Goal: Transaction & Acquisition: Purchase product/service

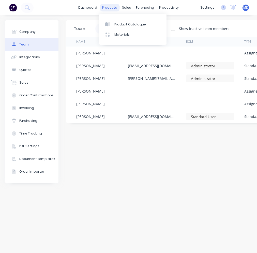
click at [114, 10] on div "products" at bounding box center [110, 8] width 20 height 8
click at [118, 25] on div "Product Catalogue" at bounding box center [129, 24] width 31 height 5
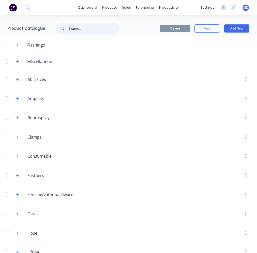
click at [75, 29] on input "text" at bounding box center [94, 28] width 50 height 10
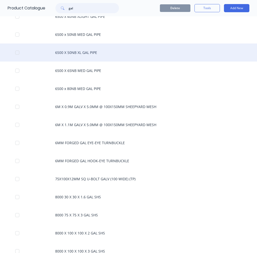
scroll to position [1879, 0]
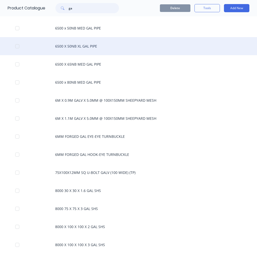
type input "g"
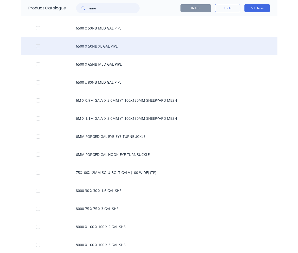
scroll to position [0, 0]
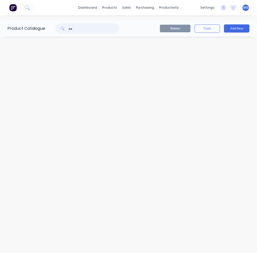
type input "e"
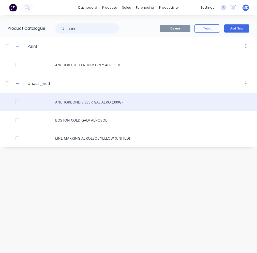
type input "aero"
click at [83, 104] on div "ANCHORBOND SILVER GAL AERO (300G)" at bounding box center [128, 102] width 257 height 18
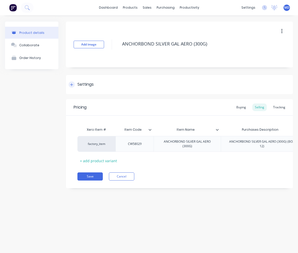
click at [84, 84] on div "Settings" at bounding box center [85, 84] width 16 height 6
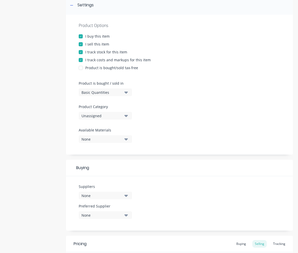
scroll to position [102, 0]
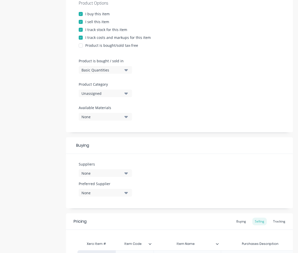
click at [104, 91] on div "Unassigned" at bounding box center [102, 93] width 41 height 5
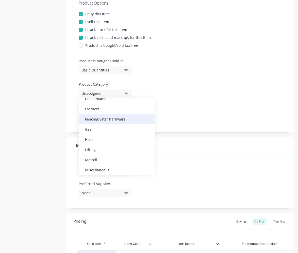
scroll to position [76, 0]
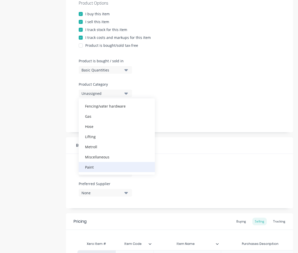
click at [95, 165] on div "Paint" at bounding box center [117, 167] width 76 height 10
type textarea "x"
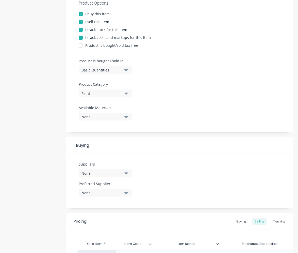
click at [118, 174] on div "None" at bounding box center [102, 172] width 41 height 5
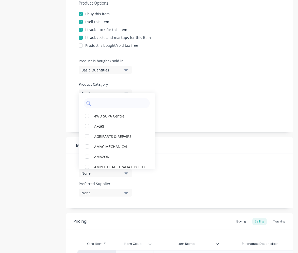
click at [107, 101] on input "text" at bounding box center [120, 103] width 54 height 10
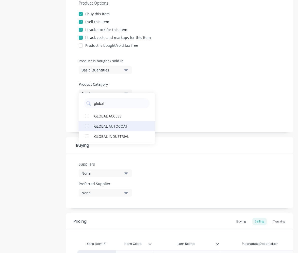
type input "global"
click at [108, 123] on div "GLOBAL AUTOCOAT" at bounding box center [119, 125] width 51 height 5
type textarea "x"
drag, startPoint x: 107, startPoint y: 105, endPoint x: 93, endPoint y: 105, distance: 13.7
click at [93, 105] on input "global" at bounding box center [120, 103] width 54 height 10
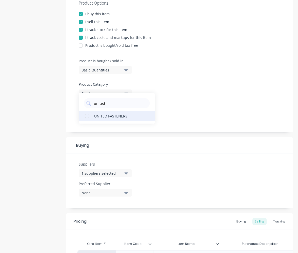
type input "united"
click at [111, 114] on div "UNITED FASTENERS" at bounding box center [119, 115] width 51 height 5
type textarea "x"
click at [215, 99] on div "Product Options I buy this item I sell this item I track stock for this item I …" at bounding box center [179, 62] width 227 height 140
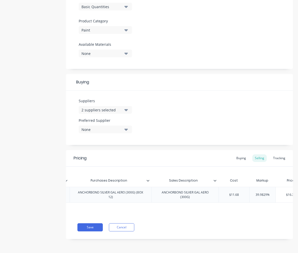
scroll to position [0, 159]
click at [240, 155] on div "Buying" at bounding box center [241, 158] width 15 height 8
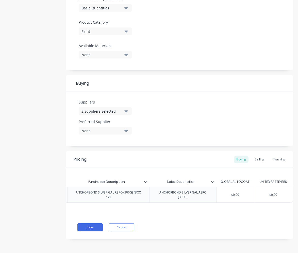
type input "$0.00"
drag, startPoint x: 237, startPoint y: 190, endPoint x: 227, endPoint y: 190, distance: 9.9
click at [227, 192] on input "$0.00" at bounding box center [235, 194] width 37 height 5
type textarea "x"
type input "1"
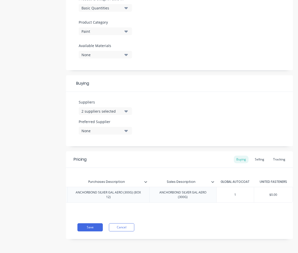
type textarea "x"
type input "11"
type textarea "x"
type input "11."
type textarea "x"
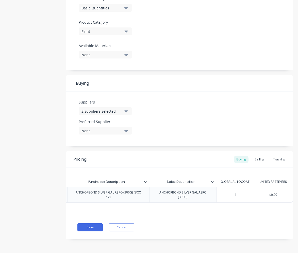
type input "11.6"
type textarea "x"
type input "11.68"
click at [254, 158] on div "Selling" at bounding box center [259, 159] width 14 height 8
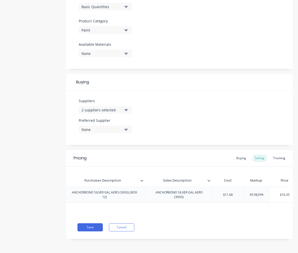
type input "39.9829%"
drag, startPoint x: 262, startPoint y: 193, endPoint x: 249, endPoint y: 192, distance: 12.7
click at [249, 192] on input "39.9829%" at bounding box center [257, 194] width 26 height 5
type textarea "x"
type input "4%"
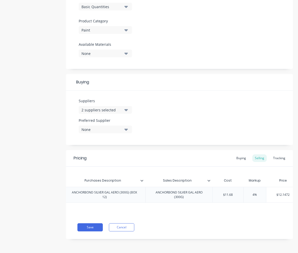
type textarea "x"
type input "40%"
click at [235, 230] on div "Save Cancel" at bounding box center [185, 227] width 216 height 8
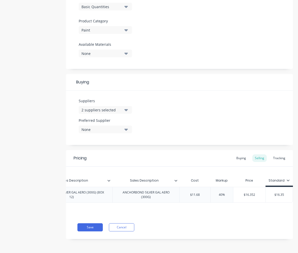
type input "$16.35"
drag, startPoint x: 282, startPoint y: 192, endPoint x: 270, endPoint y: 192, distance: 12.2
click at [256, 192] on input "$16.35" at bounding box center [279, 194] width 27 height 5
type textarea "x"
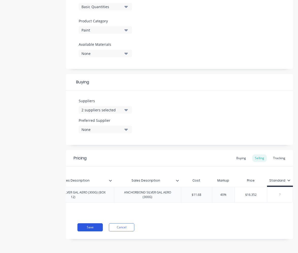
click at [96, 227] on button "Save" at bounding box center [89, 227] width 25 height 8
type textarea "x"
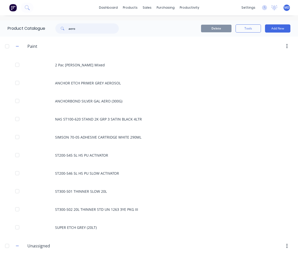
drag, startPoint x: 76, startPoint y: 29, endPoint x: 70, endPoint y: 30, distance: 6.5
click at [70, 30] on input "aero" at bounding box center [94, 28] width 50 height 10
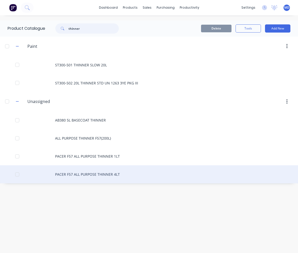
type input "thinner"
click at [95, 173] on div "PACER F57 ALL PURPOSE THINNER 4LT" at bounding box center [149, 174] width 298 height 18
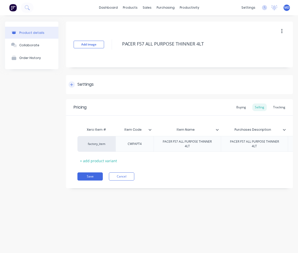
click at [83, 84] on div "Settings" at bounding box center [85, 84] width 16 height 6
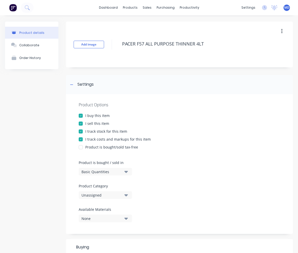
click at [94, 193] on div "Unassigned" at bounding box center [102, 194] width 41 height 5
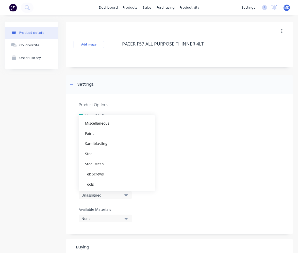
scroll to position [127, 0]
click at [94, 133] on div "Paint" at bounding box center [117, 132] width 76 height 10
type textarea "x"
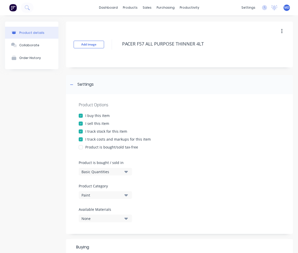
scroll to position [102, 0]
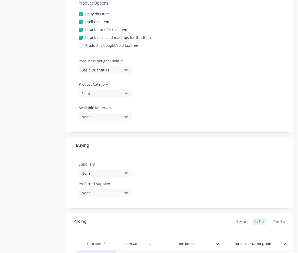
click at [103, 173] on div "None" at bounding box center [102, 172] width 41 height 5
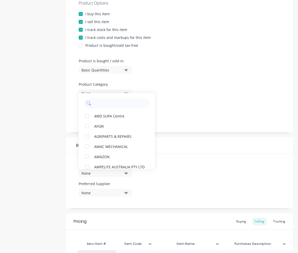
click at [103, 105] on input "text" at bounding box center [120, 103] width 54 height 10
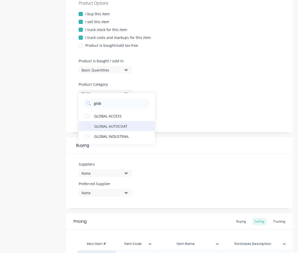
type input "glob"
click at [104, 125] on div "GLOBAL AUTOCOAT" at bounding box center [119, 125] width 51 height 5
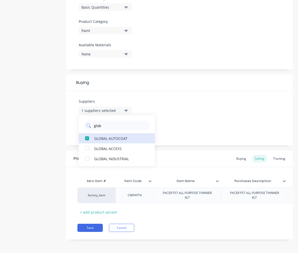
scroll to position [166, 0]
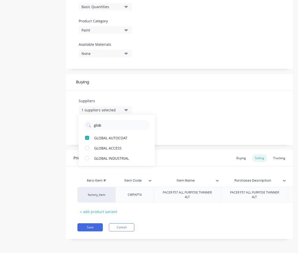
click at [187, 123] on div "Suppliers 1 suppliers selected glob GLOBAL AUTOCOAT GLOBAL ACCESS GLOBAL INDUST…" at bounding box center [179, 117] width 227 height 54
click at [126, 127] on icon "button" at bounding box center [126, 129] width 4 height 6
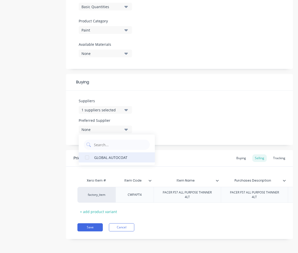
click at [110, 157] on div "GLOBAL AUTOCOAT" at bounding box center [119, 156] width 51 height 5
type textarea "x"
click at [201, 114] on div "Suppliers 1 suppliers selected glob Preferred Supplier GLOBAL AUTOCOAT GLOBAL A…" at bounding box center [179, 117] width 227 height 54
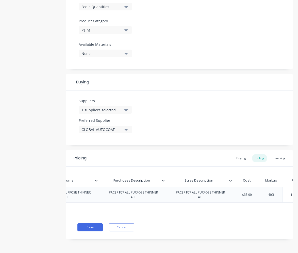
scroll to position [0, 144]
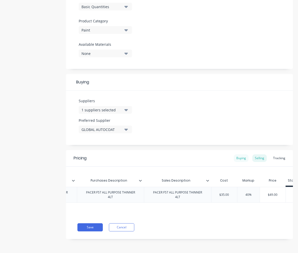
click at [239, 156] on div "Buying" at bounding box center [241, 158] width 15 height 8
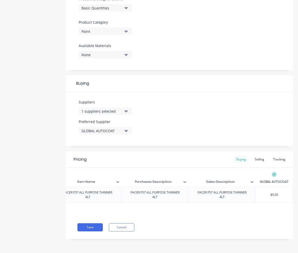
scroll to position [165, 0]
type input "$0.00"
drag, startPoint x: 264, startPoint y: 193, endPoint x: 278, endPoint y: 193, distance: 14.0
click at [256, 193] on input "$0.00" at bounding box center [274, 194] width 37 height 5
type textarea "x"
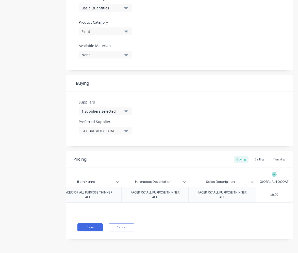
type input "3"
type textarea "x"
type input "35"
click at [256, 158] on div "Selling" at bounding box center [259, 159] width 14 height 8
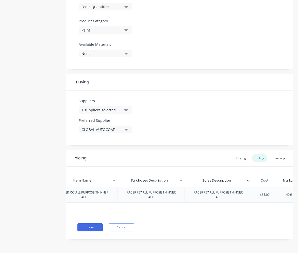
scroll to position [0, 166]
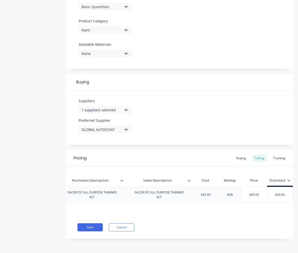
type input "$49.00"
drag, startPoint x: 281, startPoint y: 193, endPoint x: 266, endPoint y: 193, distance: 15.2
click at [256, 193] on input "$49.00" at bounding box center [279, 194] width 25 height 5
type textarea "x"
click at [93, 227] on button "Save" at bounding box center [89, 227] width 25 height 8
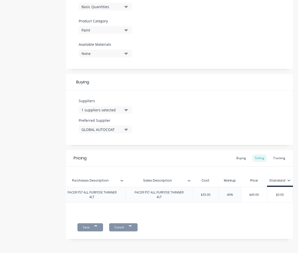
type textarea "x"
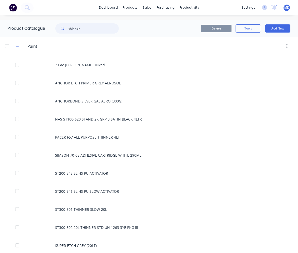
drag, startPoint x: 85, startPoint y: 29, endPoint x: 69, endPoint y: 29, distance: 16.3
click at [69, 29] on div "thinner" at bounding box center [86, 28] width 63 height 10
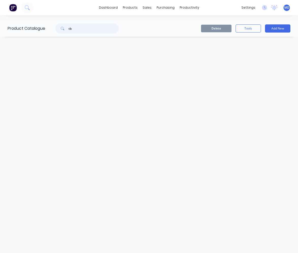
type input "t"
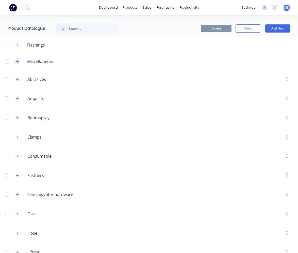
click at [16, 60] on icon "button" at bounding box center [17, 62] width 3 height 4
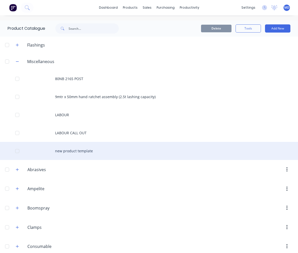
click at [64, 150] on div "new product template" at bounding box center [149, 151] width 298 height 18
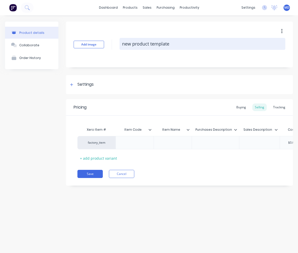
drag, startPoint x: 119, startPoint y: 43, endPoint x: 173, endPoint y: 46, distance: 53.9
click at [173, 45] on div "Add image new product template" at bounding box center [179, 45] width 227 height 46
drag, startPoint x: 170, startPoint y: 44, endPoint x: 122, endPoint y: 45, distance: 48.0
click at [122, 45] on textarea "new product template" at bounding box center [203, 44] width 166 height 12
paste textarea "25mm jaw-jaw superbuckl"
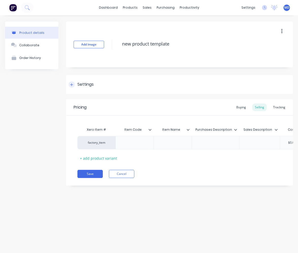
type textarea "x"
type textarea "25mm jaw-jaw superbuckle"
type textarea "x"
type textarea "25mm jaw-jaw superbuckle"
click at [124, 143] on div at bounding box center [134, 142] width 25 height 7
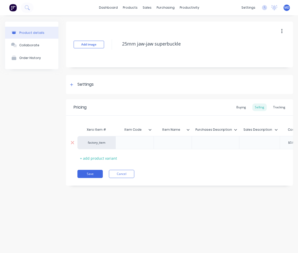
drag, startPoint x: 186, startPoint y: 148, endPoint x: 180, endPoint y: 145, distance: 5.9
click at [186, 148] on div at bounding box center [173, 142] width 38 height 13
type textarea "x"
click at [176, 144] on div at bounding box center [172, 142] width 25 height 7
paste div
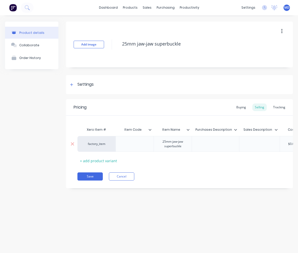
type textarea "x"
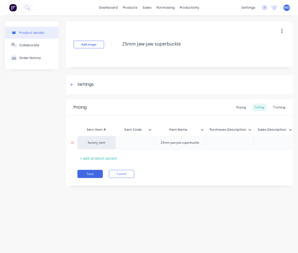
click at [211, 144] on div at bounding box center [229, 142] width 47 height 13
paste div
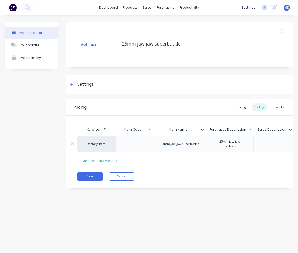
type textarea "x"
click at [256, 142] on div at bounding box center [273, 144] width 41 height 16
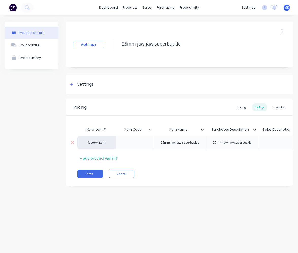
click at [256, 142] on div at bounding box center [278, 142] width 25 height 7
paste div
click at [126, 146] on div at bounding box center [135, 142] width 38 height 13
type textarea "x"
click at [137, 143] on div at bounding box center [134, 142] width 25 height 7
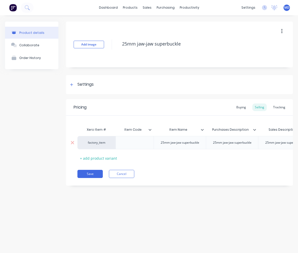
paste div
click at [79, 85] on div "Settings" at bounding box center [85, 84] width 16 height 6
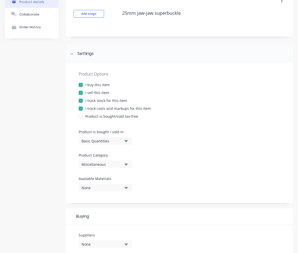
scroll to position [76, 0]
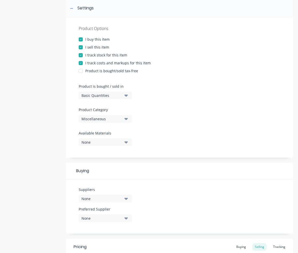
click at [104, 118] on div "Miscellaneous" at bounding box center [102, 118] width 41 height 5
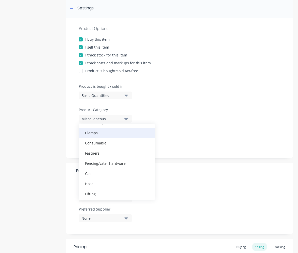
scroll to position [51, 0]
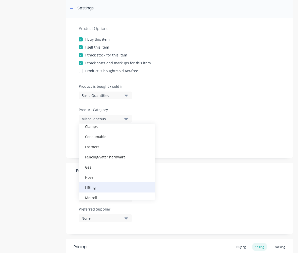
click at [101, 184] on div "Lifting" at bounding box center [117, 187] width 76 height 10
type textarea "x"
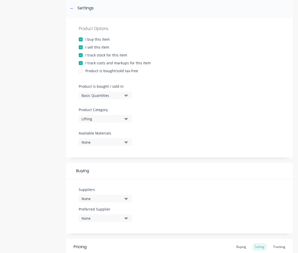
click at [123, 199] on button "None" at bounding box center [105, 198] width 53 height 8
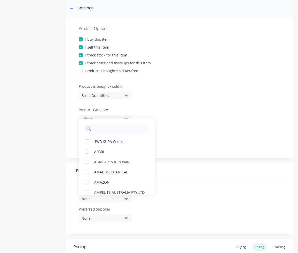
click at [104, 132] on input "text" at bounding box center [120, 128] width 54 height 10
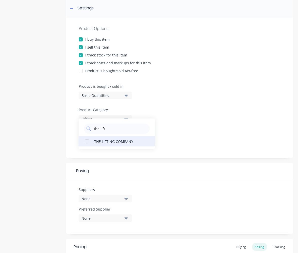
type input "the lift"
click at [105, 141] on div "THE LIFTING COMPANY" at bounding box center [119, 140] width 51 height 5
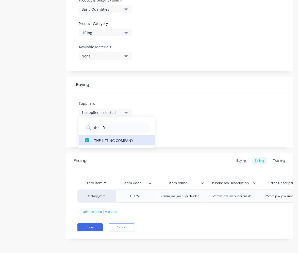
scroll to position [166, 0]
click at [169, 128] on div "Suppliers 1 suppliers selected the lift THE LIFTING COMPANY Preferred Supplier …" at bounding box center [179, 120] width 227 height 54
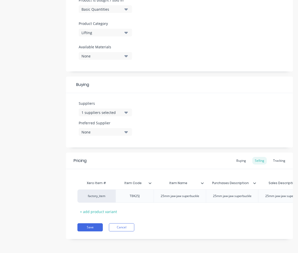
click at [123, 128] on button "None" at bounding box center [105, 132] width 53 height 8
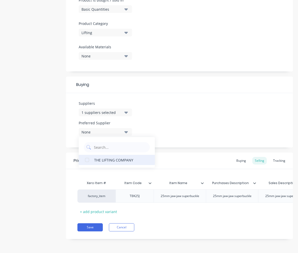
click at [112, 157] on div "THE LIFTING COMPANY" at bounding box center [119, 159] width 51 height 5
type textarea "x"
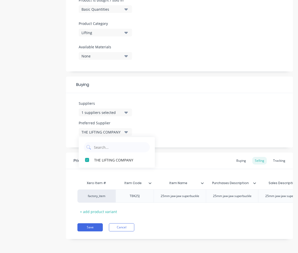
click at [171, 128] on div "Suppliers 1 suppliers selected the lift Preferred Supplier THE LIFTING COMPANY …" at bounding box center [179, 120] width 227 height 54
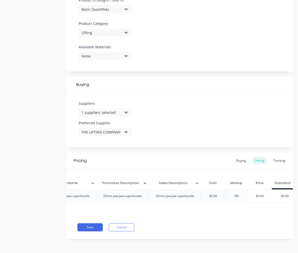
scroll to position [0, 118]
click at [239, 157] on div "Buying" at bounding box center [241, 161] width 15 height 8
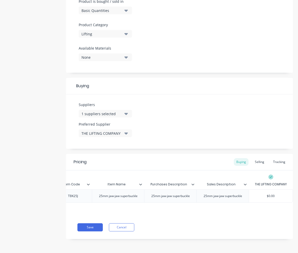
type input "$0.00"
drag, startPoint x: 265, startPoint y: 191, endPoint x: 281, endPoint y: 190, distance: 15.8
click at [256, 193] on input "$0.00" at bounding box center [271, 195] width 44 height 5
type textarea "x"
type input "$9"
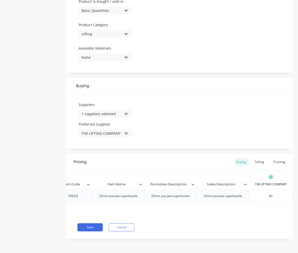
type textarea "x"
type input "$95"
click at [256, 159] on div "Selling" at bounding box center [259, 162] width 14 height 8
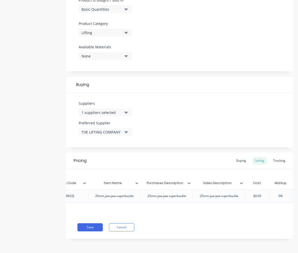
type input "$0.00"
drag, startPoint x: 261, startPoint y: 191, endPoint x: 248, endPoint y: 193, distance: 13.1
click at [248, 193] on input "$0.00" at bounding box center [257, 195] width 25 height 5
type textarea "x"
type input "9"
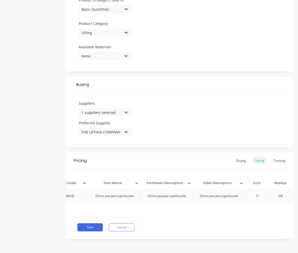
type textarea "x"
type input "95"
click at [236, 193] on input "0%" at bounding box center [235, 195] width 25 height 5
type input "%"
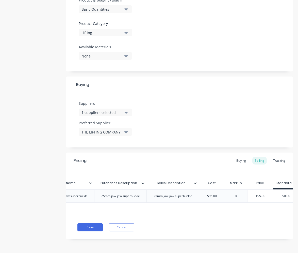
type textarea "x"
type input "4%"
type textarea "x"
type input "40%"
drag, startPoint x: 241, startPoint y: 213, endPoint x: 257, endPoint y: 212, distance: 16.8
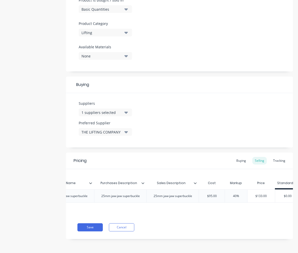
click at [256, 212] on div "Xero Item # Item Code Item Name Purchases Description Sales Description Cost Ma…" at bounding box center [179, 192] width 227 height 46
click at [100, 229] on button "Save" at bounding box center [89, 227] width 25 height 8
type textarea "x"
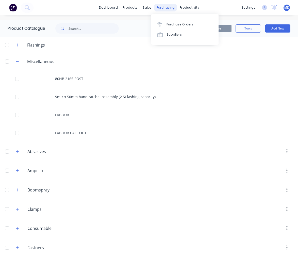
click at [163, 6] on div "purchasing" at bounding box center [165, 8] width 23 height 8
click at [172, 21] on link "Purchase Orders" at bounding box center [184, 24] width 67 height 10
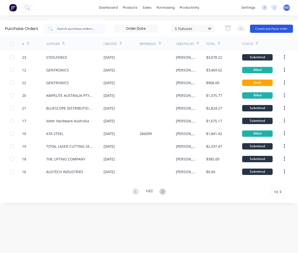
click at [256, 28] on button "Create purchase order" at bounding box center [271, 29] width 43 height 8
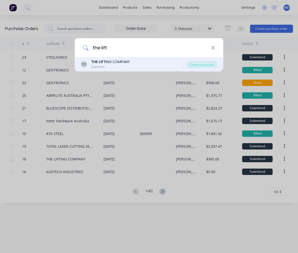
type input "the lift"
click at [106, 63] on div "THE LIFT ING COMPANY" at bounding box center [110, 61] width 39 height 5
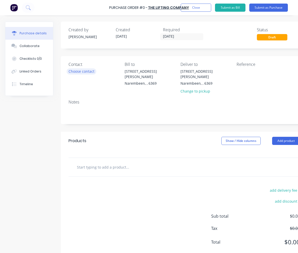
click at [77, 71] on div "Choose contact" at bounding box center [82, 71] width 26 height 5
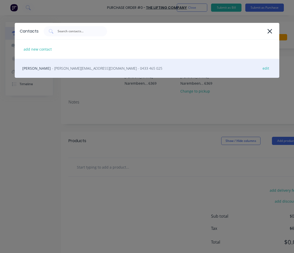
click at [75, 69] on span "- [PERSON_NAME][EMAIL_ADDRESS][DOMAIN_NAME] - 0433 465 025" at bounding box center [107, 68] width 110 height 5
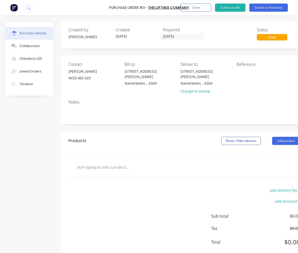
click at [114, 162] on input "text" at bounding box center [128, 167] width 102 height 10
click at [87, 162] on input "text" at bounding box center [128, 167] width 102 height 10
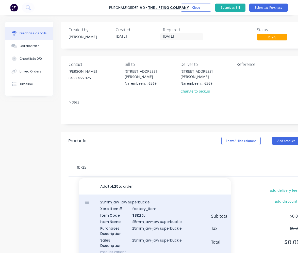
type input "tbk25"
click at [135, 203] on div "25mm jaw-jaw superbuckle Xero Item # factory_item Item Code TBK25 J Item Name 2…" at bounding box center [155, 226] width 152 height 65
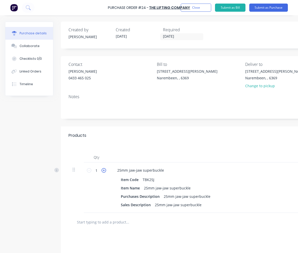
click at [102, 169] on icon at bounding box center [104, 170] width 5 height 5
type input "2"
type input "$190.00"
click at [102, 169] on icon at bounding box center [104, 170] width 5 height 5
type input "3"
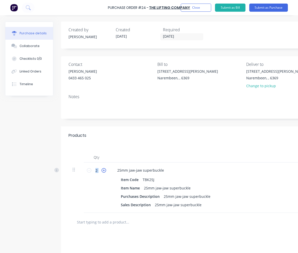
type input "$285.00"
click at [102, 169] on icon at bounding box center [104, 170] width 5 height 5
type input "4"
type input "$380.00"
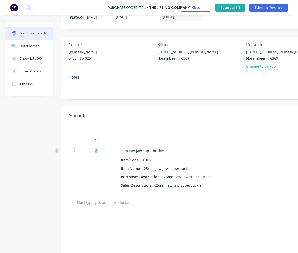
scroll to position [51, 0]
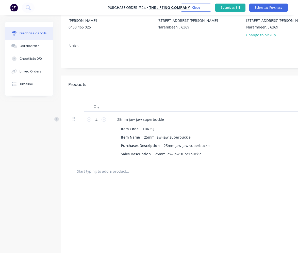
click at [123, 177] on div at bounding box center [245, 171] width 352 height 19
click at [123, 173] on input "text" at bounding box center [128, 171] width 102 height 10
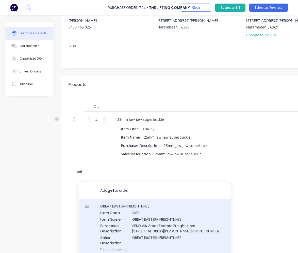
type input "gef"
click at [124, 209] on div "GREAT EASTERN FREIGHTLINES Item Code GEF Item Name GREAT EASTERN FREIGHTLINES P…" at bounding box center [155, 227] width 152 height 58
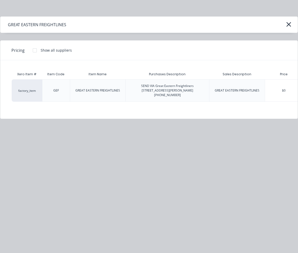
click at [193, 91] on div "SEND VIA Great Eastern Freightliners [STREET_ADDRESS][PERSON_NAME] [PHONE_NUMBE…" at bounding box center [167, 91] width 75 height 14
click at [189, 89] on div "SEND VIA Great Eastern Freightliners [STREET_ADDRESS][PERSON_NAME] [PHONE_NUMBE…" at bounding box center [167, 91] width 75 height 14
drag, startPoint x: 189, startPoint y: 90, endPoint x: 133, endPoint y: 87, distance: 56.0
click at [133, 87] on div "SEND VIA Great Eastern Freightliners [STREET_ADDRESS][PERSON_NAME] [PHONE_NUMBE…" at bounding box center [167, 91] width 75 height 14
copy div "SEND VIA Great Eastern Freightliners [STREET_ADDRESS][PERSON_NAME] [PHONE_NUMBE…"
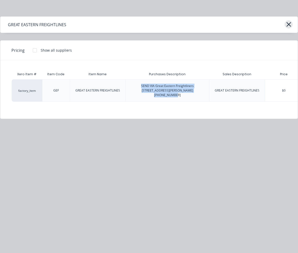
click at [256, 25] on button "button" at bounding box center [289, 24] width 8 height 8
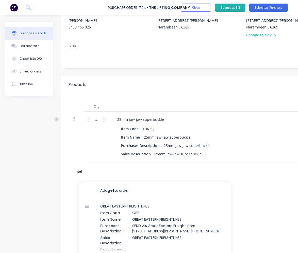
drag, startPoint x: 83, startPoint y: 172, endPoint x: 67, endPoint y: 170, distance: 15.8
click at [67, 170] on div "gef Add gef to order GREAT EASTERN FREIGHTLINES Item Code GEF Item Name GREAT E…" at bounding box center [244, 171] width 367 height 19
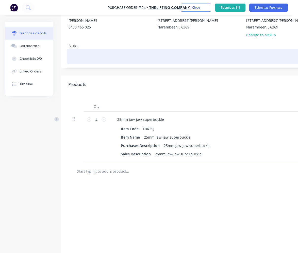
click at [88, 59] on textarea at bounding box center [245, 55] width 352 height 11
paste textarea "SEND VIA Great Eastern Freightliners [STREET_ADDRESS][PERSON_NAME] [PHONE_NUMBE…"
type textarea "x"
type textarea "SEND VIA Great Eastern Freightliners [STREET_ADDRESS][PERSON_NAME] [PHONE_NUMBE…"
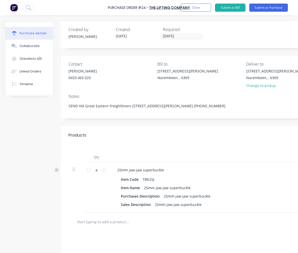
scroll to position [0, 0]
type textarea "x"
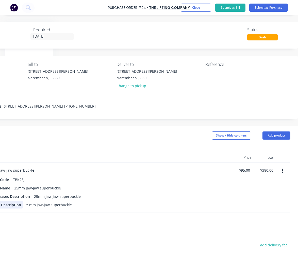
type textarea "SEND VIA Great Eastern Freightliners [STREET_ADDRESS][PERSON_NAME] [PHONE_NUMBE…"
type textarea "x"
type textarea "SEND VIA Great Eastern Freightliners [STREET_ADDRESS][PERSON_NAME] [PHONE_NUMBE…"
click at [256, 9] on button "Submit as Purchase" at bounding box center [268, 8] width 39 height 8
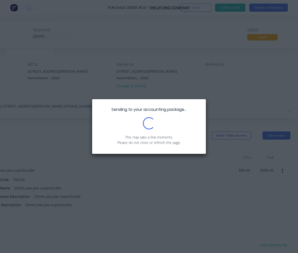
scroll to position [0, 0]
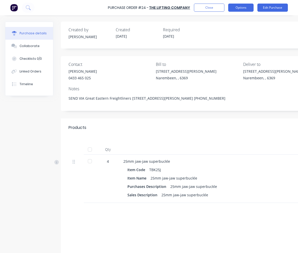
click at [247, 7] on button "Options" at bounding box center [240, 8] width 25 height 8
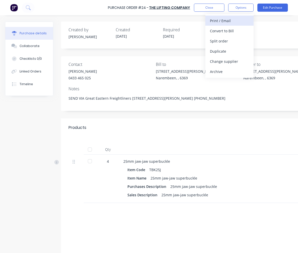
click at [227, 20] on div "Print / Email" at bounding box center [229, 20] width 39 height 7
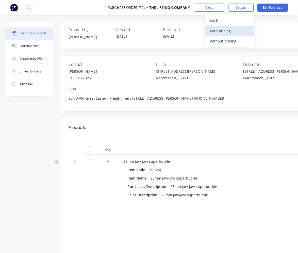
click at [226, 31] on div "With pricing" at bounding box center [229, 30] width 39 height 7
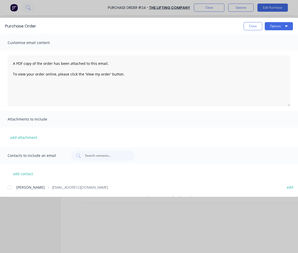
click at [45, 186] on span "[PERSON_NAME]" at bounding box center [30, 186] width 28 height 5
click at [256, 24] on button "Options" at bounding box center [279, 26] width 28 height 8
click at [256, 48] on div "Print" at bounding box center [268, 48] width 39 height 7
click at [92, 110] on div "A PDF copy of the order has been attached to this email. To view your order onl…" at bounding box center [149, 81] width 298 height 60
click at [256, 26] on button "Close" at bounding box center [253, 26] width 19 height 8
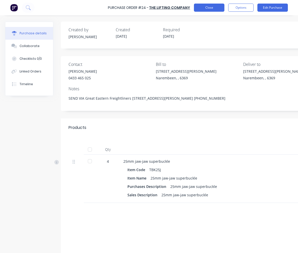
click at [220, 11] on button "Close" at bounding box center [209, 8] width 30 height 8
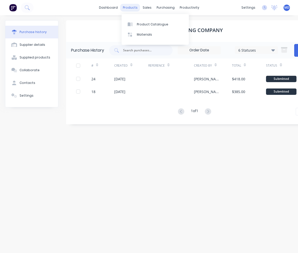
click at [134, 10] on div "products" at bounding box center [130, 8] width 20 height 8
click at [137, 20] on link "Product Catalogue" at bounding box center [155, 24] width 67 height 10
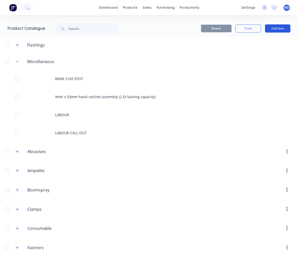
click at [256, 30] on button "Add New" at bounding box center [277, 28] width 25 height 8
click at [256, 58] on div "Product" at bounding box center [266, 61] width 39 height 7
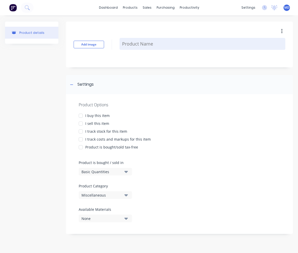
click at [146, 46] on textarea at bounding box center [203, 44] width 166 height 12
type textarea "x"
type textarea "t"
type textarea "x"
type textarea "te"
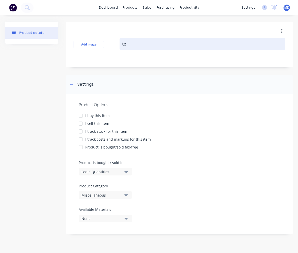
type textarea "x"
type textarea "tem"
type textarea "x"
type textarea "temp"
type textarea "x"
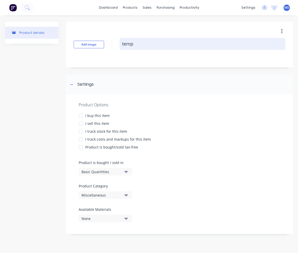
type textarea "templ"
type textarea "x"
type textarea "templa"
type textarea "x"
type textarea "templat"
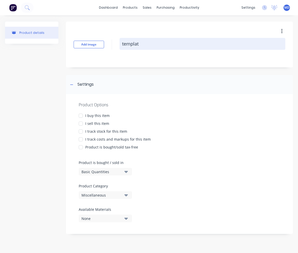
type textarea "x"
type textarea "template"
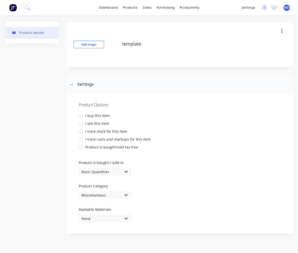
click at [81, 117] on div at bounding box center [81, 115] width 10 height 10
click at [81, 121] on div at bounding box center [81, 123] width 10 height 10
click at [83, 130] on div at bounding box center [81, 131] width 10 height 10
click at [82, 139] on div at bounding box center [81, 139] width 10 height 10
type textarea "x"
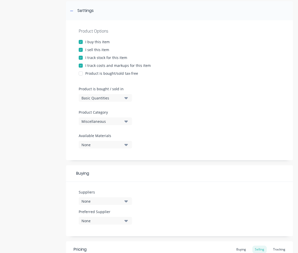
scroll to position [76, 0]
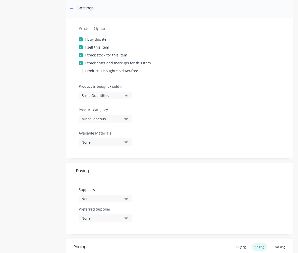
type textarea "template"
type textarea "x"
type textarea "template"
click at [124, 95] on button "Basic Quantities" at bounding box center [105, 95] width 53 height 8
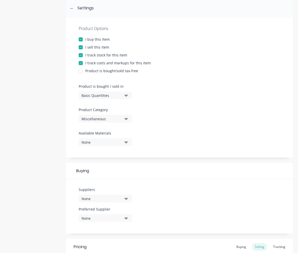
click at [119, 118] on div "Miscellaneous" at bounding box center [102, 118] width 41 height 5
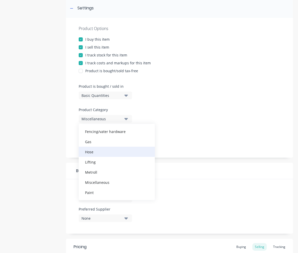
scroll to position [102, 0]
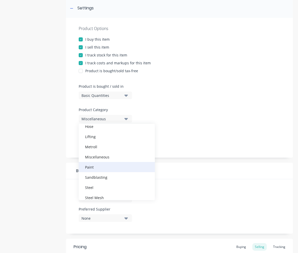
click at [98, 166] on div "Paint" at bounding box center [117, 167] width 76 height 10
type textarea "x"
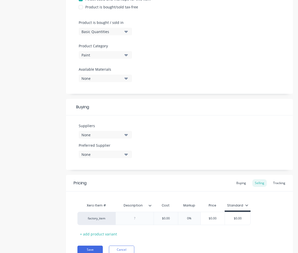
scroll to position [152, 0]
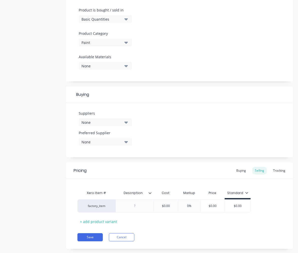
click at [129, 121] on button "None" at bounding box center [105, 122] width 53 height 8
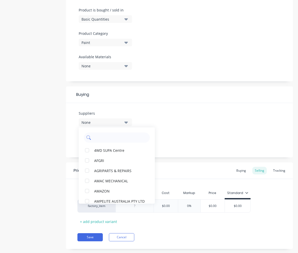
click at [102, 136] on input "text" at bounding box center [120, 137] width 54 height 10
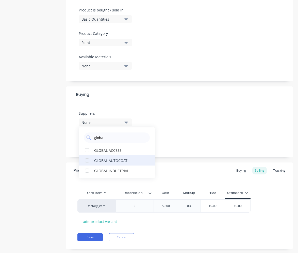
type input "globa"
click at [100, 162] on div "GLOBAL AUTOCOAT" at bounding box center [119, 159] width 51 height 5
click at [180, 136] on div "Suppliers 1 suppliers selected globa GLOBAL AUTOCOAT GLOBAL ACCESS GLOBAL INDUS…" at bounding box center [179, 130] width 227 height 54
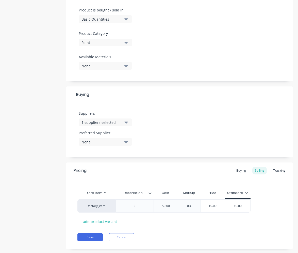
click at [130, 143] on button "None" at bounding box center [105, 142] width 53 height 8
click at [123, 170] on div "GLOBAL AUTOCOAT" at bounding box center [119, 169] width 51 height 5
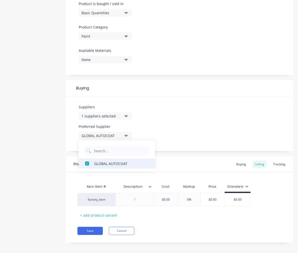
scroll to position [162, 0]
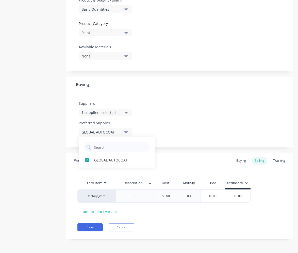
click at [170, 207] on div "Xero Item # Description Cost Markup Price Standard factory_item $0.00 0% $0.00 …" at bounding box center [179, 197] width 204 height 38
click at [126, 225] on button "Cancel" at bounding box center [121, 227] width 25 height 8
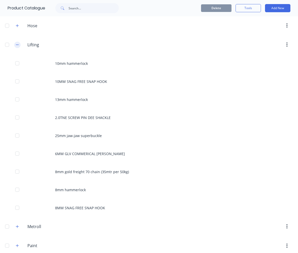
click at [17, 44] on icon "button" at bounding box center [17, 45] width 3 height 4
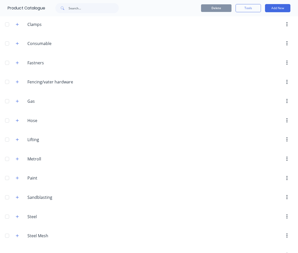
scroll to position [183, 0]
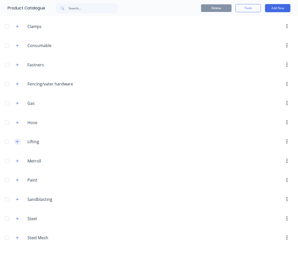
click at [20, 142] on button "button" at bounding box center [17, 141] width 6 height 6
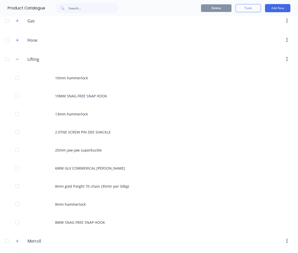
scroll to position [284, 0]
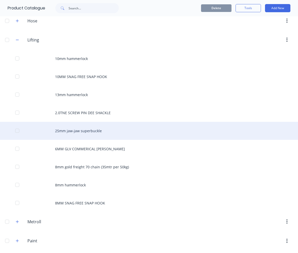
click at [78, 134] on div "25mm jaw-jaw superbuckle" at bounding box center [149, 131] width 298 height 18
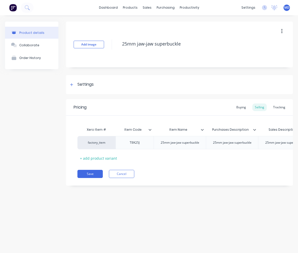
click at [256, 31] on icon "button" at bounding box center [281, 31] width 1 height 6
click at [256, 43] on span "Duplicate" at bounding box center [263, 44] width 38 height 5
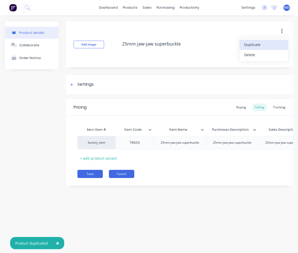
click at [118, 175] on button "Cancel" at bounding box center [121, 174] width 25 height 8
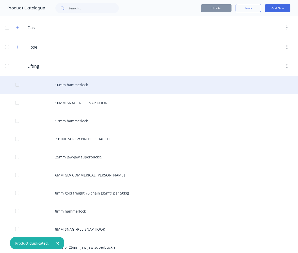
scroll to position [305, 0]
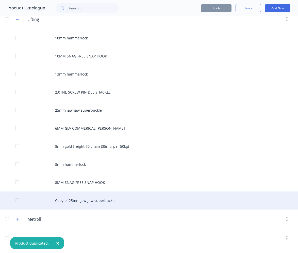
click at [77, 201] on div "Copy of 25mm jaw-jaw superbuckle" at bounding box center [149, 200] width 298 height 18
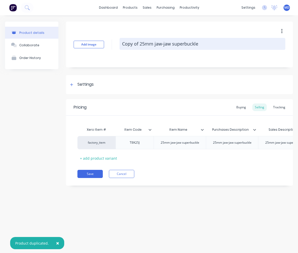
drag, startPoint x: 203, startPoint y: 45, endPoint x: 120, endPoint y: 43, distance: 83.6
click at [120, 43] on textarea "Copy of 25mm jaw-jaw superbuckle" at bounding box center [203, 44] width 166 height 12
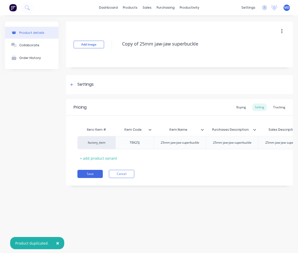
type textarea "x"
type textarea "t"
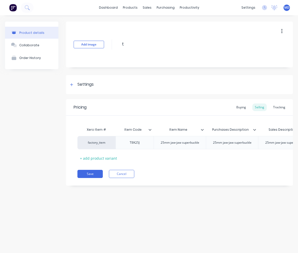
type textarea "x"
type textarea "te"
type textarea "x"
type textarea "tem"
type textarea "x"
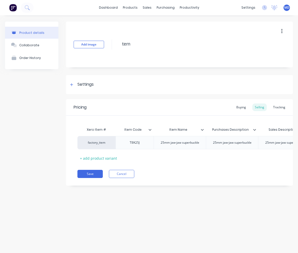
type textarea "temp"
type textarea "x"
type textarea "templ"
type textarea "x"
type textarea "templa"
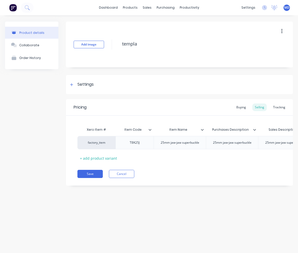
type textarea "x"
type textarea "templat"
type textarea "x"
type textarea "template"
type textarea "x"
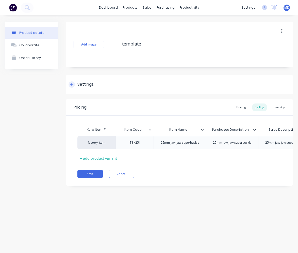
type textarea "template"
click at [80, 87] on div "Settings" at bounding box center [85, 84] width 16 height 6
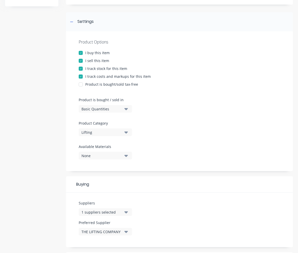
scroll to position [76, 0]
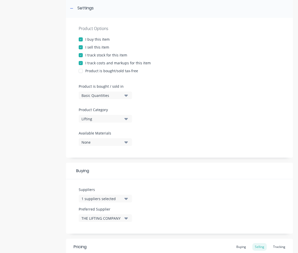
click at [120, 119] on div "Lifting" at bounding box center [102, 118] width 41 height 5
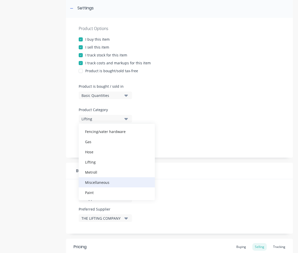
click at [97, 181] on div "Miscellaneous" at bounding box center [117, 182] width 76 height 10
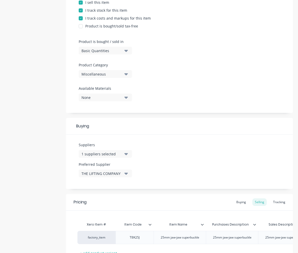
scroll to position [127, 0]
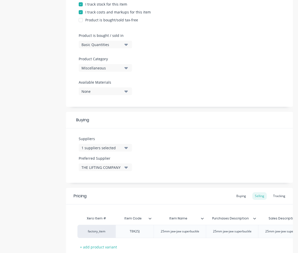
click at [124, 149] on button "1 suppliers selected" at bounding box center [105, 148] width 53 height 8
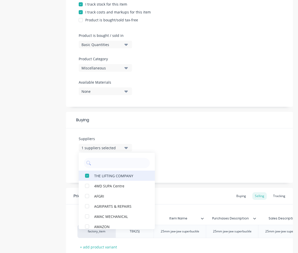
click at [86, 173] on div "button" at bounding box center [87, 175] width 10 height 10
type textarea "x"
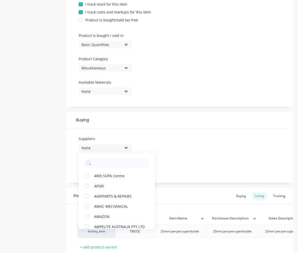
click at [153, 147] on div "Suppliers None 4WD SUPA Centre AFGRI AGRIPARTS & REPAIRS AMAC MECHANICAL AMAZON…" at bounding box center [179, 155] width 227 height 54
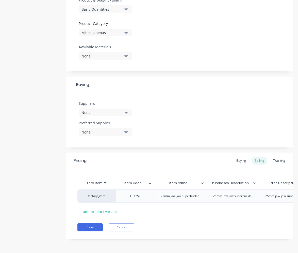
scroll to position [166, 0]
click at [144, 192] on div "TBK25J" at bounding box center [134, 195] width 25 height 7
click at [202, 181] on icon at bounding box center [202, 182] width 3 height 3
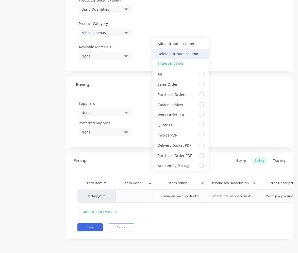
click at [184, 51] on div "Delete attribute column" at bounding box center [178, 53] width 41 height 5
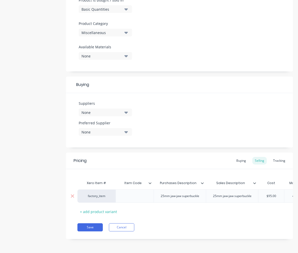
click at [201, 196] on div "25mm jaw-jaw superbuckle" at bounding box center [180, 195] width 52 height 13
type textarea "x"
click at [200, 194] on div "25mm jaw-jaw superbuckle" at bounding box center [180, 195] width 47 height 7
drag, startPoint x: 200, startPoint y: 192, endPoint x: 159, endPoint y: 193, distance: 41.7
click at [159, 193] on div "25mm jaw-jaw superbuckle" at bounding box center [180, 195] width 47 height 7
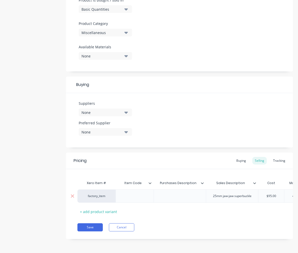
type textarea "x"
drag, startPoint x: 252, startPoint y: 192, endPoint x: 204, endPoint y: 192, distance: 48.8
click at [204, 192] on div "25mm jaw-jaw superbuckle" at bounding box center [227, 195] width 47 height 7
type textarea "x"
type input "$95.00"
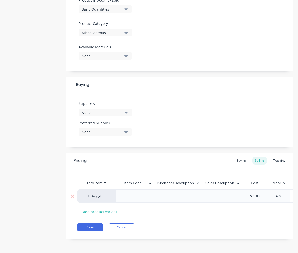
drag, startPoint x: 273, startPoint y: 193, endPoint x: 249, endPoint y: 192, distance: 23.9
click at [249, 193] on input "$95.00" at bounding box center [255, 195] width 26 height 5
type textarea "x"
type input "40%"
drag, startPoint x: 283, startPoint y: 191, endPoint x: 272, endPoint y: 191, distance: 11.2
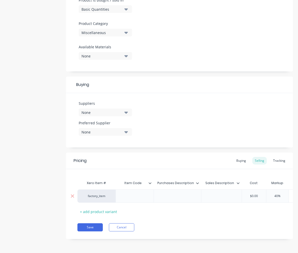
click at [256, 193] on input "40%" at bounding box center [277, 195] width 25 height 5
type textarea "x"
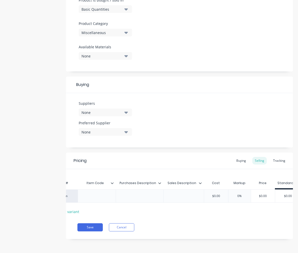
scroll to position [0, 50]
click at [226, 193] on input "text" at bounding box center [231, 195] width 25 height 5
click at [227, 193] on input "text" at bounding box center [231, 195] width 25 height 5
click at [234, 193] on input "text" at bounding box center [231, 195] width 25 height 5
click at [240, 157] on div "Buying" at bounding box center [241, 161] width 15 height 8
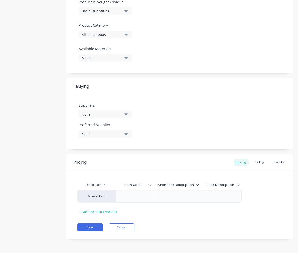
scroll to position [160, 0]
click at [254, 160] on div "Selling" at bounding box center [259, 162] width 14 height 8
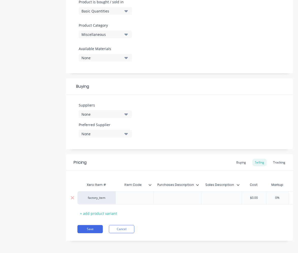
type input "0%"
click at [256, 198] on input "0%" at bounding box center [277, 197] width 25 height 5
type textarea "x"
type input "60%"
click at [225, 228] on div "Pricing Buying Selling Tracking Xero Item # Item Code Purchases Description Sal…" at bounding box center [179, 197] width 227 height 86
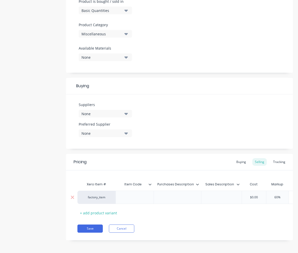
scroll to position [166, 0]
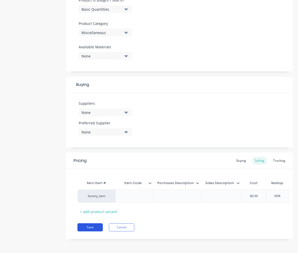
click at [99, 228] on button "Save" at bounding box center [89, 227] width 25 height 8
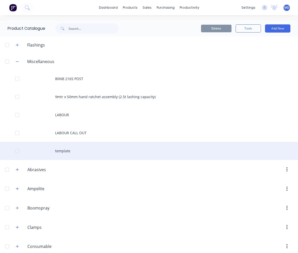
click at [74, 150] on div "template" at bounding box center [149, 151] width 298 height 18
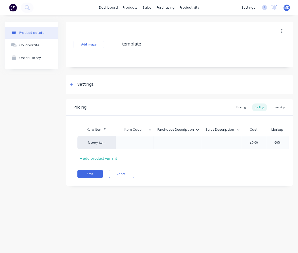
click at [256, 32] on button "button" at bounding box center [282, 31] width 12 height 9
click at [254, 44] on span "Duplicate" at bounding box center [263, 44] width 38 height 5
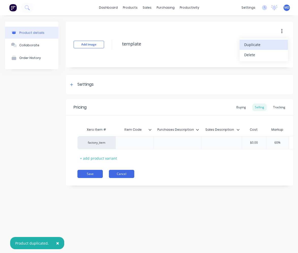
click at [115, 178] on button "Cancel" at bounding box center [121, 174] width 25 height 8
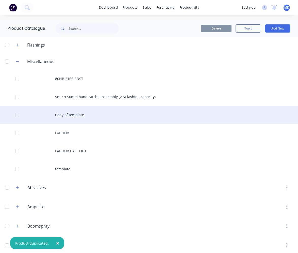
click at [73, 115] on div "Copy of template" at bounding box center [149, 115] width 298 height 18
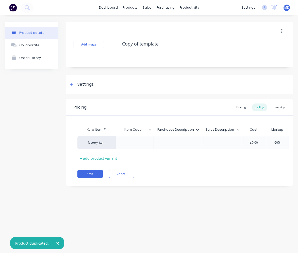
type textarea "x"
click at [122, 175] on button "Cancel" at bounding box center [121, 174] width 25 height 8
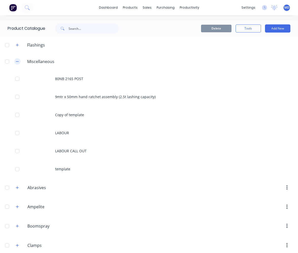
click at [19, 63] on button "button" at bounding box center [17, 61] width 6 height 6
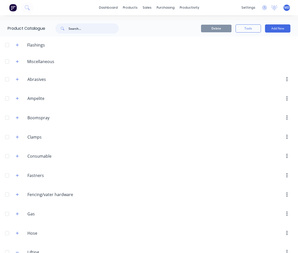
click at [82, 31] on input "text" at bounding box center [94, 28] width 50 height 10
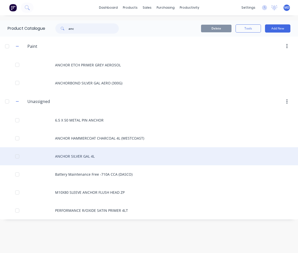
type input "anc"
click at [82, 154] on div "ANCHOR SILVER GAL 4L" at bounding box center [149, 156] width 298 height 18
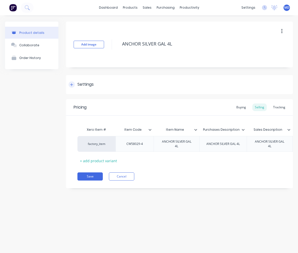
click at [91, 85] on div "Settings" at bounding box center [85, 84] width 16 height 6
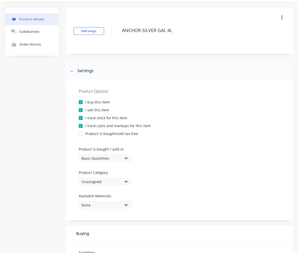
scroll to position [25, 0]
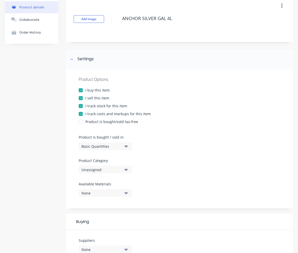
click at [109, 173] on button "Unassigned" at bounding box center [105, 170] width 53 height 8
click at [107, 185] on Category "text" at bounding box center [120, 185] width 54 height 10
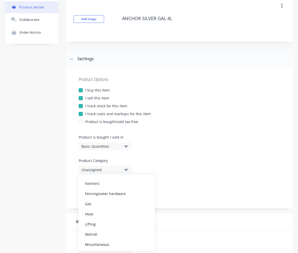
scroll to position [76, 0]
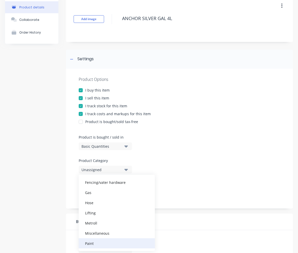
click at [92, 239] on div "Paint" at bounding box center [117, 243] width 76 height 10
type textarea "x"
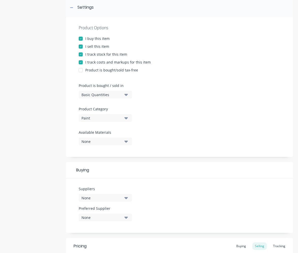
scroll to position [102, 0]
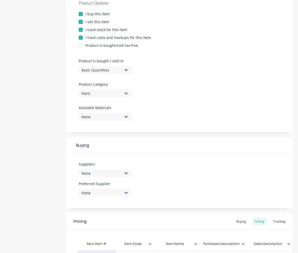
click at [108, 171] on div "None" at bounding box center [102, 172] width 41 height 5
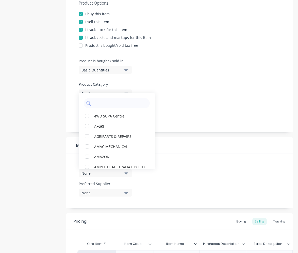
click at [113, 106] on input "text" at bounding box center [120, 103] width 54 height 10
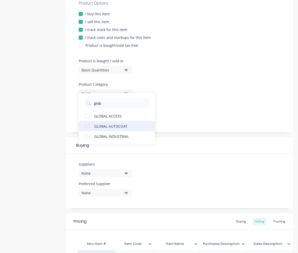
type input "glob"
click at [112, 126] on div "GLOBAL AUTOCOAT" at bounding box center [119, 125] width 51 height 5
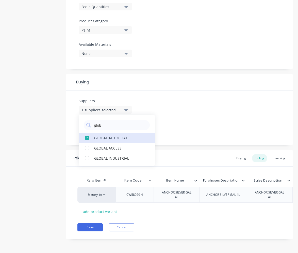
scroll to position [169, 0]
click at [172, 122] on div "Suppliers 1 suppliers selected glob GLOBAL AUTOCOAT GLOBAL ACCESS GLOBAL INDUST…" at bounding box center [179, 117] width 227 height 54
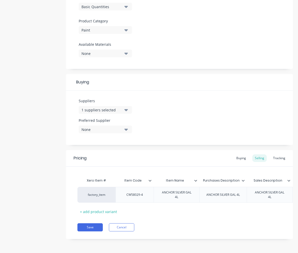
click at [129, 125] on button "None" at bounding box center [105, 129] width 53 height 8
click at [106, 155] on div "GLOBAL AUTOCOAT" at bounding box center [119, 156] width 51 height 5
type textarea "x"
click at [193, 105] on div "Suppliers 1 suppliers selected glob Preferred Supplier GLOBAL AUTOCOAT GLOBAL A…" at bounding box center [179, 117] width 227 height 54
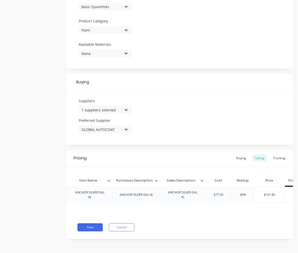
scroll to position [0, 110]
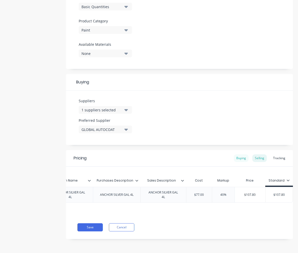
click at [234, 154] on div "Buying" at bounding box center [241, 158] width 15 height 8
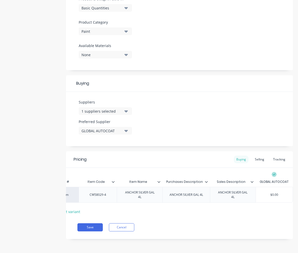
scroll to position [167, 0]
type input "$0.00"
drag, startPoint x: 260, startPoint y: 192, endPoint x: 289, endPoint y: 189, distance: 29.3
click at [256, 192] on input "$0.00" at bounding box center [274, 194] width 37 height 5
type textarea "x"
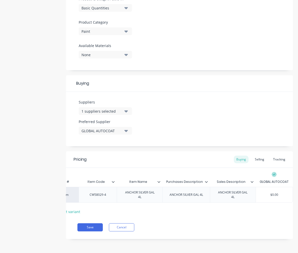
type input "7"
type textarea "x"
type input "77"
click at [199, 227] on div "Save Cancel" at bounding box center [185, 227] width 216 height 8
click at [256, 155] on div "Selling" at bounding box center [259, 159] width 14 height 8
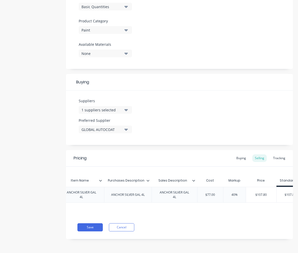
scroll to position [0, 110]
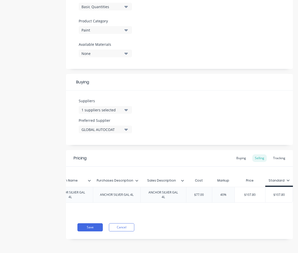
type input "$107.80"
drag, startPoint x: 285, startPoint y: 191, endPoint x: 258, endPoint y: 191, distance: 26.9
click at [256, 191] on div "factory_item CW58029-4 ANCHOR SILVER GAL 4L ANCHOR SILVER GAL 4L ANCHOR SILVER …" at bounding box center [132, 195] width 322 height 16
type textarea "x"
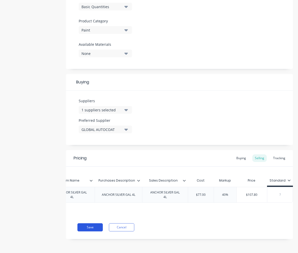
click at [101, 226] on button "Save" at bounding box center [89, 227] width 25 height 8
type textarea "x"
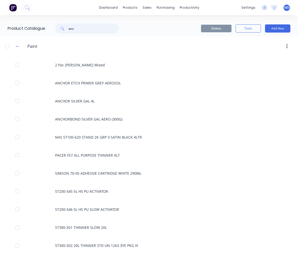
drag, startPoint x: 80, startPoint y: 29, endPoint x: 70, endPoint y: 29, distance: 10.4
click at [70, 29] on input "anc" at bounding box center [94, 28] width 50 height 10
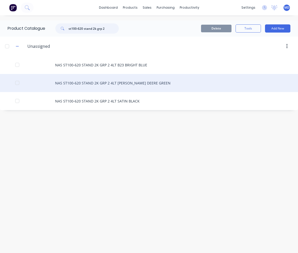
type input "st100-620 stand 2k grp 2"
click at [108, 84] on div "NAS ST100-620 STAND 2K GRP 2 4LT [PERSON_NAME] DEERE GREEN" at bounding box center [149, 83] width 298 height 18
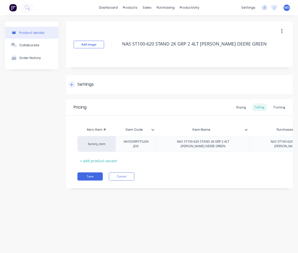
click at [79, 84] on div "Settings" at bounding box center [85, 84] width 16 height 6
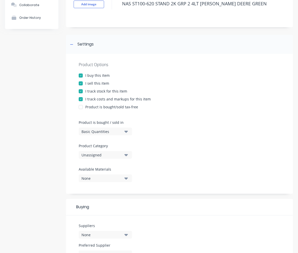
scroll to position [102, 0]
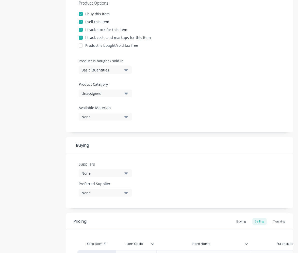
click at [102, 95] on div "Unassigned" at bounding box center [102, 93] width 41 height 5
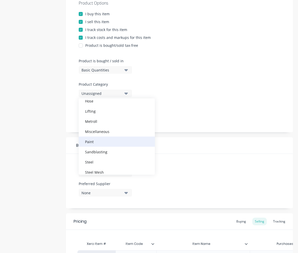
click at [95, 140] on div "Paint" at bounding box center [117, 141] width 76 height 10
type textarea "x"
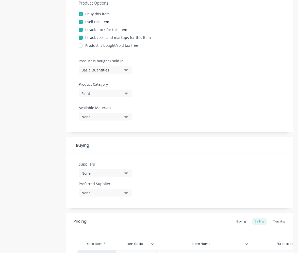
scroll to position [169, 0]
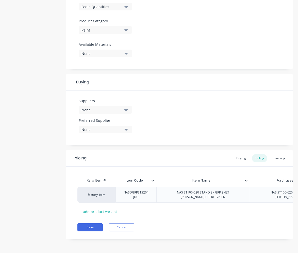
click at [104, 107] on div "None" at bounding box center [102, 109] width 41 height 5
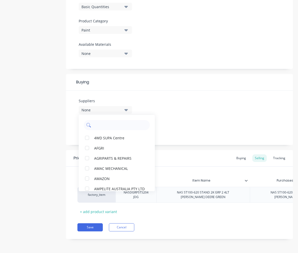
click at [106, 123] on input "text" at bounding box center [120, 125] width 54 height 10
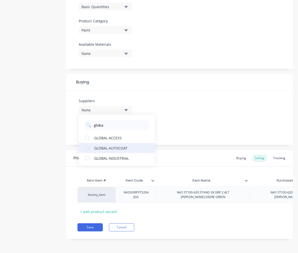
type input "globa"
click at [110, 145] on div "GLOBAL AUTOCOAT" at bounding box center [119, 147] width 51 height 5
click at [169, 119] on div "Suppliers 1 suppliers selected globa GLOBAL AUTOCOAT GLOBAL ACCESS GLOBAL INDUS…" at bounding box center [179, 117] width 227 height 54
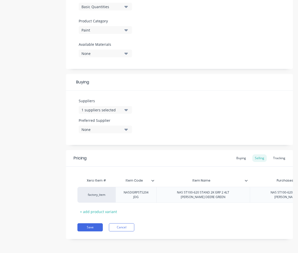
click at [121, 127] on div "None" at bounding box center [102, 129] width 41 height 5
drag, startPoint x: 113, startPoint y: 151, endPoint x: 156, endPoint y: 132, distance: 46.9
click at [113, 154] on div "GLOBAL AUTOCOAT" at bounding box center [119, 156] width 51 height 5
type textarea "x"
click at [172, 124] on div "Suppliers 1 suppliers selected globa Preferred Supplier GLOBAL AUTOCOAT GLOBAL …" at bounding box center [179, 117] width 227 height 54
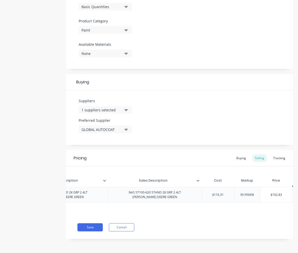
scroll to position [0, 238]
click at [236, 155] on div "Buying" at bounding box center [241, 158] width 15 height 8
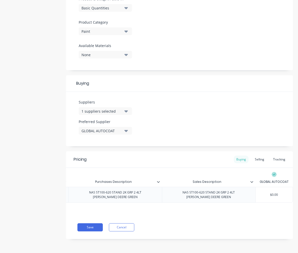
scroll to position [167, 0]
type input "$0.00"
drag, startPoint x: 276, startPoint y: 189, endPoint x: 248, endPoint y: 190, distance: 27.9
click at [248, 190] on div "factory_item NASDGRPSTS204 JDG NAS ST100-620 STAND 2K GRP 2 4LT [PERSON_NAME] D…" at bounding box center [94, 195] width 397 height 16
type textarea "x"
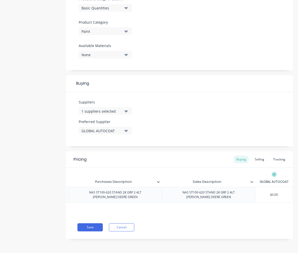
type input "1"
type textarea "x"
type input "11"
type textarea "x"
type input "116"
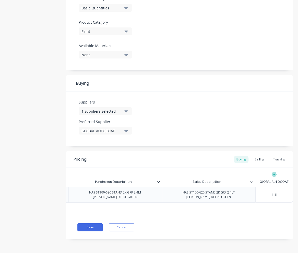
type textarea "x"
type input "116."
type textarea "x"
type input "116.3"
type textarea "x"
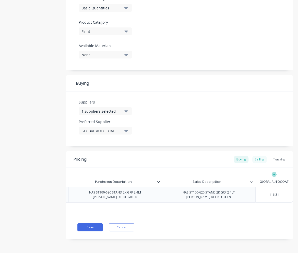
type input "116.31"
click at [256, 157] on div "Selling" at bounding box center [259, 159] width 14 height 8
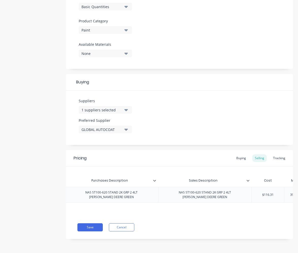
scroll to position [0, 268]
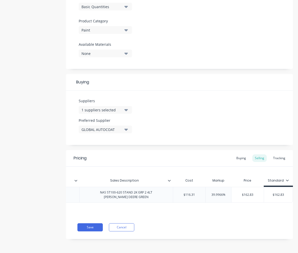
type input "39.9966%"
drag, startPoint x: 223, startPoint y: 192, endPoint x: 204, endPoint y: 192, distance: 19.0
click at [206, 192] on input "39.9966%" at bounding box center [219, 194] width 26 height 5
type textarea "x"
type input "4"
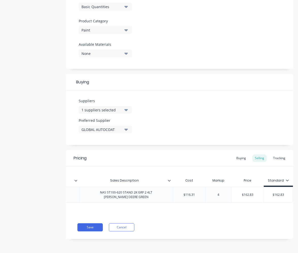
type textarea "x"
type input "40"
type input "$162.83"
drag, startPoint x: 282, startPoint y: 191, endPoint x: 265, endPoint y: 191, distance: 17.5
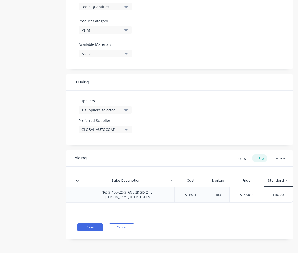
click at [256, 192] on input "$162.83" at bounding box center [278, 194] width 29 height 5
type textarea "x"
click at [98, 227] on button "Save" at bounding box center [89, 227] width 25 height 8
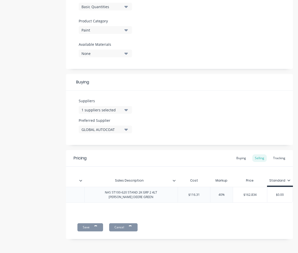
type textarea "x"
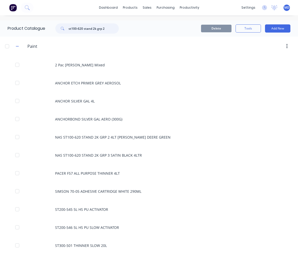
click at [104, 29] on input "st100-620 stand 2k grp 2" at bounding box center [94, 28] width 50 height 10
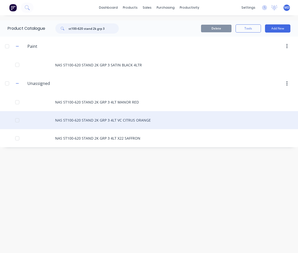
type input "st100-620 stand 2k grp 3"
click at [123, 122] on div "NAS ST100-620 STAND 2K GRP 3 4LT VC CITRUS ORANGE" at bounding box center [149, 120] width 298 height 18
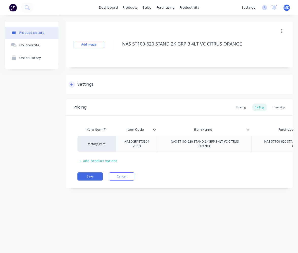
click at [86, 86] on div "Settings" at bounding box center [85, 84] width 16 height 6
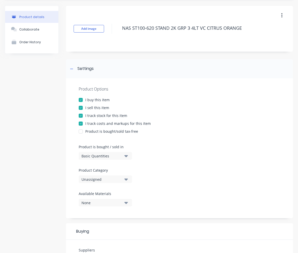
scroll to position [51, 0]
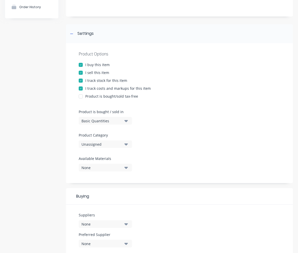
click at [110, 143] on div "Unassigned" at bounding box center [102, 143] width 41 height 5
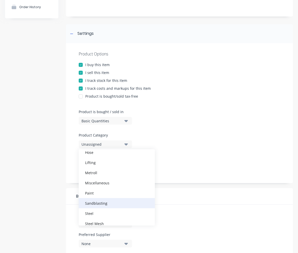
scroll to position [102, 0]
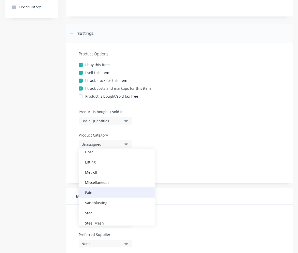
click at [92, 192] on div "Paint" at bounding box center [117, 192] width 76 height 10
type textarea "x"
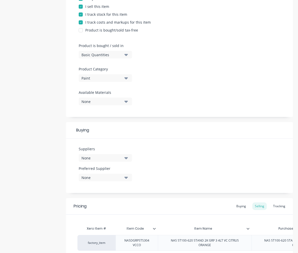
scroll to position [127, 0]
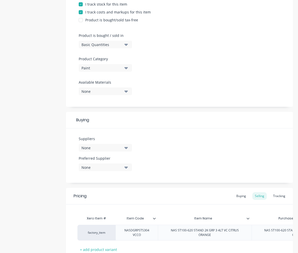
click at [107, 147] on div "None" at bounding box center [102, 147] width 41 height 5
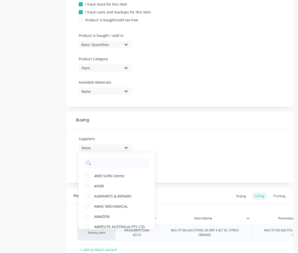
click at [104, 162] on input "text" at bounding box center [120, 163] width 54 height 10
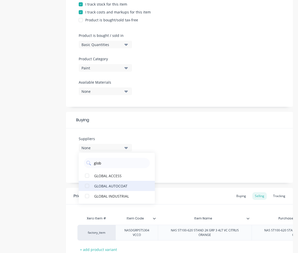
type input "glob"
click at [112, 188] on button "GLOBAL AUTOCOAT" at bounding box center [117, 186] width 76 height 10
click at [185, 155] on div "Suppliers 1 suppliers selected glob GLOBAL AUTOCOAT GLOBAL ACCESS GLOBAL INDUST…" at bounding box center [179, 155] width 227 height 54
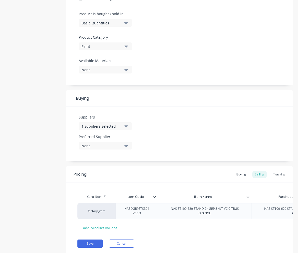
scroll to position [169, 0]
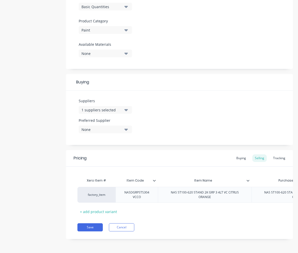
click at [123, 126] on button "None" at bounding box center [105, 129] width 53 height 8
click at [119, 154] on div "GLOBAL AUTOCOAT" at bounding box center [119, 156] width 51 height 5
type textarea "x"
click at [208, 112] on div "Suppliers 1 suppliers selected glob Preferred Supplier GLOBAL AUTOCOAT GLOBAL A…" at bounding box center [179, 117] width 227 height 54
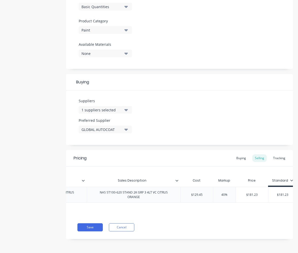
scroll to position [0, 265]
click at [238, 155] on div "Buying" at bounding box center [241, 158] width 15 height 8
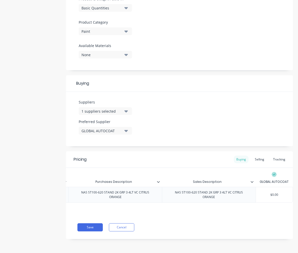
scroll to position [167, 0]
type input "$0.00"
drag, startPoint x: 276, startPoint y: 191, endPoint x: 249, endPoint y: 187, distance: 28.0
click at [250, 188] on div "factory_item NASDGRPSTS304 VCCO NAS ST100-620 STAND 2K GRP 3 4LT VC CITRUS ORAN…" at bounding box center [93, 195] width 399 height 16
type textarea "x"
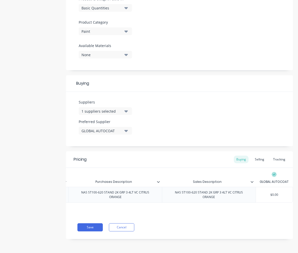
type input "1"
type textarea "x"
type input "12"
type textarea "x"
type input "129"
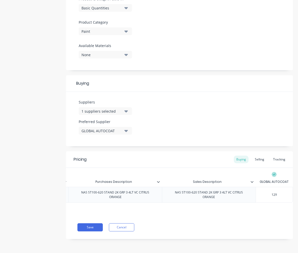
type textarea "x"
type input "129."
click at [256, 159] on div "Pricing Buying Selling Tracking" at bounding box center [179, 159] width 227 height 17
click at [256, 157] on div "Selling" at bounding box center [259, 159] width 14 height 8
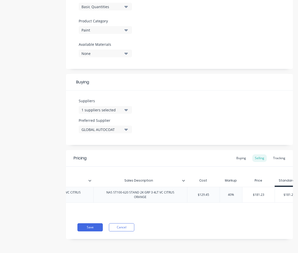
scroll to position [0, 266]
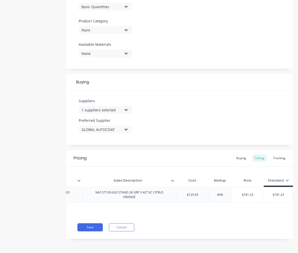
drag, startPoint x: 283, startPoint y: 192, endPoint x: 266, endPoint y: 192, distance: 16.2
click at [256, 192] on input "$181.23" at bounding box center [278, 194] width 29 height 5
click at [98, 226] on button "Save" at bounding box center [89, 227] width 25 height 8
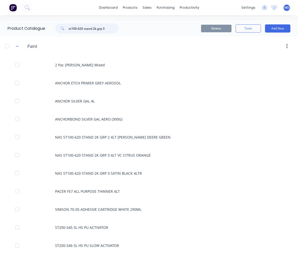
drag, startPoint x: 106, startPoint y: 28, endPoint x: 67, endPoint y: 28, distance: 39.4
click at [67, 28] on div "st100-620 stand 2k grp 3" at bounding box center [86, 28] width 63 height 10
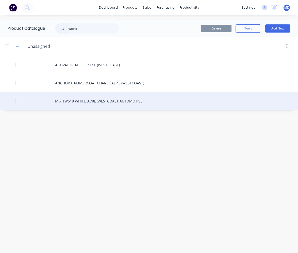
click at [88, 100] on div "MIX TW518 WHITE 3.78L (WESTCOAST AUTOMOTIVE)" at bounding box center [149, 101] width 298 height 18
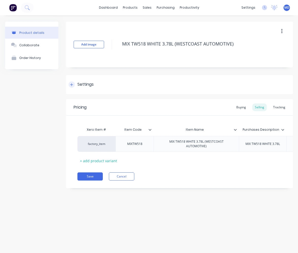
click at [86, 84] on div "Settings" at bounding box center [85, 84] width 16 height 6
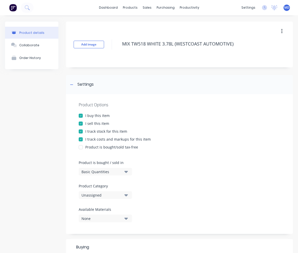
click at [120, 192] on div "Unassigned" at bounding box center [102, 194] width 41 height 5
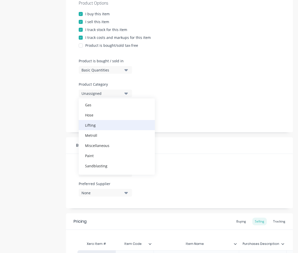
scroll to position [96, 0]
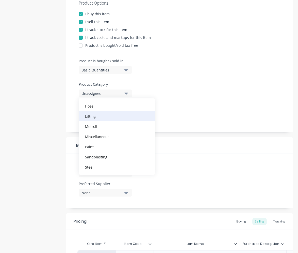
click at [97, 144] on div "Paint" at bounding box center [117, 146] width 76 height 10
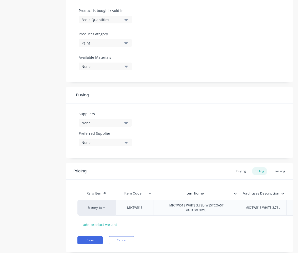
scroll to position [152, 0]
click at [103, 124] on div "None" at bounding box center [102, 122] width 41 height 5
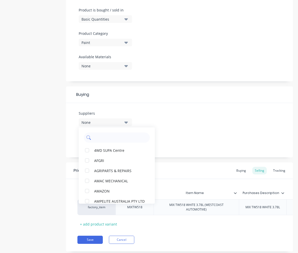
click at [102, 137] on input "text" at bounding box center [120, 137] width 54 height 10
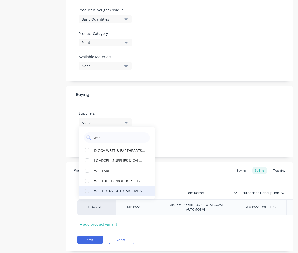
click at [113, 187] on button "WESTCOAST AUTOMOTIVE SUPPLIES" at bounding box center [117, 191] width 76 height 10
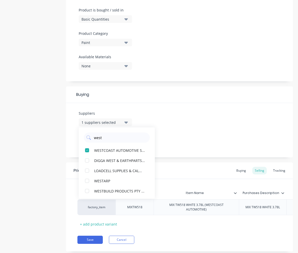
click at [174, 143] on div "Suppliers 1 suppliers selected west WESTCOAST AUTOMOTIVE SUPPLIES DIGGA WEST & …" at bounding box center [179, 130] width 227 height 54
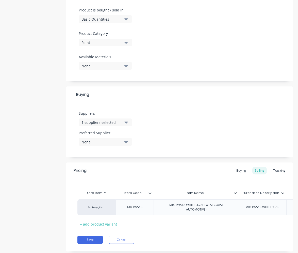
click at [129, 143] on button "None" at bounding box center [105, 142] width 53 height 8
click at [127, 173] on button "WESTCOAST AUTOMOTIVE SUPPLIES" at bounding box center [117, 170] width 76 height 10
click at [175, 140] on div "Suppliers 1 suppliers selected west Preferred Supplier WESTCOAST AUTOMOTIVE SUP…" at bounding box center [179, 130] width 227 height 54
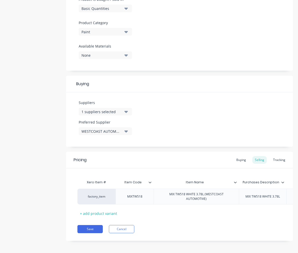
scroll to position [169, 0]
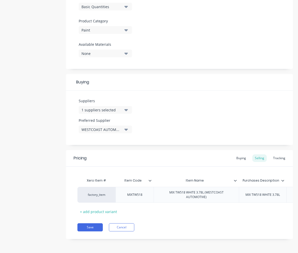
click at [235, 179] on icon at bounding box center [235, 180] width 3 height 3
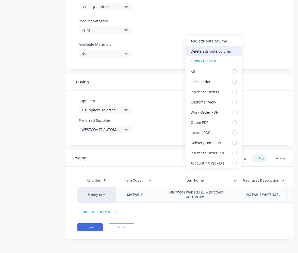
click at [217, 50] on div "Delete attribute column" at bounding box center [211, 50] width 41 height 5
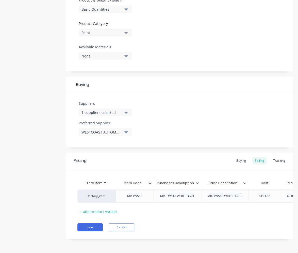
scroll to position [166, 0]
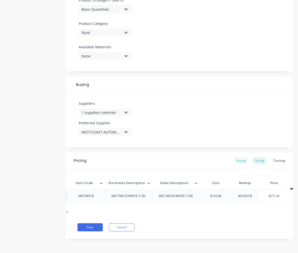
click at [242, 158] on div "Buying" at bounding box center [241, 161] width 15 height 8
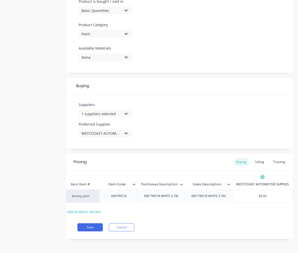
drag, startPoint x: 267, startPoint y: 191, endPoint x: 247, endPoint y: 177, distance: 24.2
click at [256, 193] on input "$0.00" at bounding box center [263, 195] width 60 height 5
click at [255, 158] on div "Selling" at bounding box center [259, 162] width 14 height 8
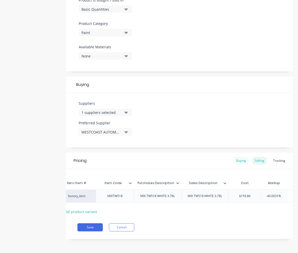
click at [241, 157] on div "Buying" at bounding box center [241, 161] width 15 height 8
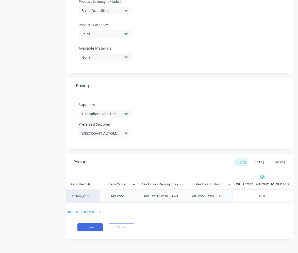
drag, startPoint x: 266, startPoint y: 192, endPoint x: 250, endPoint y: 190, distance: 16.4
click at [250, 193] on input "$0.00" at bounding box center [263, 195] width 60 height 5
click at [256, 158] on div "Selling" at bounding box center [259, 162] width 14 height 8
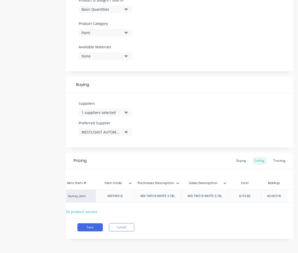
scroll to position [0, 66]
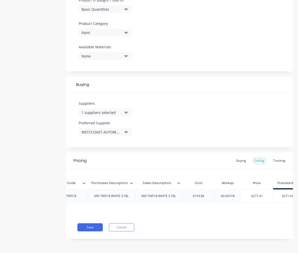
drag, startPoint x: 237, startPoint y: 193, endPoint x: 217, endPoint y: 193, distance: 19.8
click at [217, 193] on input "40.0031%" at bounding box center [228, 195] width 26 height 5
click at [250, 206] on div "Xero Item # Item Code Purchases Description Sales Description Cost Markup Price…" at bounding box center [179, 192] width 227 height 46
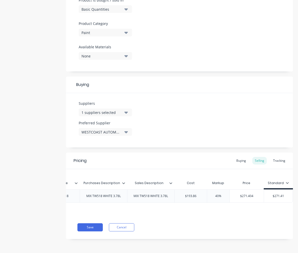
drag, startPoint x: 273, startPoint y: 194, endPoint x: 297, endPoint y: 194, distance: 23.9
click at [256, 194] on div "dashboard products sales purchasing productivity dashboard products Product Cat…" at bounding box center [149, 126] width 298 height 253
drag, startPoint x: 243, startPoint y: 229, endPoint x: 247, endPoint y: 184, distance: 45.4
click at [242, 229] on div "Save Cancel" at bounding box center [185, 227] width 216 height 8
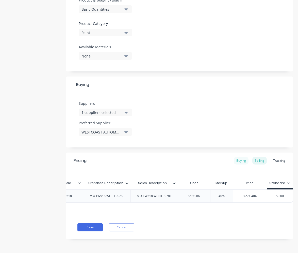
click at [240, 158] on div "Buying" at bounding box center [241, 161] width 15 height 8
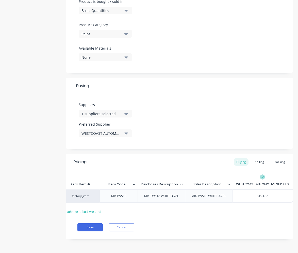
scroll to position [0, 0]
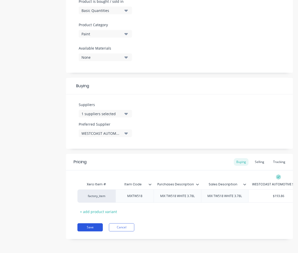
click at [88, 225] on button "Save" at bounding box center [89, 227] width 25 height 8
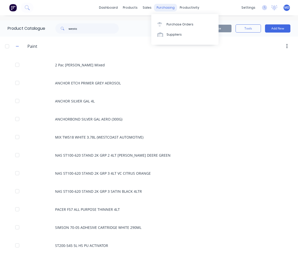
click at [165, 9] on div "purchasing" at bounding box center [165, 8] width 23 height 8
click at [173, 23] on div "Purchase Orders" at bounding box center [180, 24] width 27 height 5
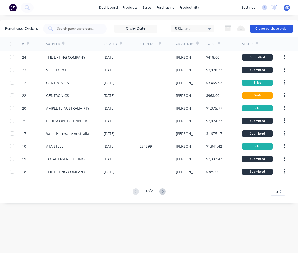
click at [256, 28] on button "Create purchase order" at bounding box center [271, 29] width 43 height 8
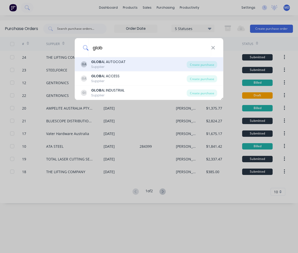
click at [147, 65] on div "GA GLOB AL AUTOCOAT Supplier" at bounding box center [134, 64] width 106 height 10
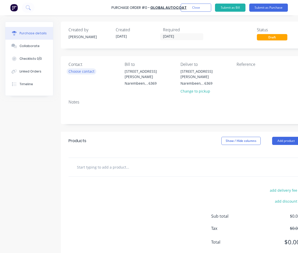
click at [79, 70] on div "Choose contact" at bounding box center [82, 71] width 26 height 5
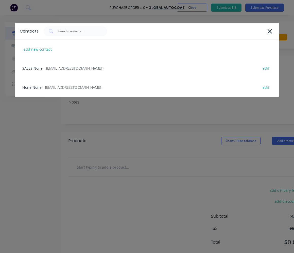
click at [79, 70] on span "- [EMAIL_ADDRESS][DOMAIN_NAME] -" at bounding box center [74, 68] width 60 height 5
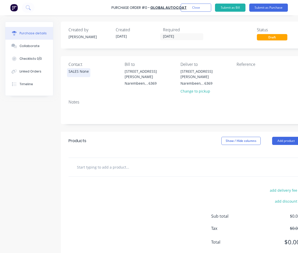
click at [91, 162] on input "text" at bounding box center [128, 167] width 102 height 10
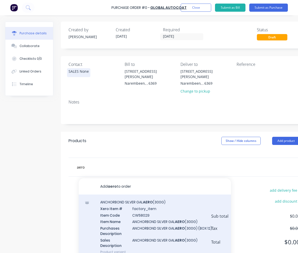
click at [148, 209] on div "ANCHORBOND SILVER GAL AERO (300G) Xero Item # factory_item Item Code CW58029 It…" at bounding box center [155, 226] width 152 height 65
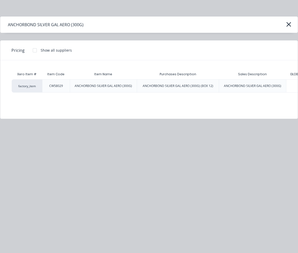
scroll to position [0, 26]
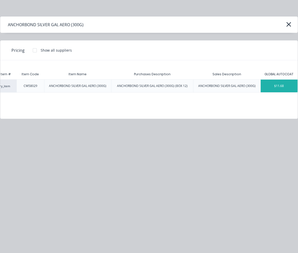
click at [256, 89] on div "$11.68" at bounding box center [279, 85] width 37 height 13
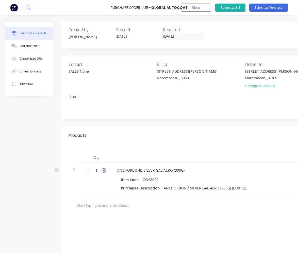
click at [104, 169] on icon at bounding box center [104, 170] width 5 height 5
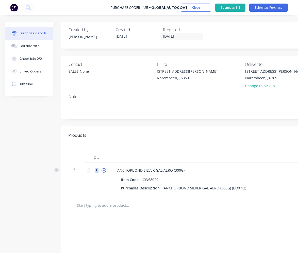
click at [104, 169] on icon at bounding box center [104, 170] width 5 height 5
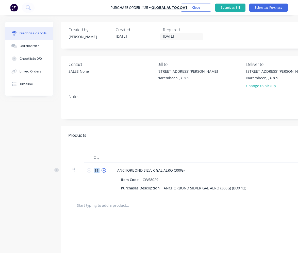
click at [104, 169] on icon at bounding box center [104, 170] width 5 height 5
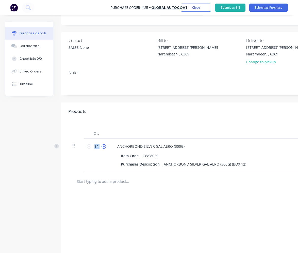
scroll to position [51, 0]
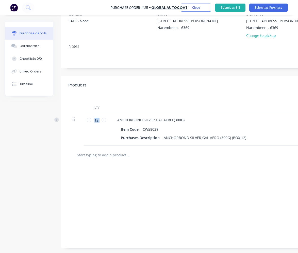
click at [104, 156] on input "text" at bounding box center [128, 155] width 102 height 10
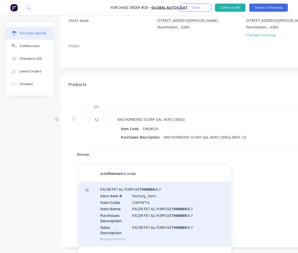
click at [133, 192] on div "PACER F57 ALL PURPOSE THINNER 4LT Xero Item # factory_item Item Code CWPAPT4 It…" at bounding box center [155, 214] width 152 height 65
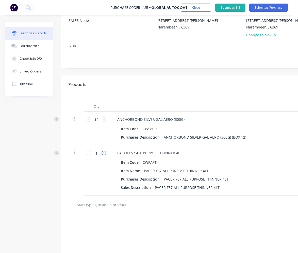
click at [106, 154] on icon at bounding box center [104, 153] width 5 height 5
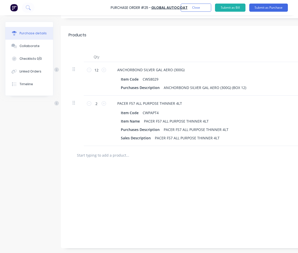
scroll to position [104, 0]
click at [106, 154] on input "text" at bounding box center [128, 155] width 102 height 10
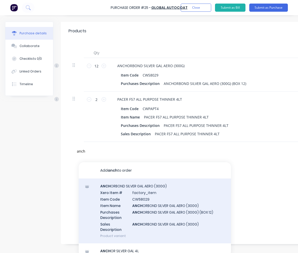
click at [131, 197] on div "ANCH ORBOND SILVER GAL AERO (300G) Xero Item # factory_item Item Code CW58029 I…" at bounding box center [155, 210] width 152 height 65
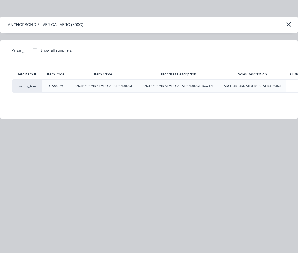
scroll to position [0, 26]
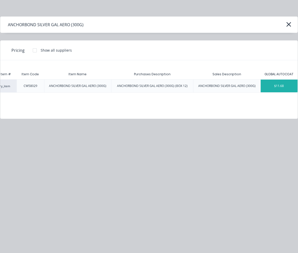
click at [256, 87] on div "$11.68" at bounding box center [279, 85] width 37 height 13
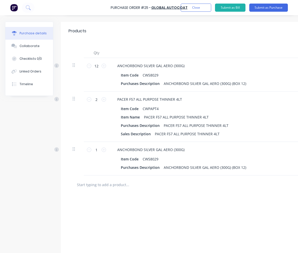
scroll to position [104, 134]
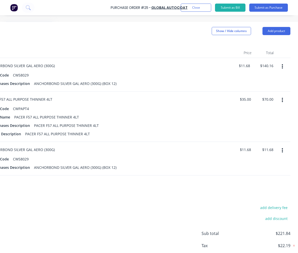
click at [256, 148] on button "button" at bounding box center [282, 150] width 12 height 9
click at [251, 194] on button "Delete" at bounding box center [266, 194] width 43 height 10
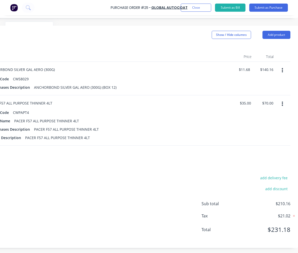
drag, startPoint x: 97, startPoint y: 168, endPoint x: 92, endPoint y: 159, distance: 10.0
click at [97, 168] on div "add delivery fee add discount Sub total $210.16 Tax $21.02 Total $231.18" at bounding box center [114, 206] width 367 height 84
drag, startPoint x: 280, startPoint y: 99, endPoint x: 278, endPoint y: 107, distance: 7.8
click at [256, 99] on button "button" at bounding box center [282, 103] width 12 height 9
click at [256, 143] on button "Delete" at bounding box center [266, 148] width 43 height 10
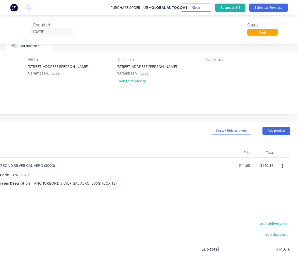
scroll to position [0, 134]
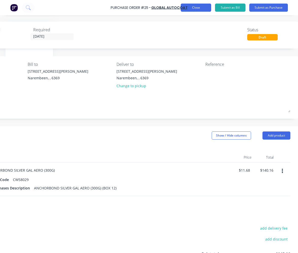
click at [190, 9] on button "Close" at bounding box center [196, 8] width 30 height 8
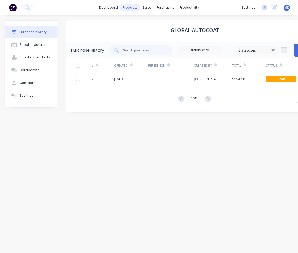
click at [133, 9] on div "products" at bounding box center [130, 8] width 20 height 8
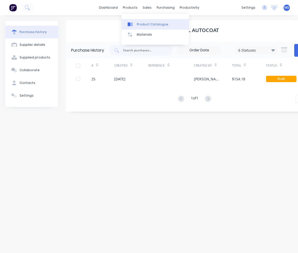
click at [138, 27] on link "Product Catalogue" at bounding box center [155, 24] width 67 height 10
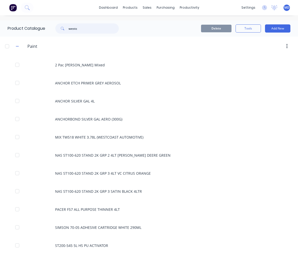
drag, startPoint x: 79, startPoint y: 29, endPoint x: 68, endPoint y: 29, distance: 11.2
click at [68, 29] on div "westc" at bounding box center [86, 28] width 63 height 10
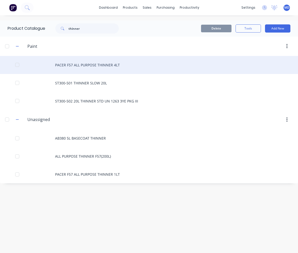
click at [105, 65] on div "PACER F57 ALL PURPOSE THINNER 4LT" at bounding box center [149, 65] width 298 height 18
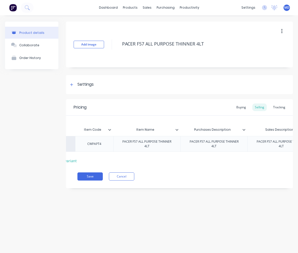
scroll to position [0, 49]
click at [169, 131] on icon at bounding box center [168, 129] width 3 height 3
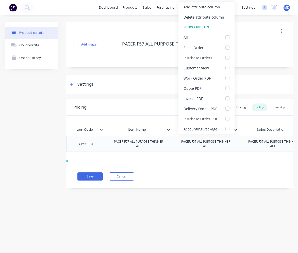
click at [169, 131] on icon at bounding box center [168, 129] width 3 height 3
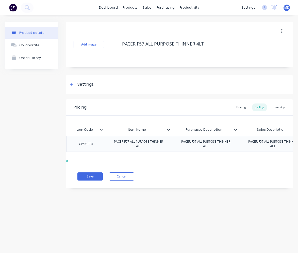
click at [169, 131] on icon at bounding box center [168, 129] width 3 height 3
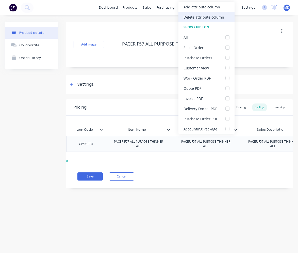
click at [199, 15] on div "Delete attribute column" at bounding box center [204, 16] width 41 height 5
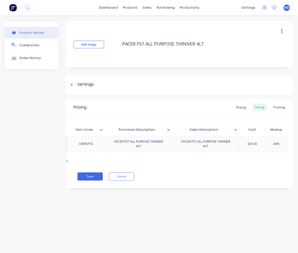
click at [169, 129] on icon at bounding box center [168, 130] width 3 height 2
click at [196, 156] on div "Xero Item # Item Code Purchases Description Sales Description Cost Markup Price…" at bounding box center [131, 144] width 204 height 40
click at [234, 133] on div "Sales Description" at bounding box center [204, 129] width 64 height 13
click at [235, 132] on input "Sales Description" at bounding box center [204, 129] width 64 height 5
click at [236, 129] on icon at bounding box center [235, 129] width 3 height 3
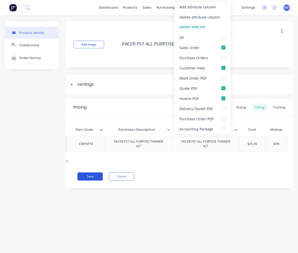
click at [97, 177] on button "Save" at bounding box center [89, 176] width 25 height 8
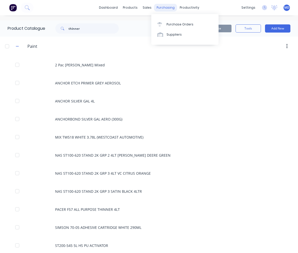
click at [159, 7] on div "purchasing" at bounding box center [165, 8] width 23 height 8
click at [170, 22] on link "Purchase Orders" at bounding box center [184, 24] width 67 height 10
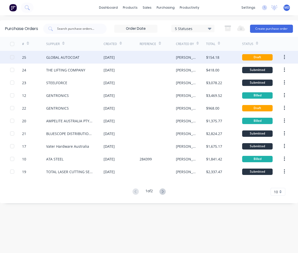
click at [72, 57] on div "GLOBAL AUTOCOAT" at bounding box center [62, 57] width 33 height 5
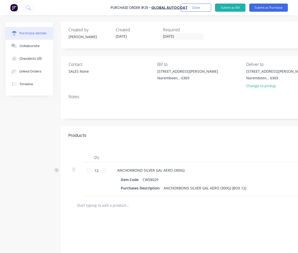
click at [116, 205] on input "text" at bounding box center [128, 205] width 102 height 10
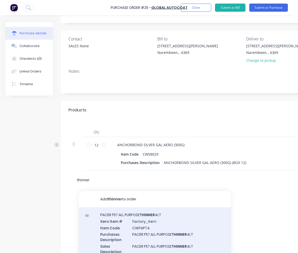
click at [152, 226] on div "PACER F57 ALL PURPOSE THINNER 4LT Xero Item # factory_item Item Code CWPAPT4 Pu…" at bounding box center [155, 236] width 152 height 58
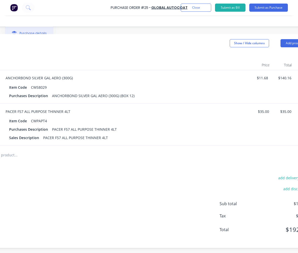
scroll to position [96, 134]
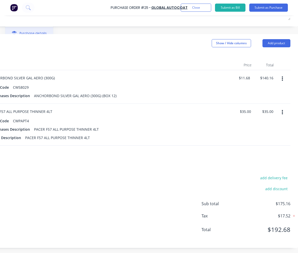
click at [256, 108] on button "button" at bounding box center [282, 112] width 12 height 9
click at [255, 156] on button "Delete" at bounding box center [266, 156] width 43 height 10
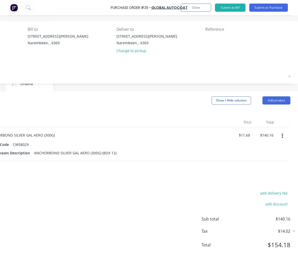
scroll to position [0, 134]
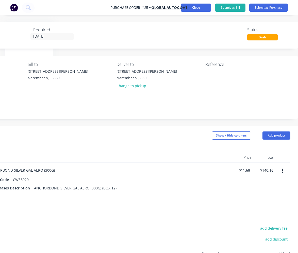
click at [197, 11] on button "Close" at bounding box center [196, 8] width 30 height 8
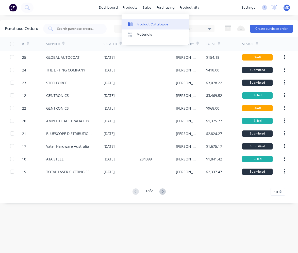
click at [135, 21] on link "Product Catalogue" at bounding box center [155, 24] width 67 height 10
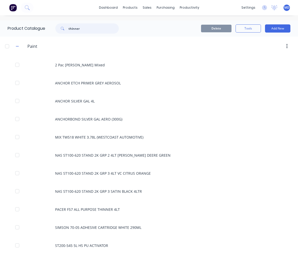
click at [91, 29] on input "thinner" at bounding box center [94, 28] width 50 height 10
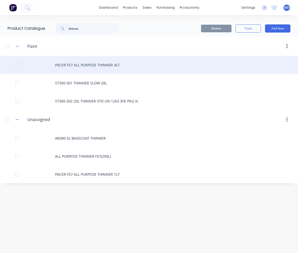
click at [89, 67] on div "PACER F57 ALL PURPOSE THINNER 4LT" at bounding box center [149, 65] width 298 height 18
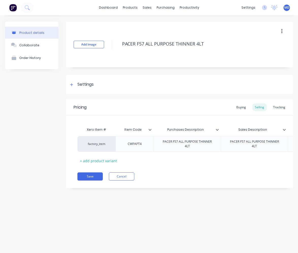
scroll to position [0, 75]
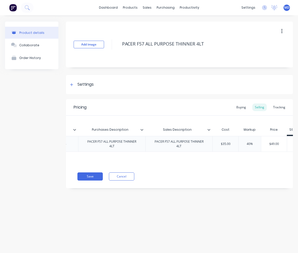
click at [208, 131] on icon at bounding box center [208, 129] width 3 height 3
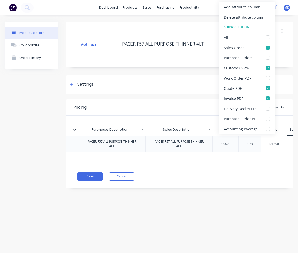
click at [210, 130] on div at bounding box center [210, 129] width 3 height 5
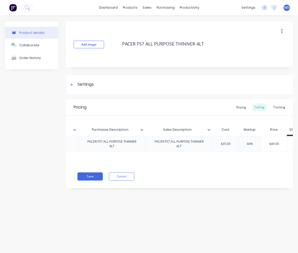
click at [143, 129] on icon at bounding box center [141, 130] width 3 height 2
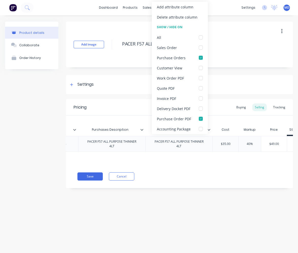
click at [208, 175] on div "Save Cancel" at bounding box center [185, 176] width 216 height 8
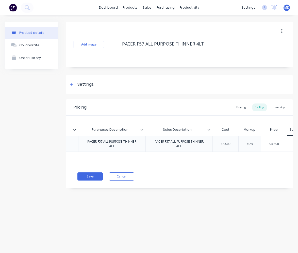
click at [208, 129] on icon at bounding box center [208, 129] width 3 height 3
click at [141, 130] on icon at bounding box center [141, 129] width 3 height 3
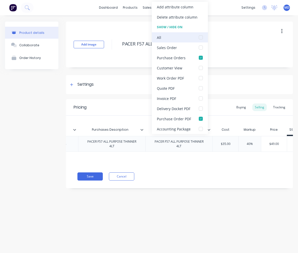
click at [200, 37] on div at bounding box center [201, 37] width 10 height 10
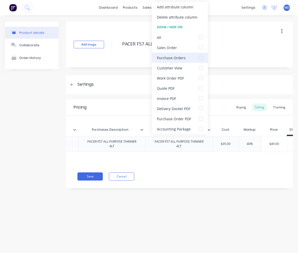
click at [200, 56] on div at bounding box center [201, 58] width 10 height 10
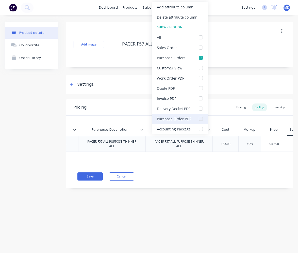
click at [200, 118] on div at bounding box center [201, 118] width 10 height 10
click at [189, 185] on div "Pricing Buying Selling Tracking Xero Item # Item Code Purchases Description Sal…" at bounding box center [179, 143] width 227 height 89
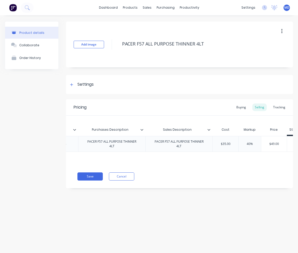
click at [209, 131] on icon at bounding box center [208, 129] width 3 height 3
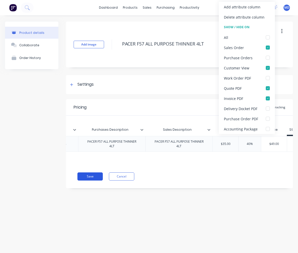
click at [92, 179] on button "Save" at bounding box center [89, 176] width 25 height 8
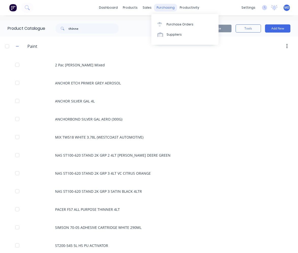
click at [167, 7] on div "purchasing" at bounding box center [165, 8] width 23 height 8
click at [177, 26] on div "Purchase Orders" at bounding box center [180, 24] width 27 height 5
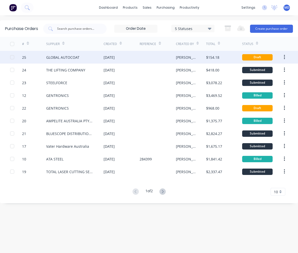
click at [96, 58] on div "GLOBAL AUTOCOAT" at bounding box center [74, 57] width 57 height 13
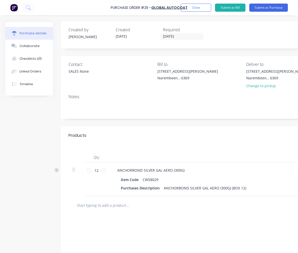
click at [129, 207] on input "text" at bounding box center [128, 205] width 102 height 10
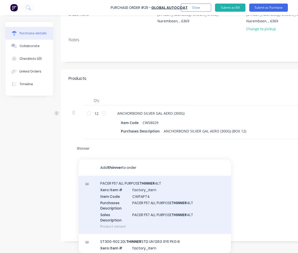
scroll to position [61, 0]
click at [142, 191] on div "PACER F57 ALL PURPOSE THINNER 4LT Xero Item # factory_item Item Code CWPAPT4 Pu…" at bounding box center [155, 204] width 152 height 58
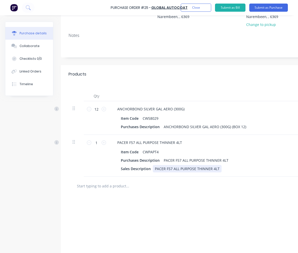
click at [225, 167] on div "Sales Description PACER F57 ALL PURPOSE THINNER 4LT" at bounding box center [235, 168] width 233 height 7
drag, startPoint x: 152, startPoint y: 170, endPoint x: 130, endPoint y: 167, distance: 21.8
click at [130, 167] on div "Sales Description" at bounding box center [136, 168] width 34 height 7
click at [236, 160] on div "Purchases Description PACER F57 ALL PURPOSE THINNER 4LT" at bounding box center [235, 159] width 233 height 7
click at [199, 197] on div "add delivery fee add discount Sub total $175.16 Tax $17.52 Total $192.68" at bounding box center [244, 237] width 367 height 84
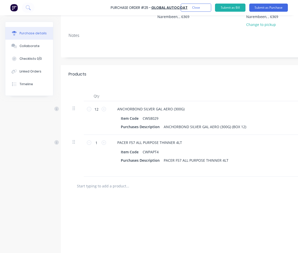
click at [131, 187] on input "text" at bounding box center [128, 186] width 102 height 10
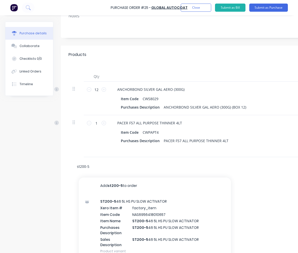
scroll to position [103, 0]
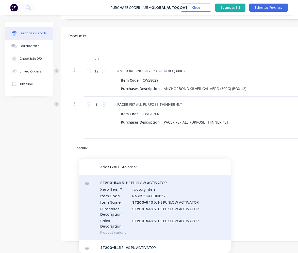
click at [160, 185] on div "ST200-5 46 5L HS PU SLOW ACTIVATOR Xero Item # factory_item Item Code NAS695641…" at bounding box center [155, 207] width 152 height 65
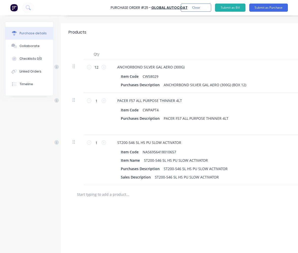
click at [125, 192] on input "text" at bounding box center [128, 194] width 102 height 10
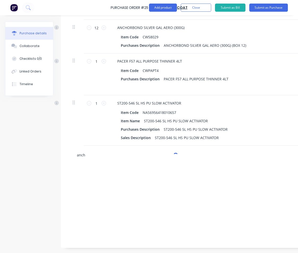
scroll to position [153, 0]
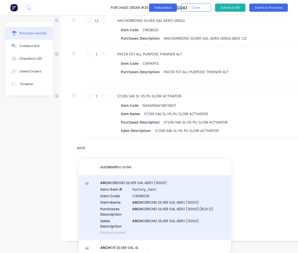
click at [165, 195] on div "ANCH ORBOND SILVER GAL AERO (300G) Xero Item # factory_item Item Code CW58029 I…" at bounding box center [155, 207] width 152 height 65
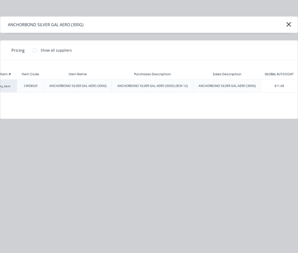
scroll to position [0, 26]
click at [256, 84] on div "$11.68" at bounding box center [279, 85] width 37 height 13
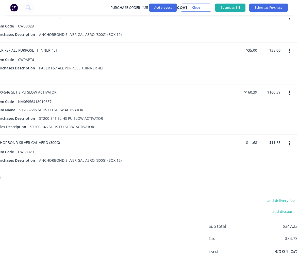
scroll to position [153, 136]
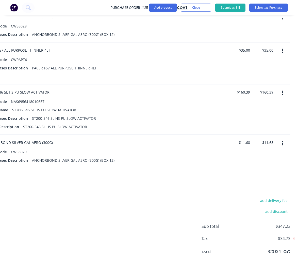
click at [256, 145] on button "button" at bounding box center [282, 143] width 12 height 9
click at [254, 190] on button "Delete" at bounding box center [266, 187] width 43 height 10
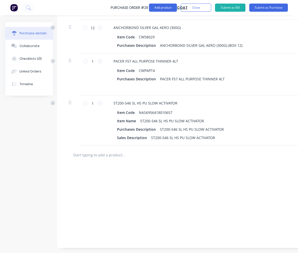
scroll to position [146, 2]
click at [118, 151] on input "text" at bounding box center [125, 155] width 102 height 10
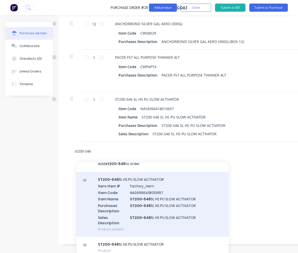
scroll to position [8, 0]
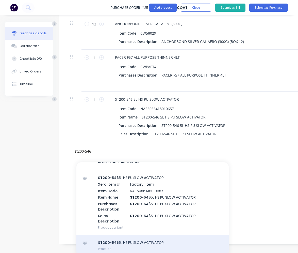
click at [147, 241] on div "ST200-546 5L HS PU SLOW ACTIVATOR Product" at bounding box center [152, 245] width 152 height 21
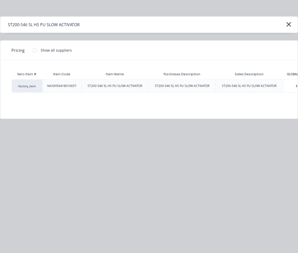
scroll to position [0, 22]
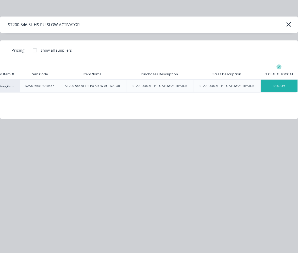
click at [256, 86] on div "$160.39" at bounding box center [279, 85] width 37 height 13
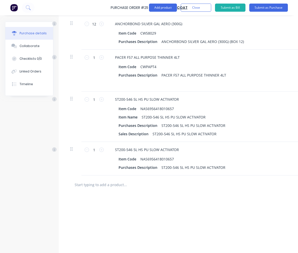
click at [124, 180] on input "text" at bounding box center [125, 184] width 102 height 10
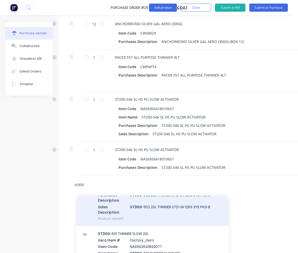
scroll to position [25, 0]
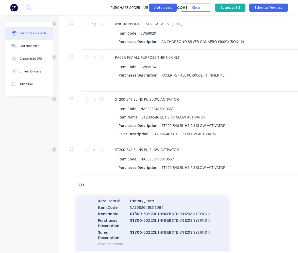
click at [147, 211] on div "ST300 -502 20L THINNER STD UN 1263 3YE PKG III Xero Item # factory_item Item Co…" at bounding box center [152, 218] width 152 height 65
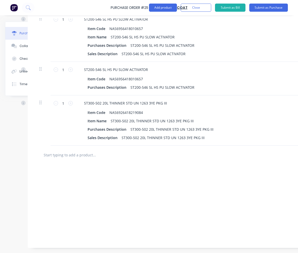
scroll to position [230, 0]
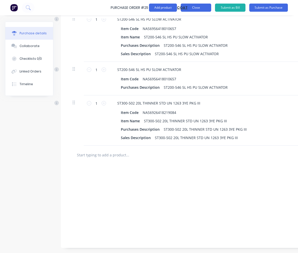
click at [191, 4] on button "Close" at bounding box center [196, 8] width 30 height 8
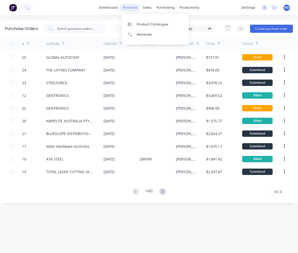
click at [126, 9] on div "products" at bounding box center [130, 8] width 20 height 8
click at [141, 23] on div "Product Catalogue" at bounding box center [152, 24] width 31 height 5
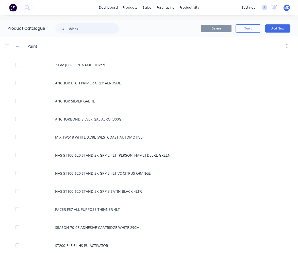
click at [86, 28] on input "thinne" at bounding box center [94, 28] width 50 height 10
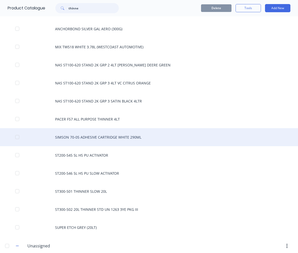
scroll to position [102, 0]
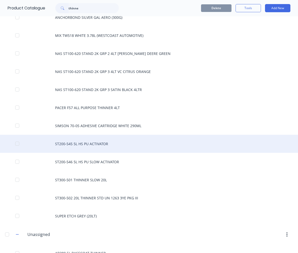
click at [98, 145] on div "ST200-545 5L HS PU ACTIVATOR" at bounding box center [149, 144] width 298 height 18
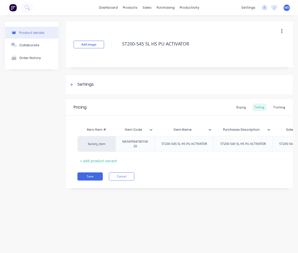
click at [210, 131] on input "Item Name" at bounding box center [183, 129] width 56 height 5
click at [206, 129] on input "Item Name" at bounding box center [183, 129] width 56 height 5
click at [210, 129] on icon at bounding box center [209, 129] width 3 height 3
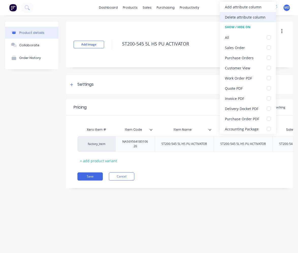
click at [249, 16] on div "Delete attribute column" at bounding box center [245, 16] width 41 height 5
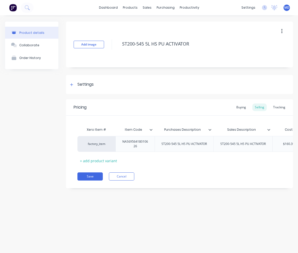
click at [209, 130] on icon at bounding box center [210, 130] width 3 height 2
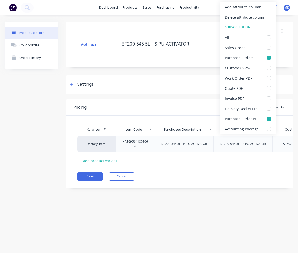
scroll to position [0, 61]
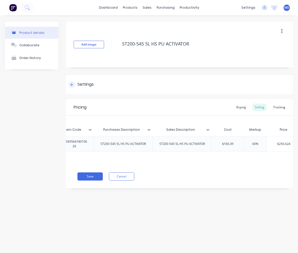
click at [229, 86] on div "Settings" at bounding box center [179, 84] width 227 height 19
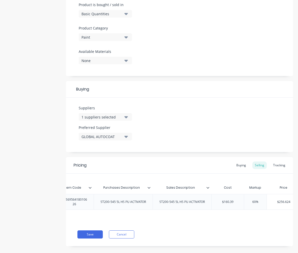
scroll to position [169, 0]
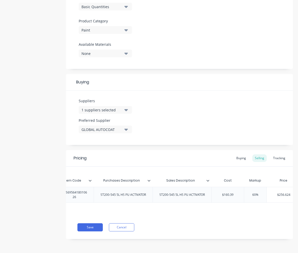
click at [208, 180] on icon at bounding box center [208, 181] width 3 height 2
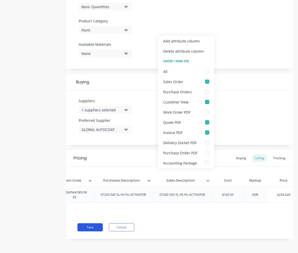
click at [98, 228] on button "Save" at bounding box center [89, 227] width 25 height 8
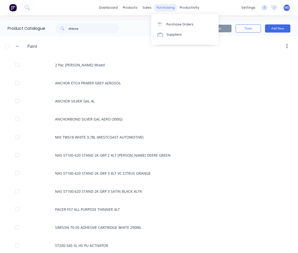
click at [157, 8] on div "purchasing" at bounding box center [165, 8] width 23 height 8
click at [175, 20] on link "Purchase Orders" at bounding box center [184, 24] width 67 height 10
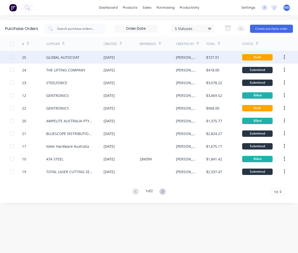
click at [68, 59] on div "GLOBAL AUTOCOAT" at bounding box center [62, 57] width 33 height 5
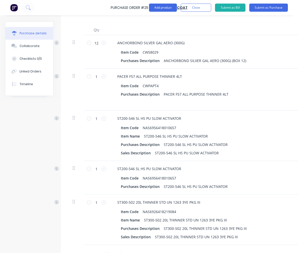
scroll to position [127, 0]
click at [197, 7] on button "Close" at bounding box center [196, 8] width 30 height 8
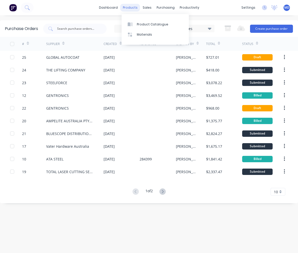
click at [130, 10] on div "products" at bounding box center [130, 8] width 20 height 8
click at [142, 27] on link "Product Catalogue" at bounding box center [155, 24] width 67 height 10
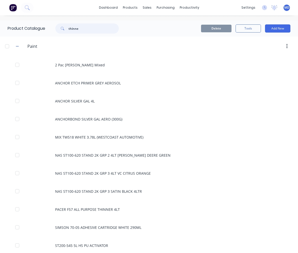
drag, startPoint x: 84, startPoint y: 32, endPoint x: 70, endPoint y: 30, distance: 14.6
click at [70, 30] on input "thinne" at bounding box center [94, 28] width 50 height 10
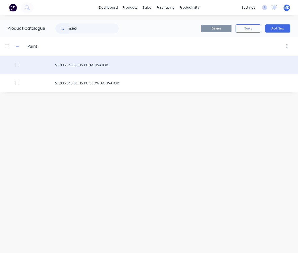
click at [95, 66] on div "ST200-545 5L HS PU ACTIVATOR" at bounding box center [149, 65] width 298 height 18
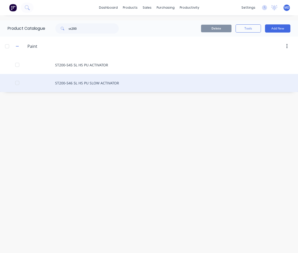
click at [113, 83] on div "ST200-546 5L HS PU SLOW ACTIVATOR" at bounding box center [149, 83] width 298 height 18
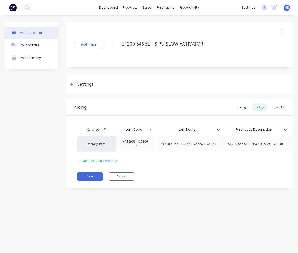
click at [219, 130] on icon at bounding box center [218, 130] width 3 height 2
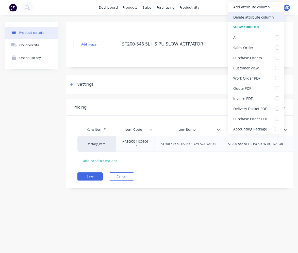
click at [245, 14] on div "Delete attribute column" at bounding box center [256, 17] width 56 height 10
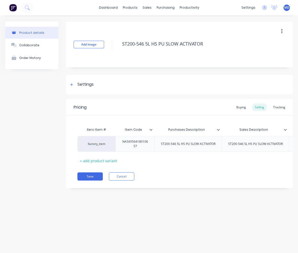
click at [219, 130] on icon at bounding box center [218, 130] width 3 height 2
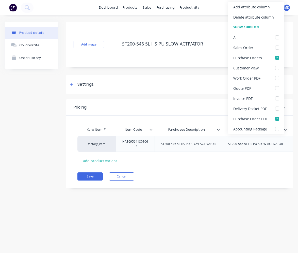
click at [219, 130] on icon at bounding box center [218, 130] width 3 height 2
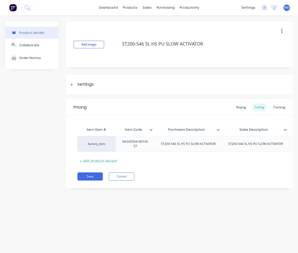
click at [256, 131] on input "Sales Description" at bounding box center [254, 129] width 64 height 5
click at [256, 129] on icon at bounding box center [285, 129] width 3 height 3
click at [97, 178] on button "Save" at bounding box center [89, 176] width 25 height 8
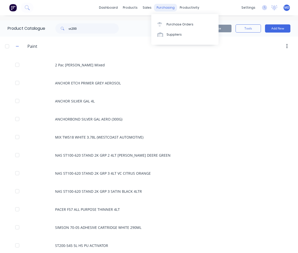
click at [161, 7] on div "purchasing" at bounding box center [165, 8] width 23 height 8
click at [168, 24] on div "Purchase Orders" at bounding box center [180, 24] width 27 height 5
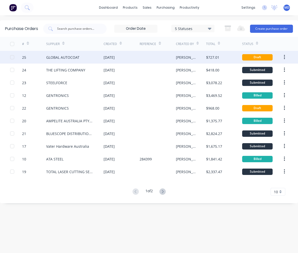
click at [78, 61] on div "GLOBAL AUTOCOAT" at bounding box center [74, 57] width 57 height 13
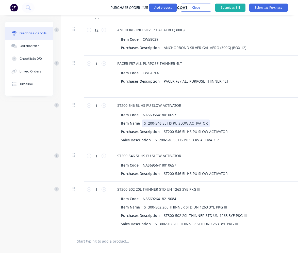
scroll to position [152, 0]
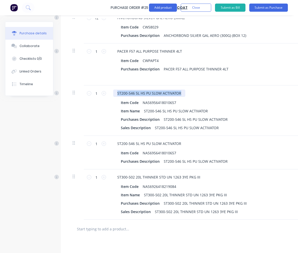
drag, startPoint x: 180, startPoint y: 93, endPoint x: 116, endPoint y: 94, distance: 64.5
click at [116, 94] on div "ST200-546 5L HS PU SLOW ACTIVATOR" at bounding box center [149, 92] width 72 height 7
copy div "ST200-546 5L HS PU SLOW ACTIVATOR"
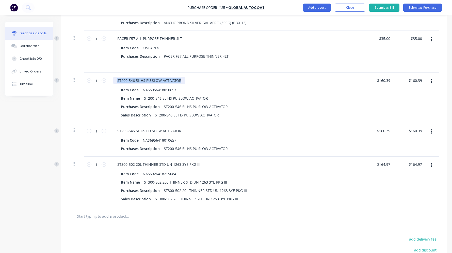
scroll to position [76, 0]
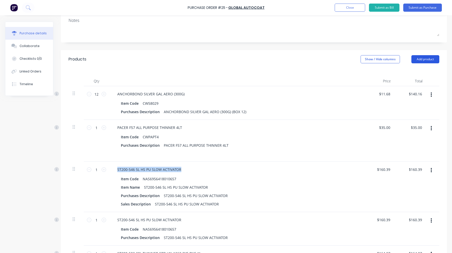
click at [256, 57] on button "Add product" at bounding box center [425, 59] width 28 height 8
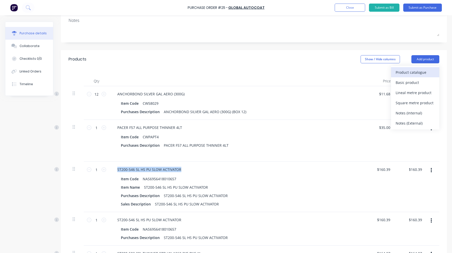
click at [256, 70] on div "Product catalogue" at bounding box center [415, 72] width 39 height 7
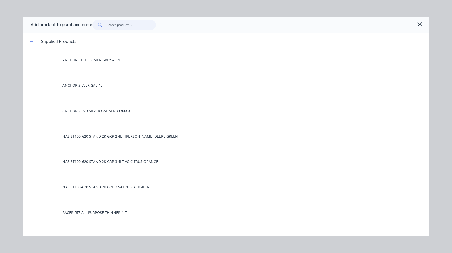
paste input "ST200-546 5L HS PU SLOW ACTIVATOR"
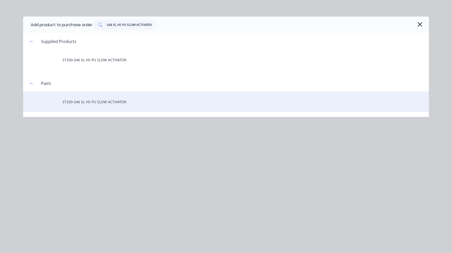
click at [90, 101] on div "ST200-546 5L HS PU SLOW ACTIVATOR" at bounding box center [226, 101] width 406 height 20
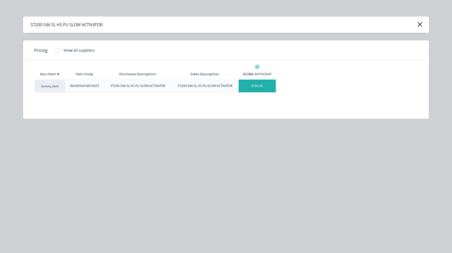
click at [256, 90] on div "$160.39" at bounding box center [257, 85] width 37 height 13
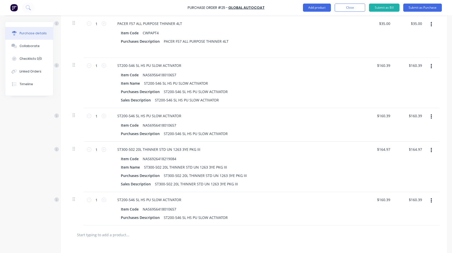
scroll to position [178, 0]
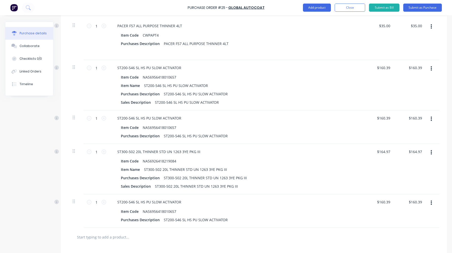
click at [256, 153] on icon "button" at bounding box center [431, 153] width 1 height 6
click at [256, 195] on button "Delete" at bounding box center [415, 196] width 43 height 10
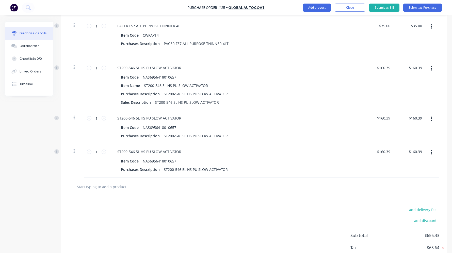
click at [256, 120] on button "button" at bounding box center [431, 118] width 12 height 9
click at [256, 163] on button "Delete" at bounding box center [415, 163] width 43 height 10
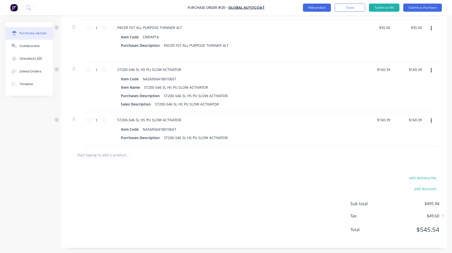
scroll to position [176, 0]
click at [256, 71] on icon "button" at bounding box center [431, 71] width 1 height 6
click at [256, 115] on button "Delete" at bounding box center [415, 114] width 43 height 10
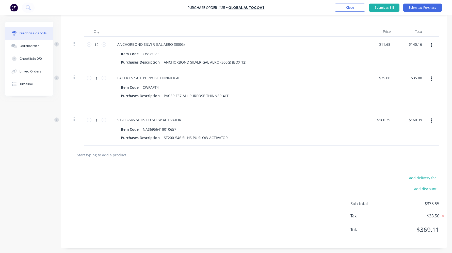
scroll to position [126, 0]
click at [256, 78] on button "button" at bounding box center [431, 78] width 12 height 9
click at [256, 121] on button "Delete" at bounding box center [415, 123] width 43 height 10
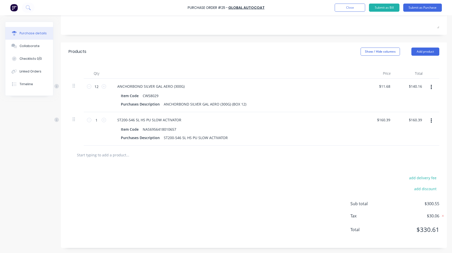
scroll to position [84, 0]
click at [256, 118] on icon "button" at bounding box center [431, 121] width 1 height 6
click at [256, 166] on button "Delete" at bounding box center [415, 164] width 43 height 10
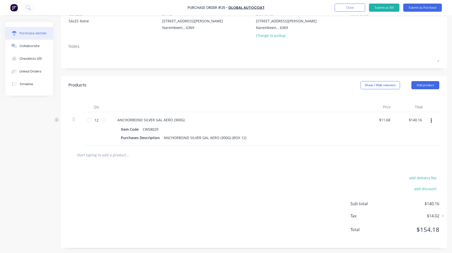
scroll to position [50, 0]
click at [106, 154] on input "text" at bounding box center [128, 155] width 102 height 10
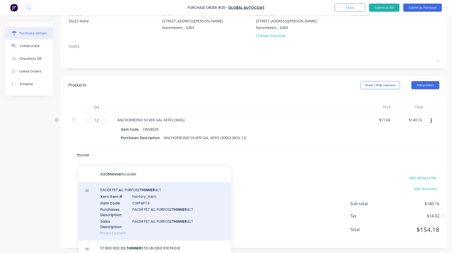
click at [144, 204] on div "PACER F57 ALL PURPOSE THINNER 4LT Xero Item # factory_item Item Code CWPAPT4 Pu…" at bounding box center [155, 211] width 152 height 58
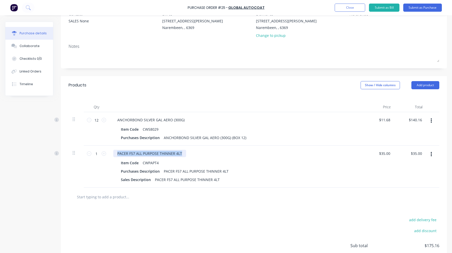
drag, startPoint x: 182, startPoint y: 152, endPoint x: 113, endPoint y: 152, distance: 68.8
click at [113, 152] on div "PACER F57 ALL PURPOSE THINNER 4LT Item Code CWPAPT4 Purchases Description PACER…" at bounding box center [236, 166] width 254 height 42
copy div "PACER F57 ALL PURPOSE THINNER 4LT"
click at [256, 85] on button "Add product" at bounding box center [425, 85] width 28 height 8
click at [256, 101] on div "Product catalogue" at bounding box center [415, 97] width 39 height 7
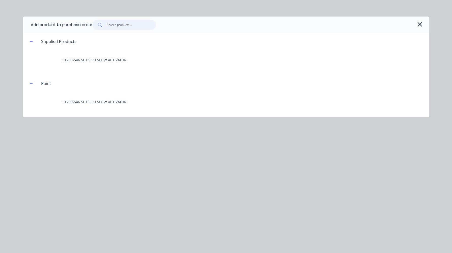
paste input "PACER F57 ALL PURPOSE THINNER 4LT"
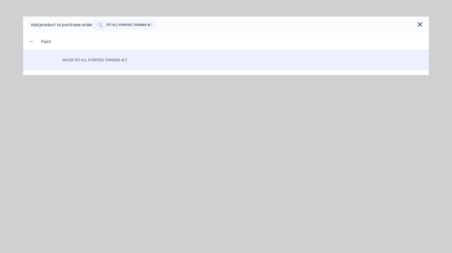
click at [110, 58] on div "PACER F57 ALL PURPOSE THINNER 4LT" at bounding box center [226, 60] width 406 height 20
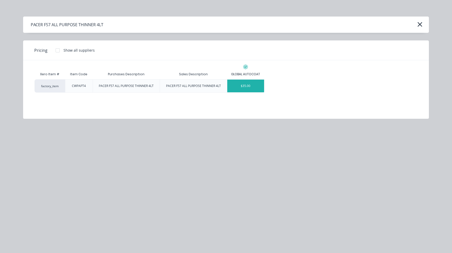
click at [254, 87] on div "$35.00" at bounding box center [245, 85] width 37 height 13
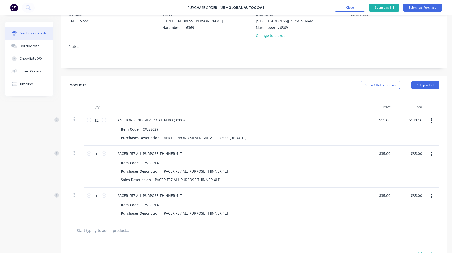
click at [256, 154] on icon "button" at bounding box center [431, 154] width 1 height 6
click at [256, 196] on button "Delete" at bounding box center [415, 198] width 43 height 10
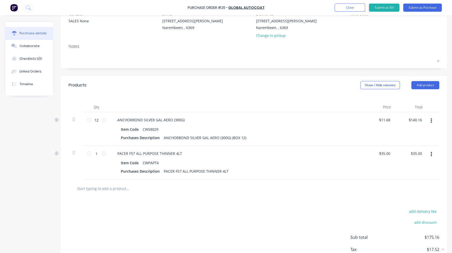
click at [117, 187] on input "text" at bounding box center [128, 188] width 102 height 10
click at [256, 85] on button "Add product" at bounding box center [425, 85] width 28 height 8
click at [256, 102] on div "Product catalogue" at bounding box center [415, 97] width 39 height 7
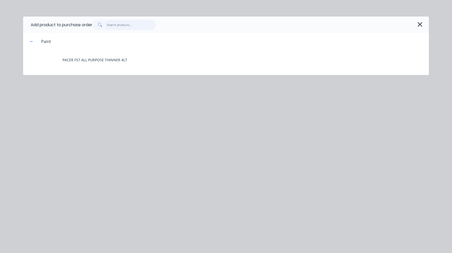
click at [119, 24] on input "text" at bounding box center [132, 25] width 50 height 10
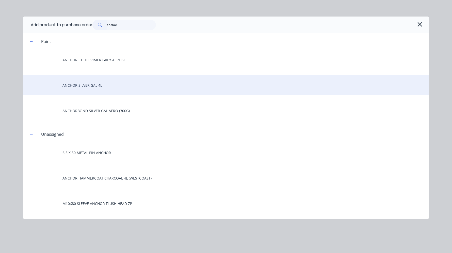
click at [93, 82] on div "ANCHOR SILVER GAL 4L" at bounding box center [226, 85] width 406 height 20
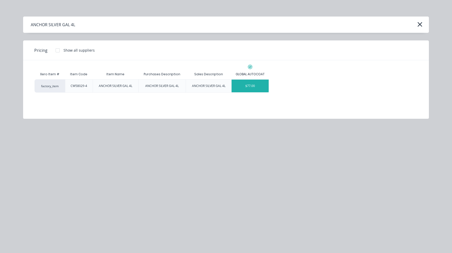
click at [244, 83] on div "$77.00" at bounding box center [250, 85] width 37 height 13
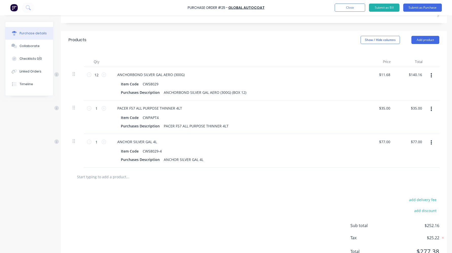
scroll to position [101, 0]
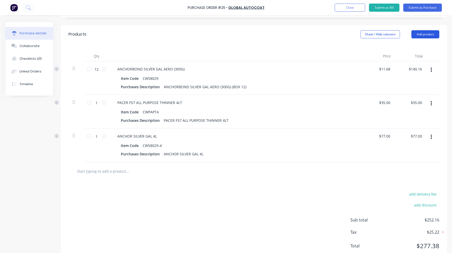
click at [256, 37] on button "Add product" at bounding box center [425, 34] width 28 height 8
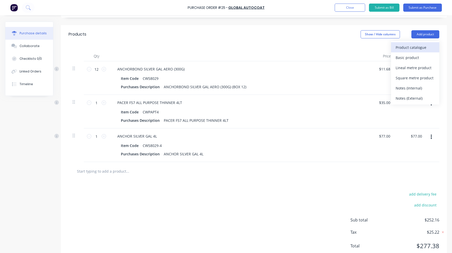
click at [256, 49] on div "Product catalogue" at bounding box center [415, 47] width 39 height 7
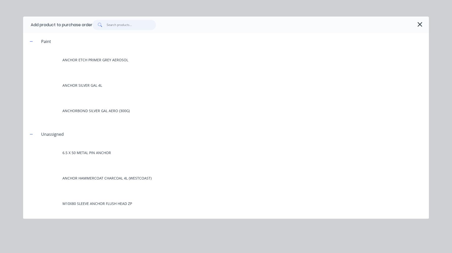
click at [128, 28] on input "text" at bounding box center [132, 25] width 50 height 10
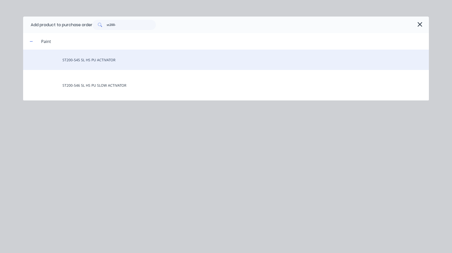
click at [105, 60] on div "ST200-545 5L HS PU ACTIVATOR" at bounding box center [226, 60] width 406 height 20
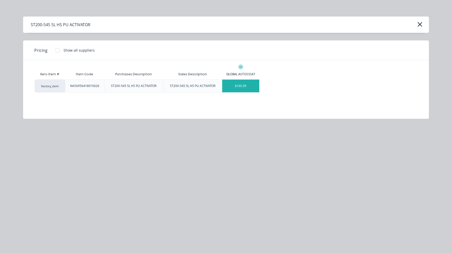
click at [251, 86] on div "$160.39" at bounding box center [240, 85] width 37 height 13
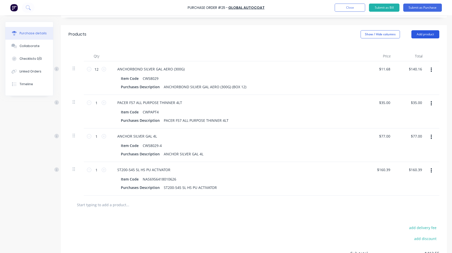
click at [256, 35] on button "Add product" at bounding box center [425, 34] width 28 height 8
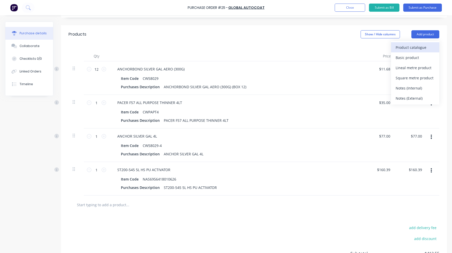
click at [256, 51] on div "Product catalogue" at bounding box center [415, 47] width 39 height 7
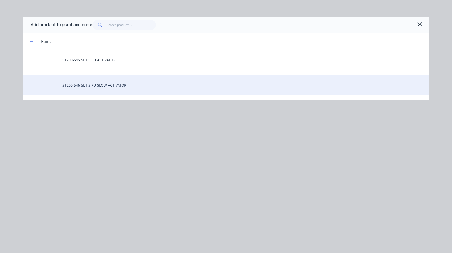
click at [100, 83] on div "ST200-546 5L HS PU SLOW ACTIVATOR" at bounding box center [226, 85] width 406 height 20
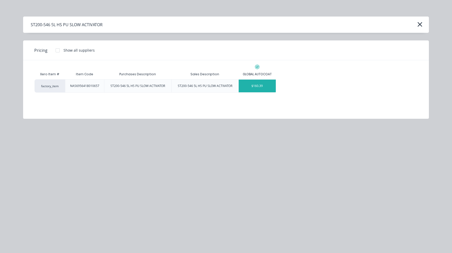
click at [256, 86] on div "$160.39" at bounding box center [257, 85] width 37 height 13
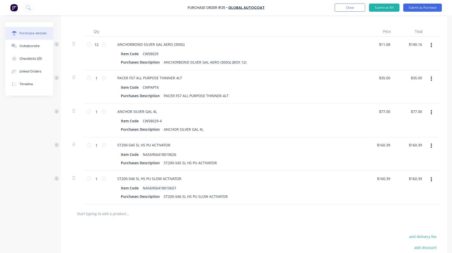
scroll to position [57, 0]
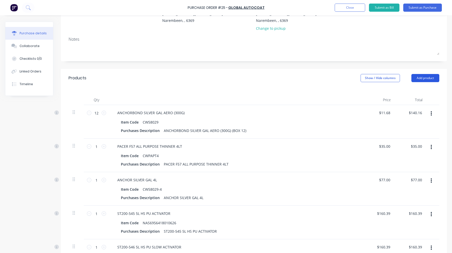
click at [256, 77] on button "Add product" at bounding box center [425, 78] width 28 height 8
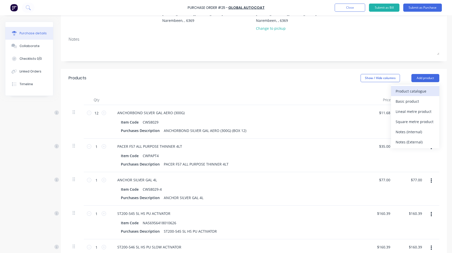
click at [256, 92] on div "Product catalogue" at bounding box center [415, 90] width 39 height 7
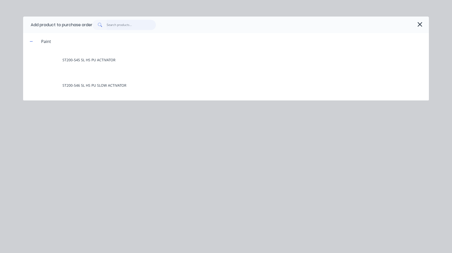
click at [115, 24] on input "text" at bounding box center [132, 25] width 50 height 10
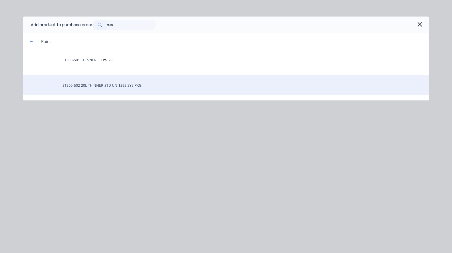
click at [119, 84] on div "ST300-502 20L THINNER STD UN 1263 3YE PKG III" at bounding box center [226, 85] width 406 height 20
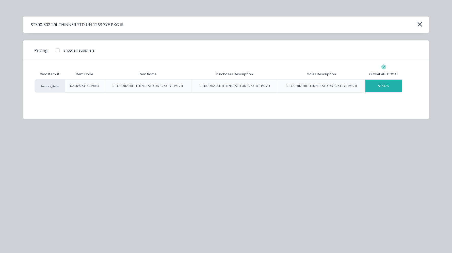
click at [256, 88] on div "$164.97" at bounding box center [383, 85] width 37 height 13
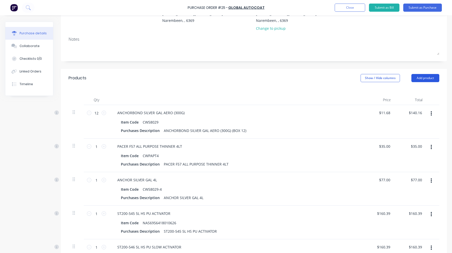
click at [256, 79] on button "Add product" at bounding box center [425, 78] width 28 height 8
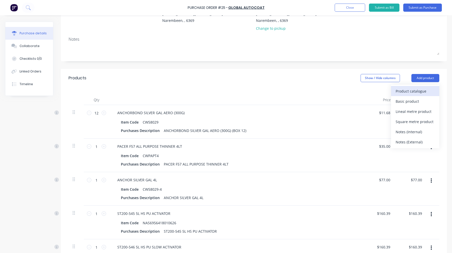
click at [256, 88] on div "Product catalogue" at bounding box center [415, 90] width 39 height 7
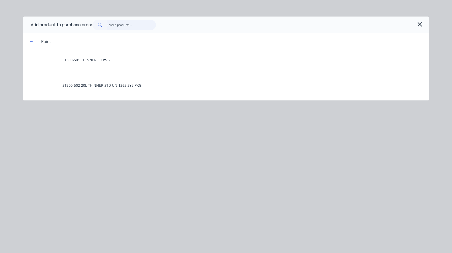
click at [135, 25] on input "text" at bounding box center [132, 25] width 50 height 10
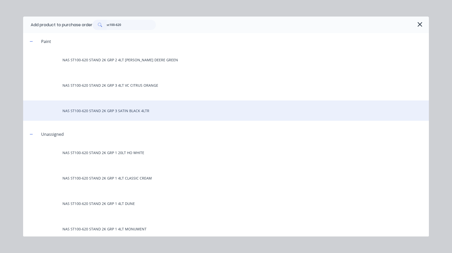
click at [149, 113] on div "NAS ST100-620 STAND 2K GRP 3 SATIN BLACK 4LTR" at bounding box center [226, 110] width 406 height 20
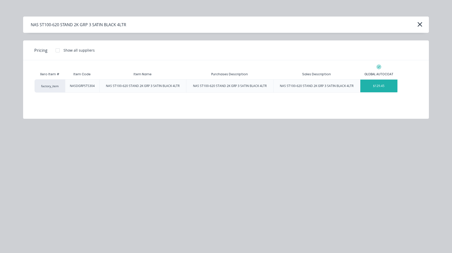
click at [256, 88] on div "$129.45" at bounding box center [378, 85] width 37 height 13
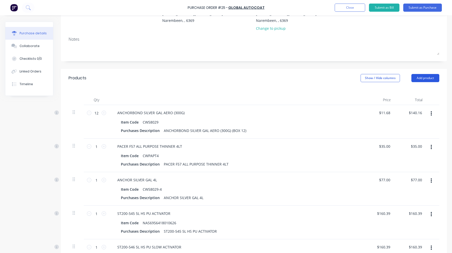
click at [256, 80] on button "Add product" at bounding box center [425, 78] width 28 height 8
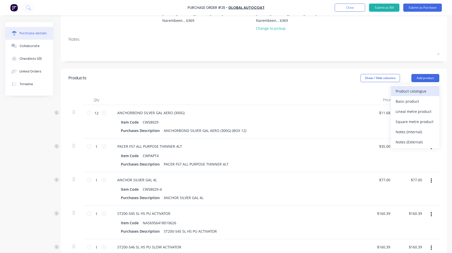
click at [256, 93] on div "Product catalogue" at bounding box center [415, 90] width 39 height 7
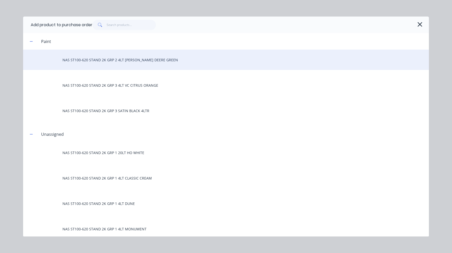
click at [118, 61] on div "NAS ST100-620 STAND 2K GRP 2 4LT [PERSON_NAME] DEERE GREEN" at bounding box center [226, 60] width 406 height 20
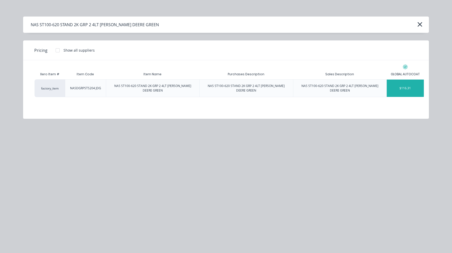
click at [256, 87] on div "$116.31" at bounding box center [405, 87] width 37 height 17
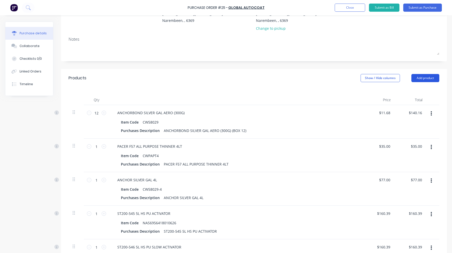
click at [256, 78] on button "Add product" at bounding box center [425, 78] width 28 height 8
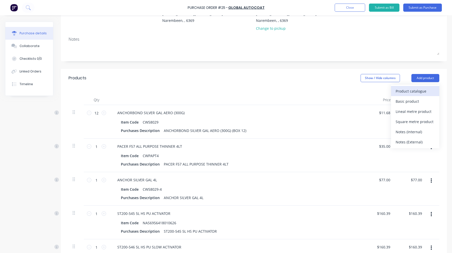
click at [256, 87] on div "Product catalogue" at bounding box center [415, 90] width 39 height 7
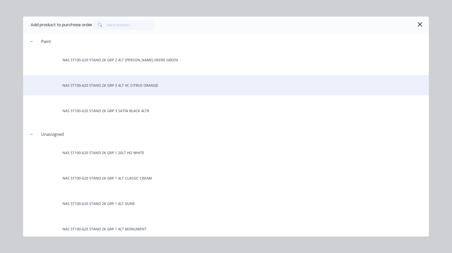
click at [148, 85] on div "NAS ST100-620 STAND 2K GRP 3 4LT VC CITRUS ORANGE" at bounding box center [226, 85] width 406 height 20
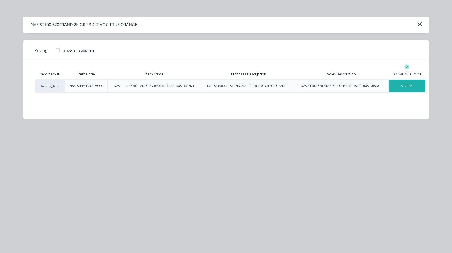
click at [256, 86] on div "$129.45" at bounding box center [406, 85] width 37 height 13
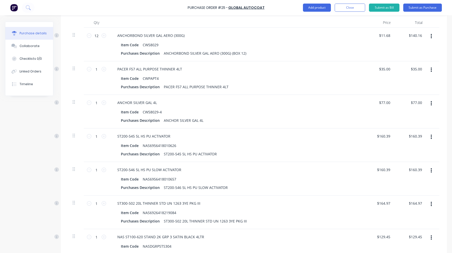
scroll to position [83, 0]
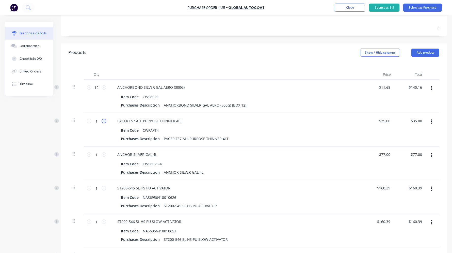
click at [102, 121] on icon at bounding box center [104, 121] width 5 height 5
click at [105, 154] on icon at bounding box center [104, 154] width 5 height 5
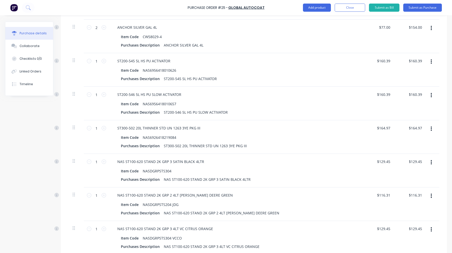
scroll to position [235, 0]
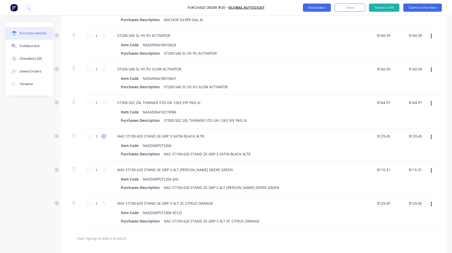
click at [106, 136] on icon at bounding box center [104, 136] width 5 height 5
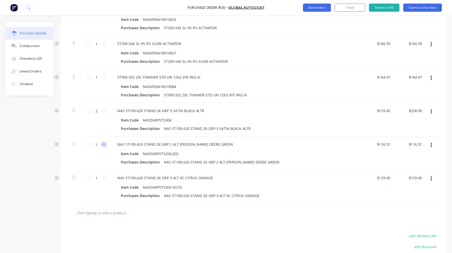
click at [103, 142] on icon at bounding box center [104, 144] width 5 height 5
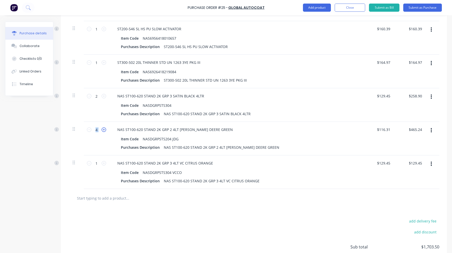
scroll to position [311, 0]
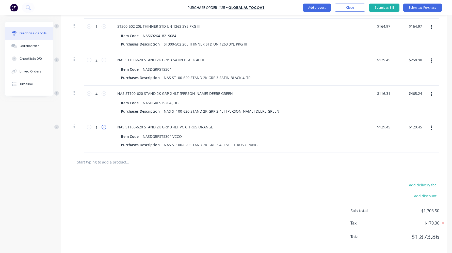
click at [103, 126] on icon at bounding box center [104, 127] width 5 height 5
drag, startPoint x: 103, startPoint y: 126, endPoint x: 88, endPoint y: 127, distance: 15.0
click at [88, 127] on icon at bounding box center [89, 127] width 5 height 5
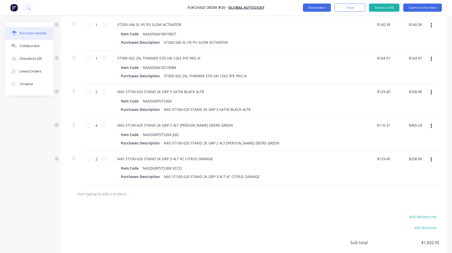
scroll to position [318, 0]
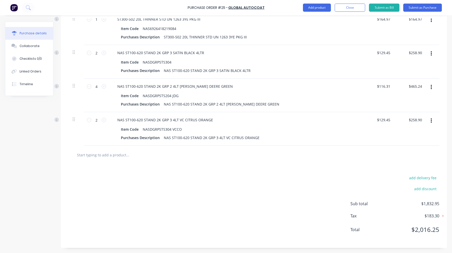
click at [137, 157] on input "text" at bounding box center [128, 155] width 102 height 10
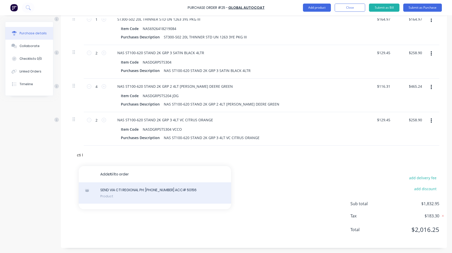
click at [125, 187] on div "SEND VIA CTI REGIONAL PH: [PHONE_NUMBER] ACC# 50156 Product" at bounding box center [155, 192] width 152 height 21
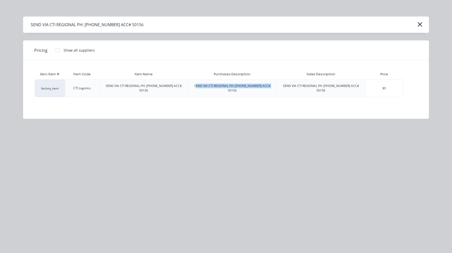
drag, startPoint x: 269, startPoint y: 84, endPoint x: 197, endPoint y: 86, distance: 72.9
click at [197, 86] on div "SEND VIA CTI REGIONAL PH: [PHONE_NUMBER] ACC# 50156" at bounding box center [232, 87] width 88 height 17
drag, startPoint x: 197, startPoint y: 86, endPoint x: 269, endPoint y: 84, distance: 72.6
click at [256, 84] on div "SEND VIA CTI REGIONAL PH: [PHONE_NUMBER] ACC# 50156" at bounding box center [232, 87] width 88 height 17
drag, startPoint x: 269, startPoint y: 84, endPoint x: 193, endPoint y: 83, distance: 76.4
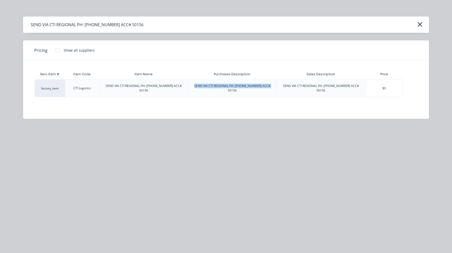
click at [193, 83] on div "SEND VIA CTI REGIONAL PH: [PHONE_NUMBER] ACC# 50156" at bounding box center [232, 87] width 88 height 17
drag, startPoint x: 193, startPoint y: 83, endPoint x: 208, endPoint y: 86, distance: 15.9
copy div "SEND VIA CTI REGIONAL PH: [PHONE_NUMBER] ACC# 50156"
click at [256, 21] on icon "button" at bounding box center [419, 24] width 5 height 7
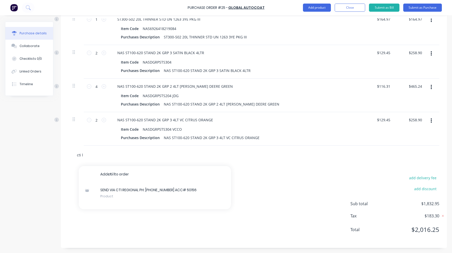
drag, startPoint x: 96, startPoint y: 157, endPoint x: 72, endPoint y: 153, distance: 25.2
click at [72, 153] on div "cti l Add cti l to order SEND VIA CTI REGIONAL PH: [PHONE_NUMBER] ACC# 50156 Pr…" at bounding box center [254, 154] width 371 height 19
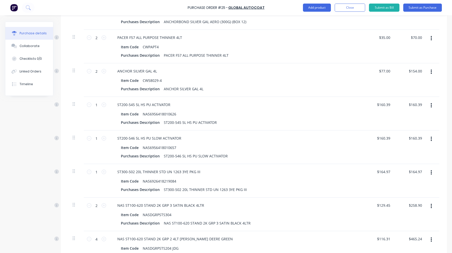
scroll to position [90, 0]
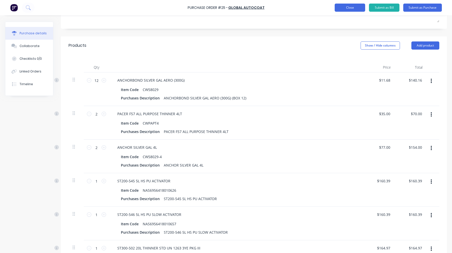
click at [256, 9] on button "Close" at bounding box center [350, 8] width 30 height 8
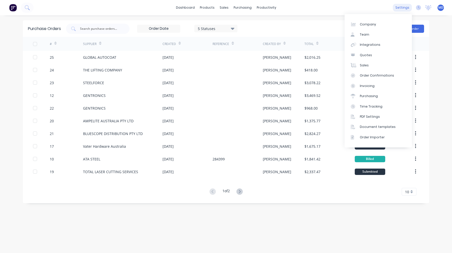
click at [256, 7] on div "settings" at bounding box center [402, 8] width 19 height 8
click at [256, 124] on link "Document templates" at bounding box center [378, 127] width 67 height 10
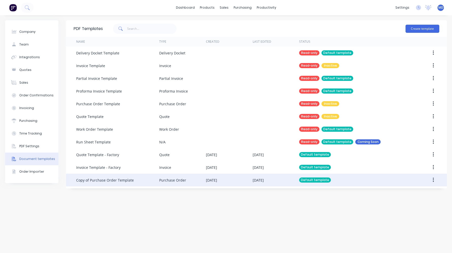
click at [118, 179] on div "Copy of Purchase Order Template" at bounding box center [105, 179] width 58 height 5
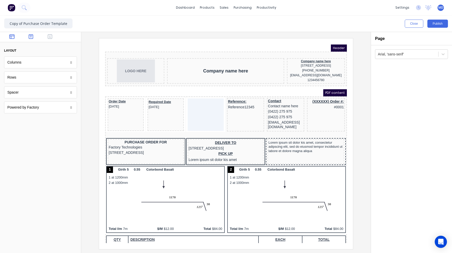
click at [29, 37] on icon "button" at bounding box center [31, 36] width 5 height 5
click at [52, 37] on button "button" at bounding box center [50, 37] width 16 height 6
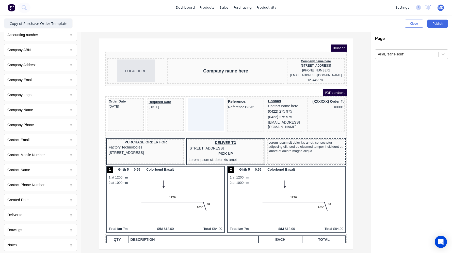
scroll to position [127, 0]
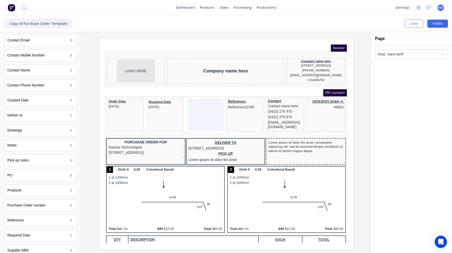
click at [27, 149] on div "Notes" at bounding box center [40, 145] width 73 height 12
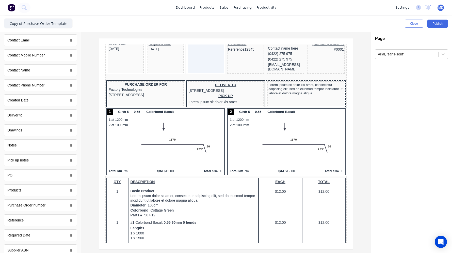
scroll to position [52, 0]
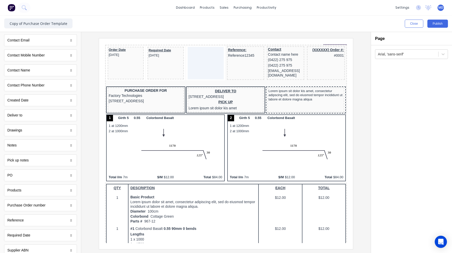
drag, startPoint x: 339, startPoint y: 99, endPoint x: 446, endPoint y: 160, distance: 123.4
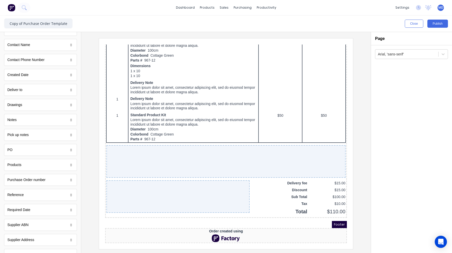
scroll to position [355, 0]
click at [40, 109] on div "Drawings" at bounding box center [40, 105] width 73 height 12
click at [38, 127] on div "Accounting number Accounting number Company ABN Company ABN Company Address Com…" at bounding box center [40, 82] width 73 height 356
click at [38, 123] on div "Notes" at bounding box center [40, 120] width 73 height 12
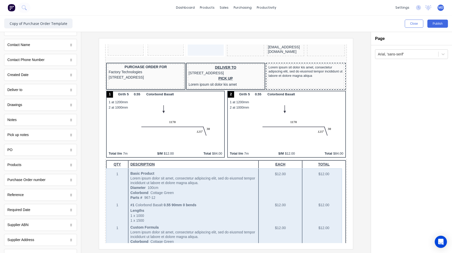
scroll to position [51, 0]
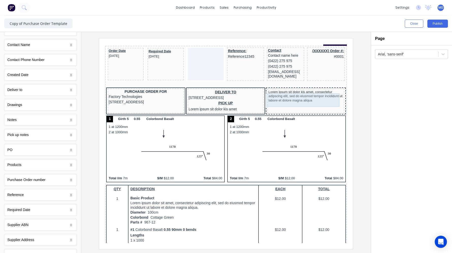
click at [265, 88] on div "Lorem ipsum sit dolor kis amet, consectetur adipscing elit, sed do eiusmod temp…" at bounding box center [299, 89] width 75 height 13
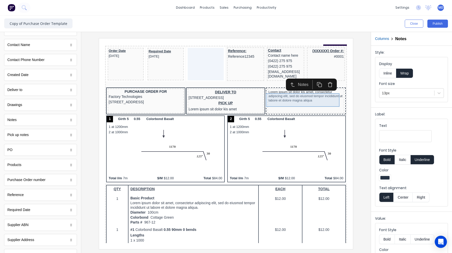
drag, startPoint x: 264, startPoint y: 89, endPoint x: 261, endPoint y: 96, distance: 7.9
click at [262, 96] on div "Lorem ipsum sit dolor kis amet, consectetur adipscing elit, sed do eiusmod temp…" at bounding box center [299, 89] width 75 height 13
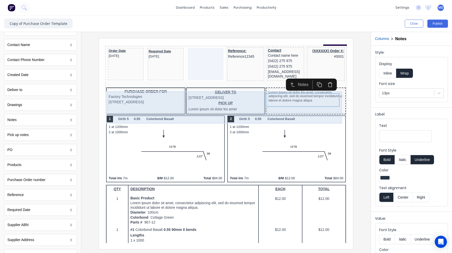
click at [274, 103] on div "Lorem ipsum sit dolor kis amet, consectetur adipscing elit, sed do eiusmod temp…" at bounding box center [299, 94] width 77 height 25
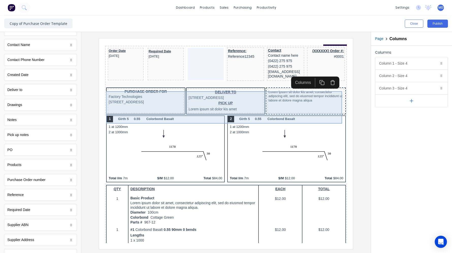
click at [275, 86] on div "PURCHASE ORDER FOR Factory Technologies 234 Beach Road Gold Coast, Queensland, …" at bounding box center [220, 95] width 240 height 28
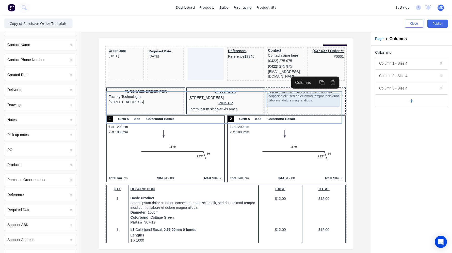
click at [272, 90] on div "Lorem ipsum sit dolor kis amet, consectetur adipscing elit, sed do eiusmod temp…" at bounding box center [299, 89] width 75 height 13
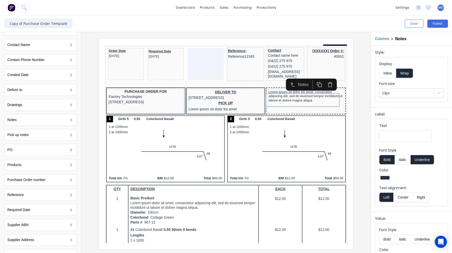
click at [292, 79] on div "Notes" at bounding box center [298, 78] width 13 height 6
click at [286, 79] on icon "button" at bounding box center [286, 78] width 5 height 5
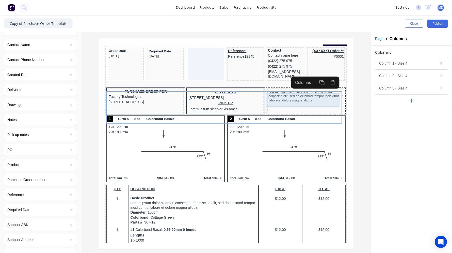
click at [276, 90] on div "Lorem ipsum sit dolor kis amet, consectetur adipscing elit, sed do eiusmod temp…" at bounding box center [299, 89] width 75 height 13
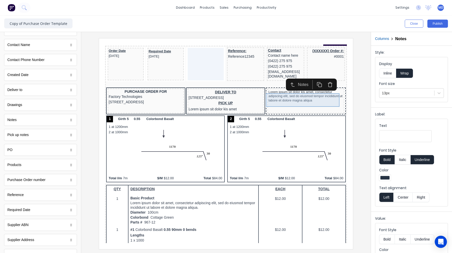
click at [263, 91] on div "Lorem ipsum sit dolor kis amet, consectetur adipscing elit, sed do eiusmod temp…" at bounding box center [299, 89] width 75 height 13
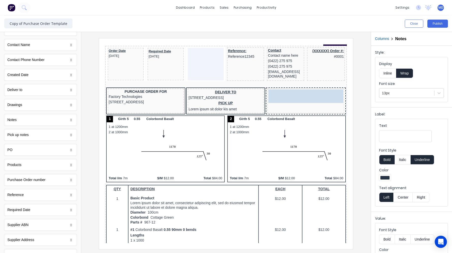
drag, startPoint x: 263, startPoint y: 91, endPoint x: 282, endPoint y: 93, distance: 18.3
click at [282, 93] on body "Header LOGO HERE Company name here Company name here 234 Beach Road Gold Coast,…" at bounding box center [220, 87] width 242 height 198
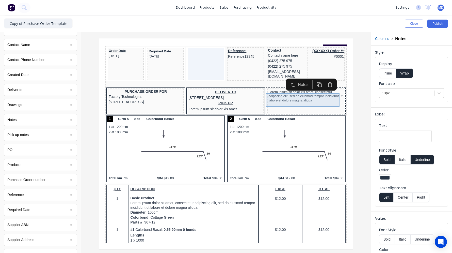
click at [268, 91] on div "Lorem ipsum sit dolor kis amet, consectetur adipscing elit, sed do eiusmod temp…" at bounding box center [299, 89] width 75 height 13
click at [393, 133] on input "Text" at bounding box center [405, 136] width 53 height 12
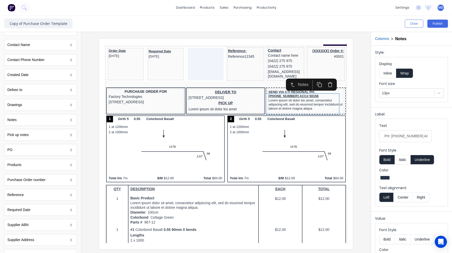
scroll to position [0, 0]
click at [420, 136] on input "SEND VIA CTI REGIONAL PH: [PHONE_NUMBER] ACC# 50156" at bounding box center [405, 136] width 53 height 12
paste input "SEND VIA Great Eastern Freightliners [STREET_ADDRESS][PERSON_NAME] [PHONE_NUMBE…"
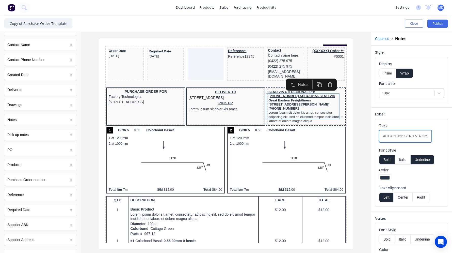
scroll to position [0, 83]
type input "SEND VIA CTI REGIONAL PH: 9479 2555 ACC# 50156 SEND VIA Great Eastern Freightli…"
click at [398, 125] on div "Text" at bounding box center [405, 126] width 53 height 7
click at [398, 130] on input "SEND VIA CTI REGIONAL PH: 9479 2555 ACC# 50156 SEND VIA Great Eastern Freightli…" at bounding box center [405, 136] width 53 height 12
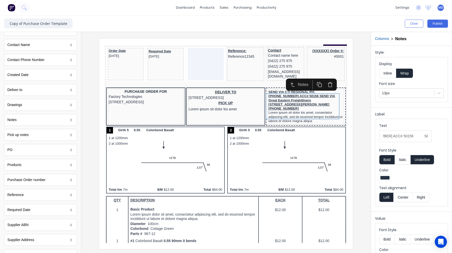
click at [359, 120] on div at bounding box center [225, 143] width 281 height 210
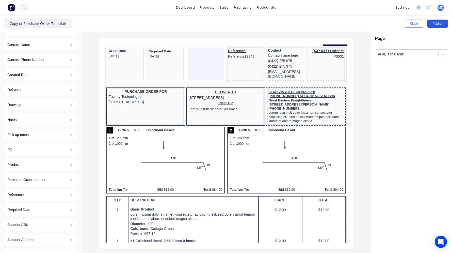
click at [431, 23] on button "Publish" at bounding box center [437, 24] width 21 height 8
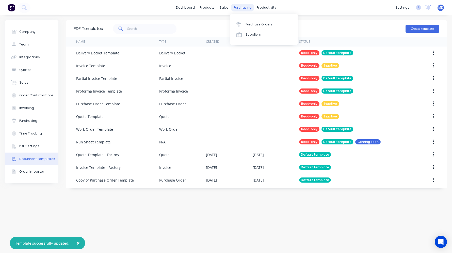
click at [241, 9] on div "purchasing" at bounding box center [242, 8] width 23 height 8
click at [251, 23] on div "Purchase Orders" at bounding box center [259, 24] width 27 height 5
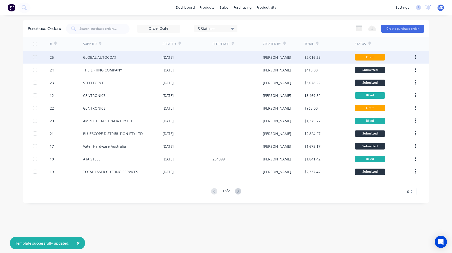
click at [153, 60] on div "GLOBAL AUTOCOAT" at bounding box center [122, 57] width 79 height 13
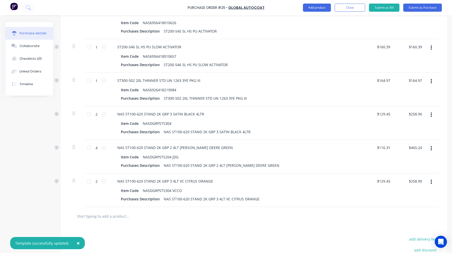
scroll to position [318, 0]
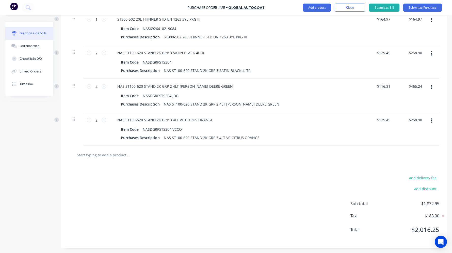
click at [116, 153] on input "text" at bounding box center [128, 155] width 102 height 10
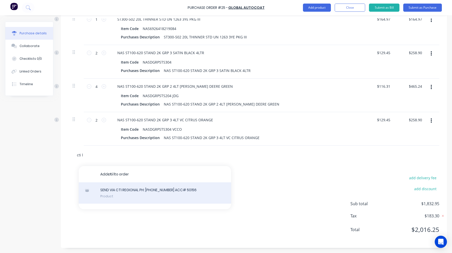
type input "cti l"
click at [119, 189] on div "SEND VIA CTI REGIONAL PH: [PHONE_NUMBER] ACC# 50156 Product" at bounding box center [155, 192] width 152 height 21
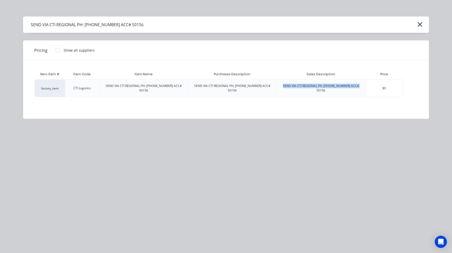
drag, startPoint x: 360, startPoint y: 87, endPoint x: 283, endPoint y: 83, distance: 77.6
click at [283, 83] on div "SEND VIA CTI REGIONAL PH: [PHONE_NUMBER] ACC# 50156" at bounding box center [321, 87] width 88 height 17
drag, startPoint x: 283, startPoint y: 83, endPoint x: 290, endPoint y: 86, distance: 7.7
copy div "SEND VIA CTI REGIONAL PH: [PHONE_NUMBER] ACC# 50156"
click at [422, 24] on icon "button" at bounding box center [419, 24] width 5 height 7
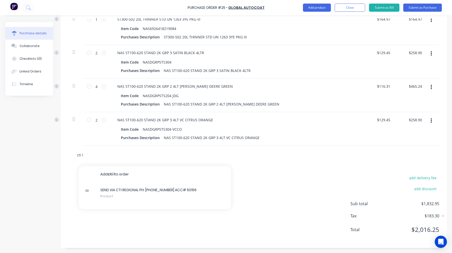
drag, startPoint x: 85, startPoint y: 154, endPoint x: 73, endPoint y: 154, distance: 11.7
click at [74, 154] on div "cti l Add cti l to order SEND VIA CTI REGIONAL PH: [PHONE_NUMBER] ACC# 50156 Pr…" at bounding box center [149, 155] width 152 height 10
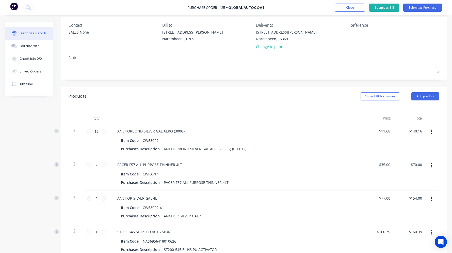
scroll to position [0, 0]
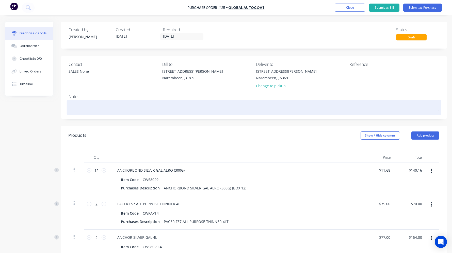
click at [85, 102] on textarea at bounding box center [254, 106] width 371 height 11
paste textarea "SEND VIA CTI REGIONAL PH: [PHONE_NUMBER] ACC# 50156"
type textarea "x"
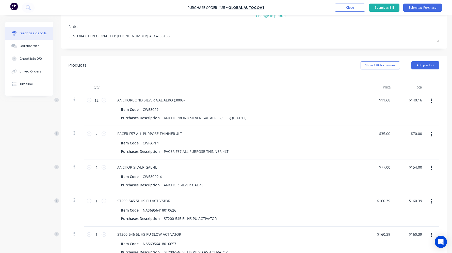
scroll to position [14, 0]
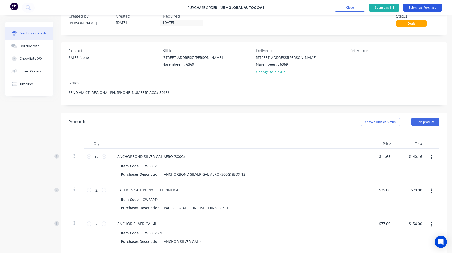
type textarea "SEND VIA CTI REGIONAL PH: [PHONE_NUMBER] ACC# 50156"
type textarea "x"
type textarea "SEND VIA CTI REGIONAL PH: [PHONE_NUMBER] ACC# 50156"
click at [424, 7] on button "Submit as Purchase" at bounding box center [422, 8] width 39 height 8
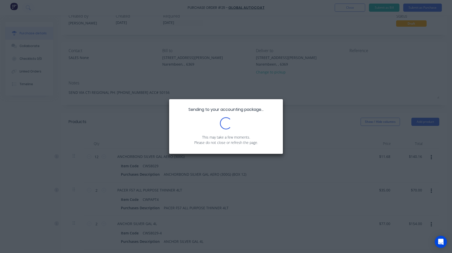
scroll to position [0, 0]
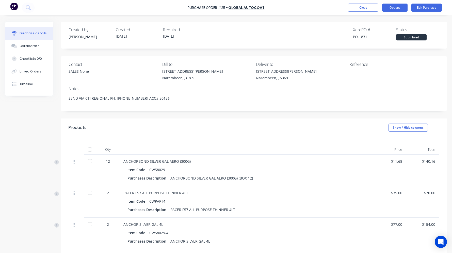
click at [389, 8] on button "Options" at bounding box center [394, 8] width 25 height 8
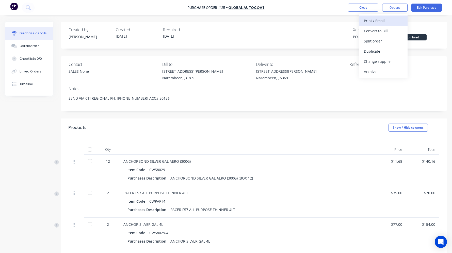
click at [383, 21] on div "Print / Email" at bounding box center [383, 20] width 39 height 7
click at [377, 32] on div "With pricing" at bounding box center [383, 30] width 39 height 7
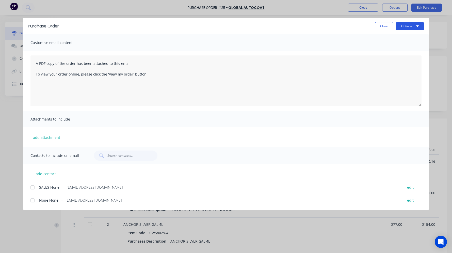
click at [403, 27] on button "Options" at bounding box center [410, 26] width 28 height 8
click at [398, 36] on div "Preview" at bounding box center [399, 38] width 39 height 7
click at [388, 25] on button "Close" at bounding box center [384, 26] width 19 height 8
type textarea "x"
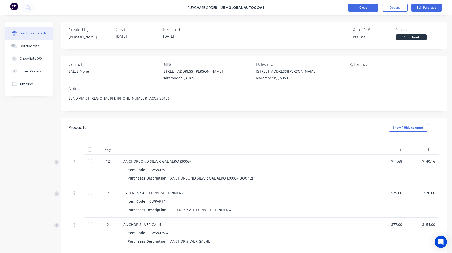
click at [375, 10] on button "Close" at bounding box center [363, 8] width 30 height 8
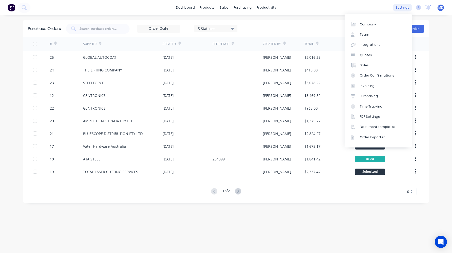
click at [398, 9] on div "settings" at bounding box center [402, 8] width 19 height 8
click at [373, 124] on div "Document templates" at bounding box center [378, 126] width 36 height 5
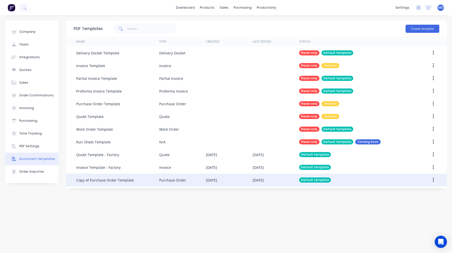
click at [129, 182] on div "Copy of Purchase Order Template" at bounding box center [105, 179] width 58 height 5
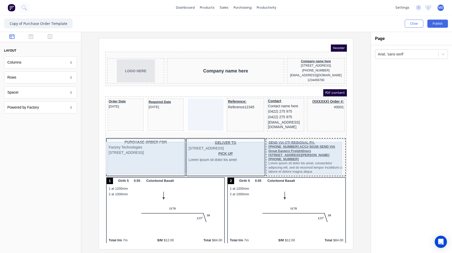
click at [267, 155] on div "SEND VIA CTI REGIONAL PH: [PHONE_NUMBER] ACC# 50156 SEND VIA Great Eastern Frei…" at bounding box center [299, 151] width 75 height 34
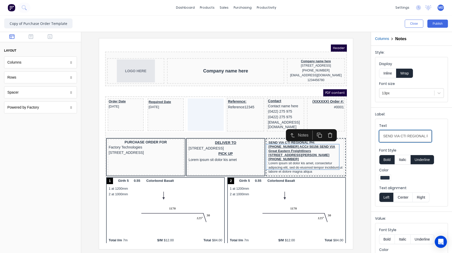
click at [384, 137] on input "SEND VIA CTI REGIONAL PH: [PHONE_NUMBER] ACC# 50156 SEND VIA Great Eastern Frei…" at bounding box center [405, 136] width 53 height 12
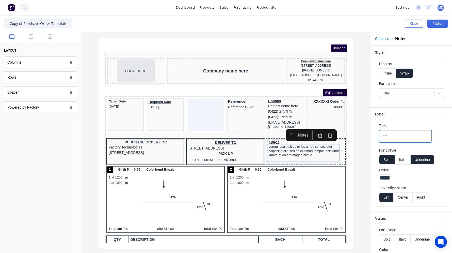
type input "2"
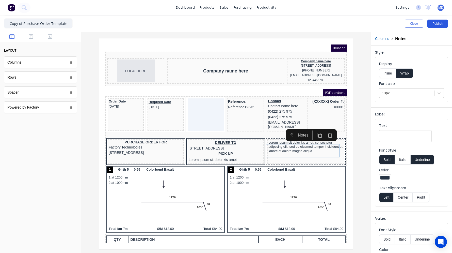
click at [445, 25] on button "Publish" at bounding box center [437, 24] width 21 height 8
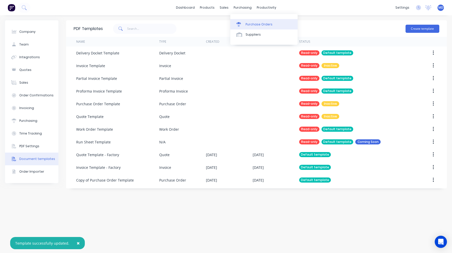
click at [252, 23] on div "Purchase Orders" at bounding box center [259, 24] width 27 height 5
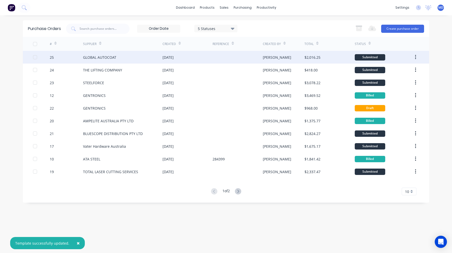
click at [134, 59] on div "GLOBAL AUTOCOAT" at bounding box center [122, 57] width 79 height 13
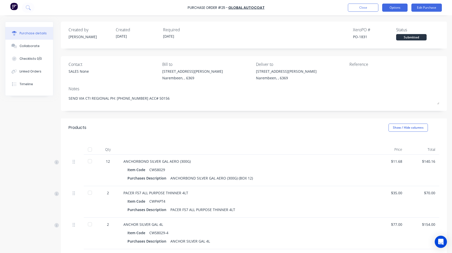
click at [398, 9] on button "Options" at bounding box center [394, 8] width 25 height 8
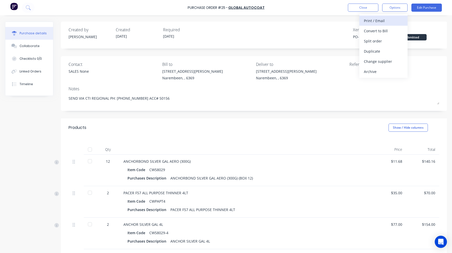
click at [392, 20] on div "Print / Email" at bounding box center [383, 20] width 39 height 7
click at [387, 29] on div "With pricing" at bounding box center [383, 30] width 39 height 7
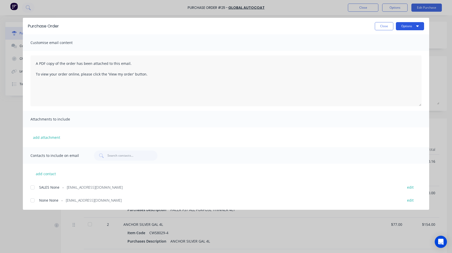
click at [402, 25] on button "Options" at bounding box center [410, 26] width 28 height 8
click at [399, 37] on div "Preview" at bounding box center [399, 38] width 39 height 7
click at [97, 185] on span "sales@globalautocoat.com.au" at bounding box center [95, 186] width 56 height 5
click at [407, 28] on button "Options" at bounding box center [410, 26] width 28 height 8
click at [393, 57] on div "Email" at bounding box center [399, 59] width 39 height 7
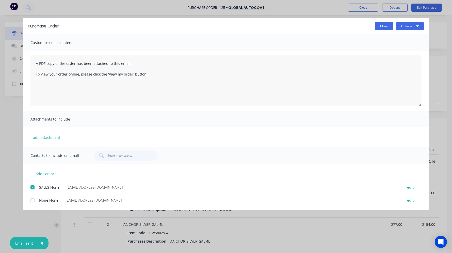
click at [388, 26] on button "Close" at bounding box center [384, 26] width 19 height 8
type textarea "x"
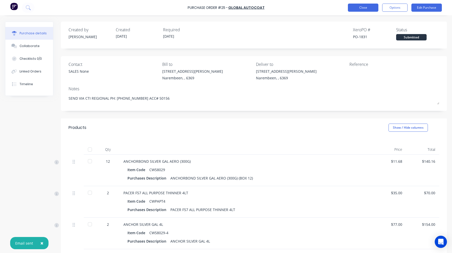
click at [370, 9] on button "Close" at bounding box center [363, 8] width 30 height 8
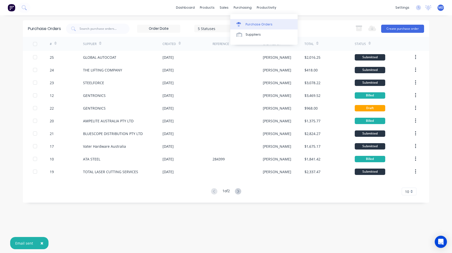
click at [246, 23] on div "Purchase Orders" at bounding box center [259, 24] width 27 height 5
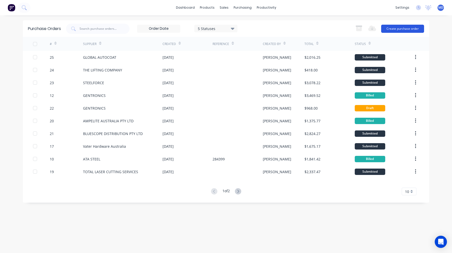
click at [416, 27] on button "Create purchase order" at bounding box center [402, 29] width 43 height 8
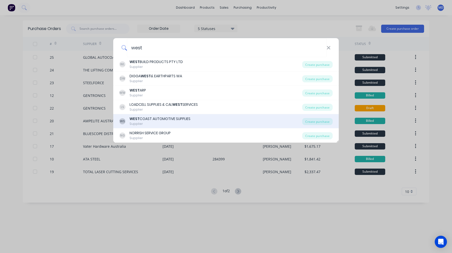
type input "west"
click at [177, 116] on div "WS WEST COAST AUTOMOTIVE SUPPLIES Supplier Create purchase" at bounding box center [225, 121] width 225 height 14
click at [143, 123] on div "Supplier" at bounding box center [159, 123] width 61 height 5
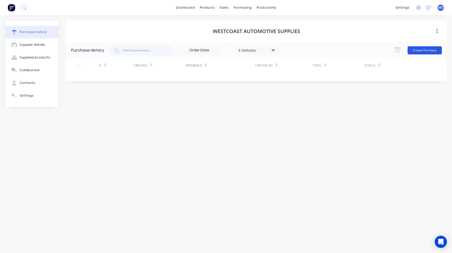
click at [415, 51] on button "Create Purchase" at bounding box center [425, 50] width 34 height 8
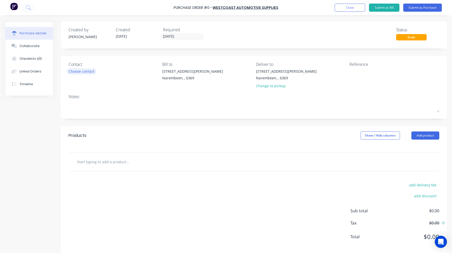
click at [93, 71] on div "Choose contact" at bounding box center [82, 71] width 26 height 5
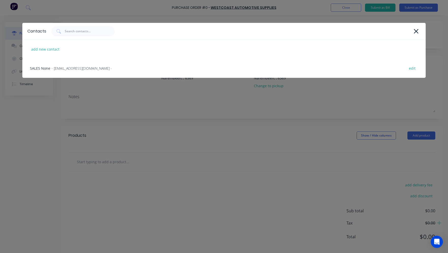
click at [92, 71] on div "SALES None - sales@wcoast.com.au - edit" at bounding box center [223, 68] width 403 height 19
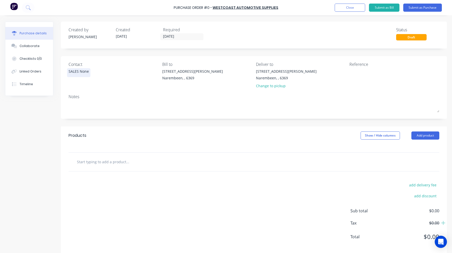
click at [103, 156] on div at bounding box center [254, 161] width 371 height 19
click at [102, 161] on input "text" at bounding box center [128, 161] width 102 height 10
type input "w"
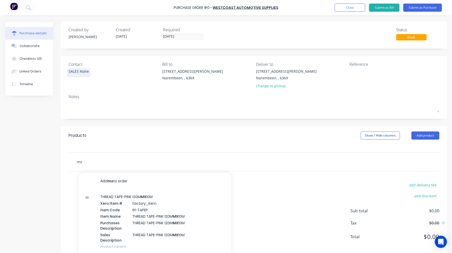
type input "m"
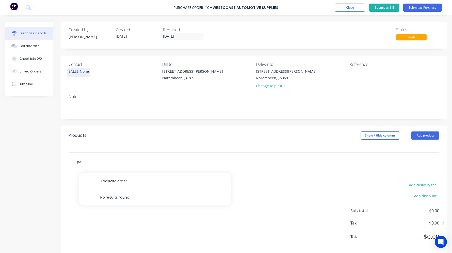
type input "p"
click at [415, 137] on button "Add product" at bounding box center [425, 135] width 28 height 8
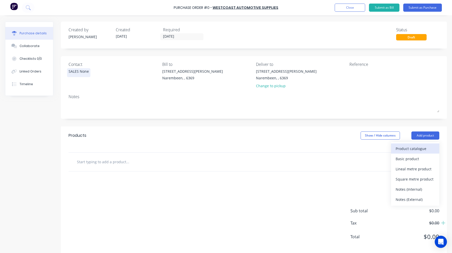
click at [403, 150] on div "Product catalogue" at bounding box center [415, 148] width 39 height 7
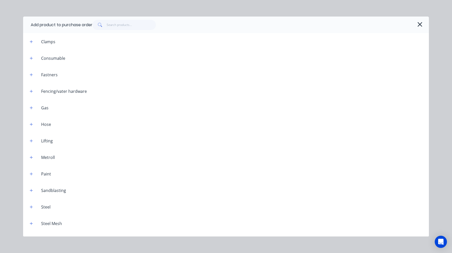
scroll to position [152, 0]
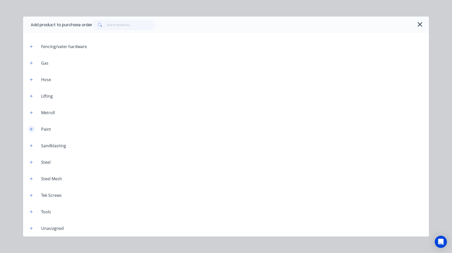
click at [31, 131] on button "button" at bounding box center [31, 129] width 6 height 6
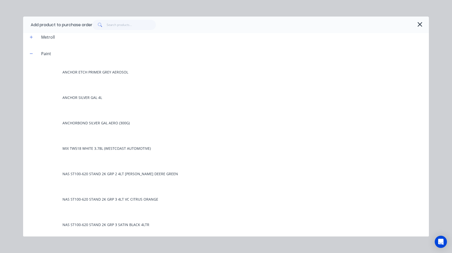
scroll to position [229, 0]
click at [419, 26] on icon "button" at bounding box center [419, 24] width 5 height 7
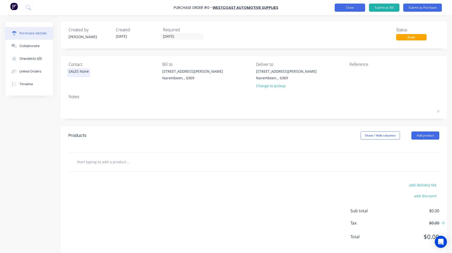
click at [351, 9] on button "Close" at bounding box center [350, 8] width 30 height 8
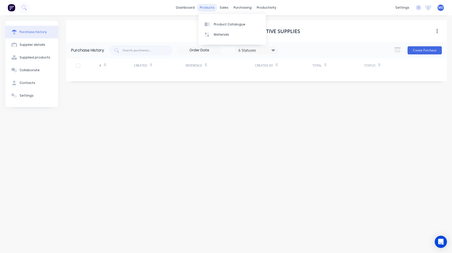
click at [209, 9] on div "products" at bounding box center [207, 8] width 20 height 8
click at [223, 22] on link "Product Catalogue" at bounding box center [232, 24] width 67 height 10
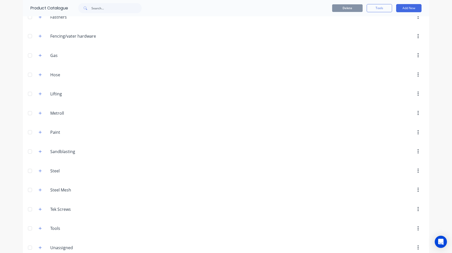
scroll to position [136, 0]
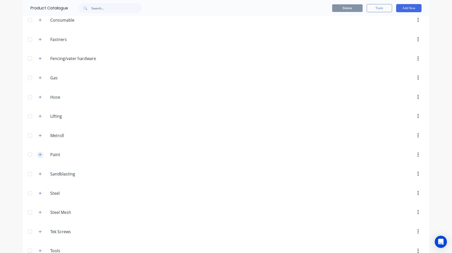
click at [39, 153] on icon "button" at bounding box center [40, 155] width 3 height 4
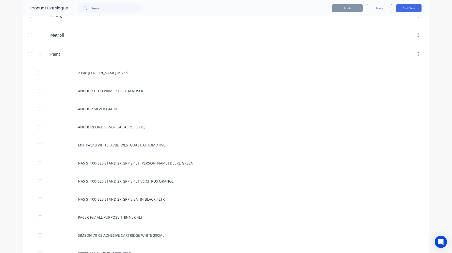
scroll to position [237, 0]
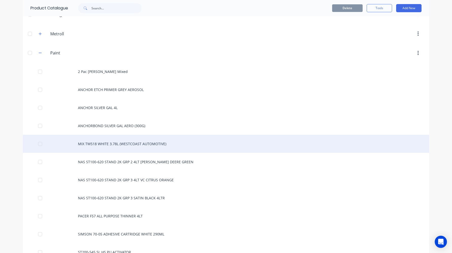
click at [105, 145] on div "MIX TW518 WHITE 3.78L (WESTCOAST AUTOMOTIVE)" at bounding box center [226, 144] width 406 height 18
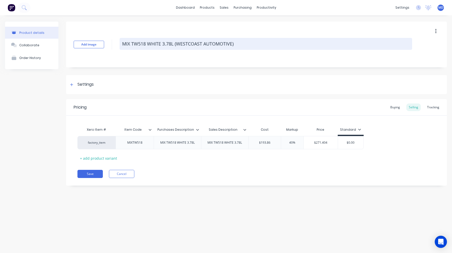
drag, startPoint x: 234, startPoint y: 43, endPoint x: 174, endPoint y: 42, distance: 60.2
click at [174, 42] on textarea "MIX TW518 WHITE 3.78L (WESTCOAST AUTOMOTIVE)" at bounding box center [266, 44] width 292 height 12
type textarea "x"
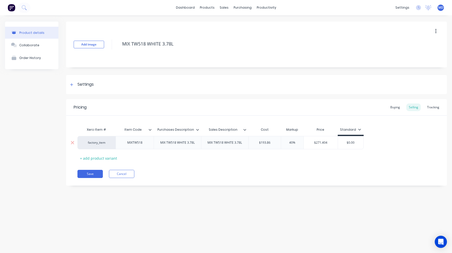
type textarea "MIX TW518 WHITE 3.78L"
type textarea "x"
type textarea "MIX TW518 WHITE 3.78L"
click at [177, 144] on div "MIX TW518 WHITE 3.78L" at bounding box center [177, 142] width 43 height 7
type textarea "x"
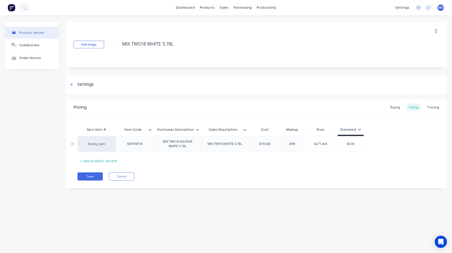
click at [225, 145] on div "MIX TW518 WHITE 3.78L" at bounding box center [224, 143] width 43 height 7
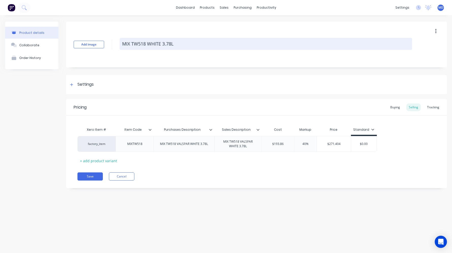
click at [148, 43] on textarea "MIX TW518 WHITE 3.78L" at bounding box center [266, 44] width 292 height 12
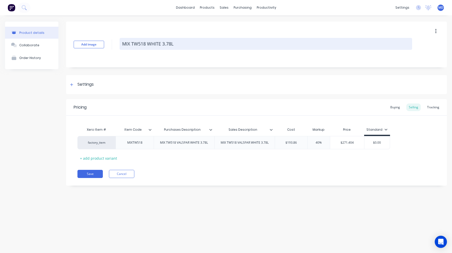
type textarea "x"
type textarea "MIX TW518 VWHITE 3.78L"
type textarea "x"
type textarea "MIX TW518 VAWHITE 3.78L"
type textarea "x"
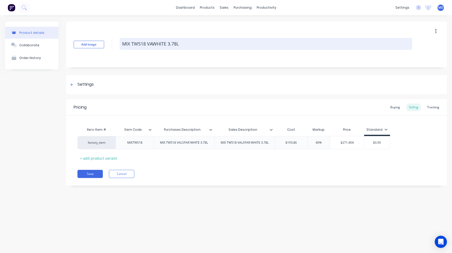
type textarea "MIX TW518 VALWHITE 3.78L"
type textarea "x"
type textarea "MIX TW518 VALSWHITE 3.78L"
type textarea "x"
type textarea "MIX TW518 VALSPWHITE 3.78L"
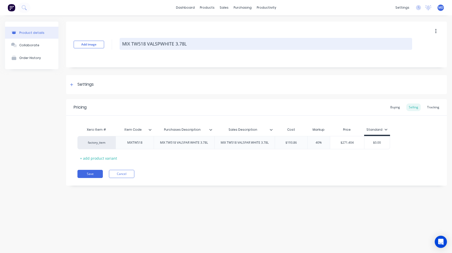
type textarea "x"
type textarea "MIX TW518 VALSPAWHITE 3.78L"
type textarea "x"
type textarea "MIX TW518 VALSPARWHITE 3.78L"
type textarea "x"
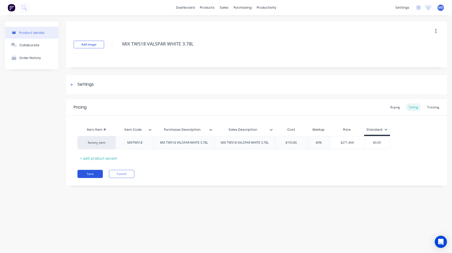
type textarea "MIX TW518 VALSPAR WHITE 3.78L"
type textarea "x"
type textarea "MIX TW518 VALSPAR WHITE 3.78L"
click at [92, 172] on button "Save" at bounding box center [89, 174] width 25 height 8
type textarea "x"
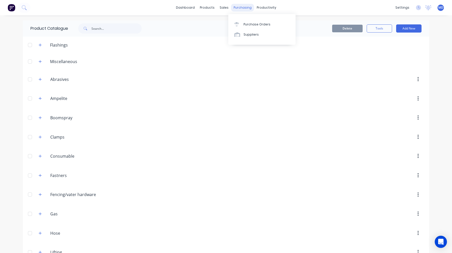
click at [231, 7] on div "purchasing" at bounding box center [242, 8] width 23 height 8
click at [247, 23] on div "Purchase Orders" at bounding box center [256, 24] width 27 height 5
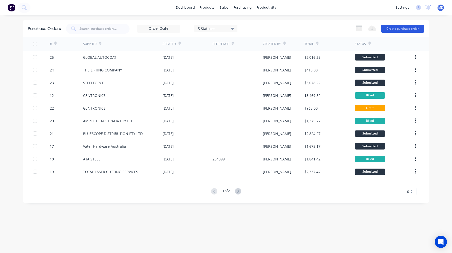
click at [389, 29] on button "Create purchase order" at bounding box center [402, 29] width 43 height 8
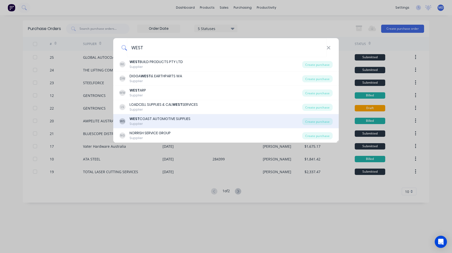
type input "WEST"
click at [165, 116] on div "WEST COAST AUTOMOTIVE SUPPLIES" at bounding box center [159, 118] width 61 height 5
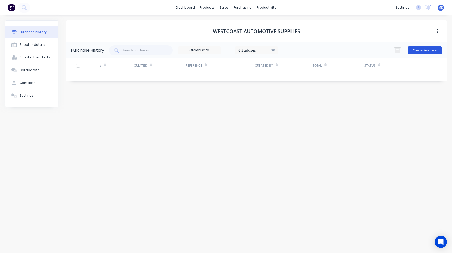
click at [418, 52] on button "Create Purchase" at bounding box center [425, 50] width 34 height 8
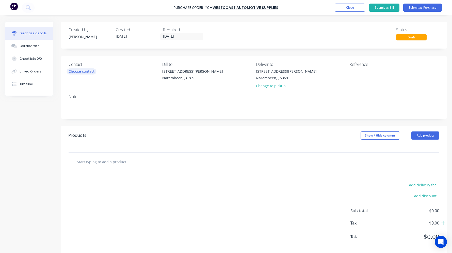
click at [89, 69] on div "Choose contact" at bounding box center [82, 71] width 26 height 5
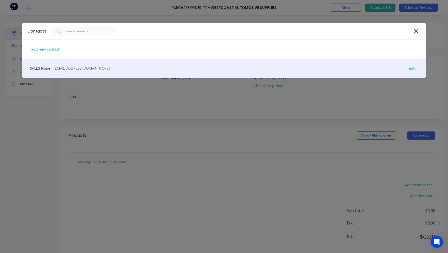
click at [72, 70] on span "- sales@wcoast.com.au -" at bounding box center [82, 68] width 60 height 5
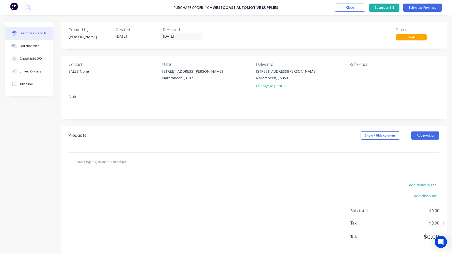
click at [97, 158] on input "text" at bounding box center [128, 161] width 102 height 10
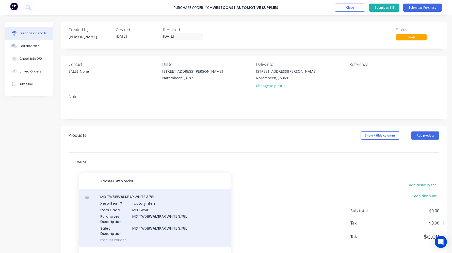
type input "VALSP"
click at [158, 211] on div "MIX TW518 VALSP AR WHITE 3.78L Xero Item # factory_item Item Code MIXTW518 Purc…" at bounding box center [155, 218] width 152 height 58
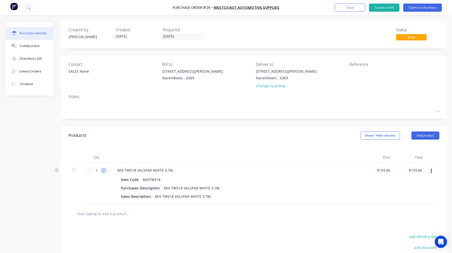
click at [104, 170] on icon at bounding box center [104, 170] width 5 height 5
type input "2"
type input "$387.72"
click at [431, 171] on icon "button" at bounding box center [431, 171] width 1 height 5
click at [400, 215] on button "Delete" at bounding box center [415, 215] width 43 height 10
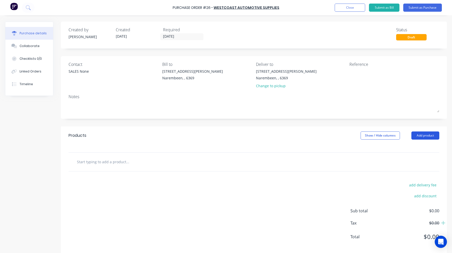
click at [416, 137] on button "Add product" at bounding box center [425, 135] width 28 height 8
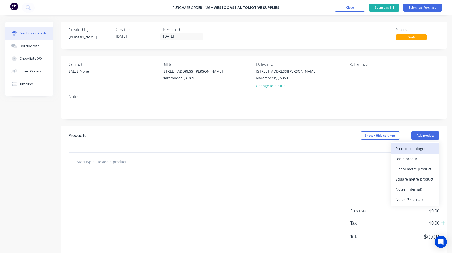
click at [396, 147] on div "Product catalogue" at bounding box center [415, 148] width 39 height 7
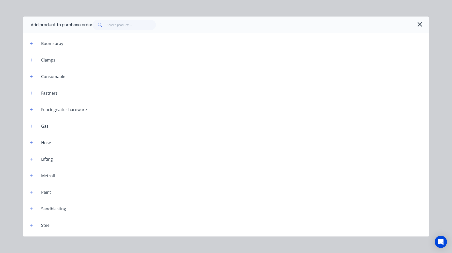
scroll to position [127, 0]
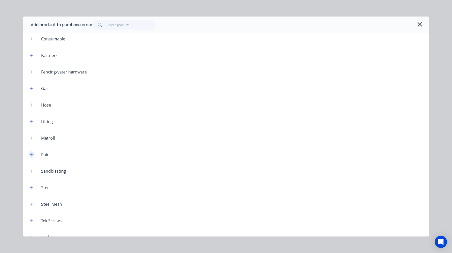
click at [34, 154] on button "button" at bounding box center [31, 154] width 6 height 6
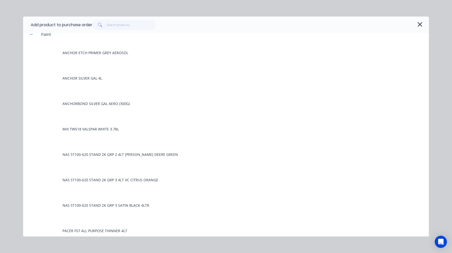
scroll to position [254, 0]
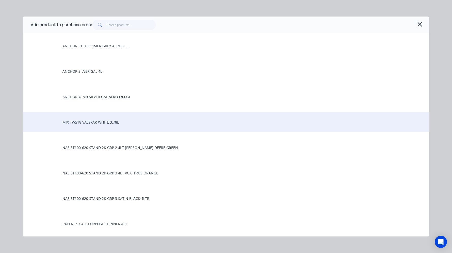
click at [88, 126] on div "MIX TW518 VALSPAR WHITE 3.78L" at bounding box center [226, 122] width 406 height 20
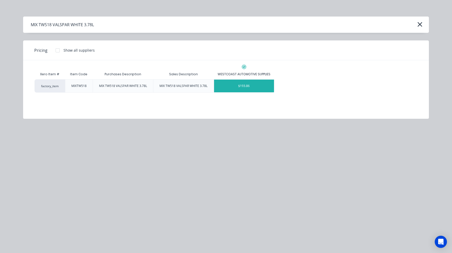
click at [248, 86] on div "$193.86" at bounding box center [244, 85] width 60 height 13
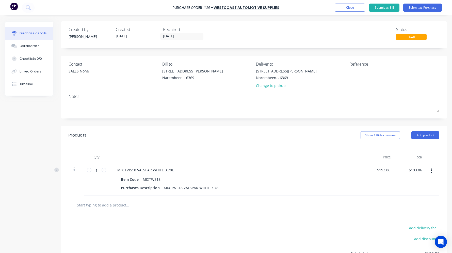
scroll to position [0, 0]
click at [409, 7] on button "Submit as Purchase" at bounding box center [422, 8] width 39 height 8
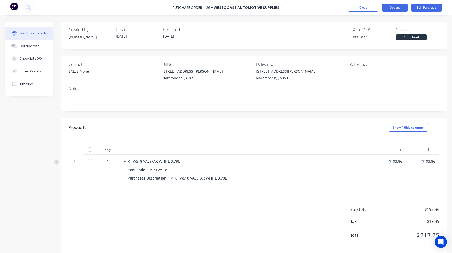
click at [406, 6] on button "Options" at bounding box center [394, 8] width 25 height 8
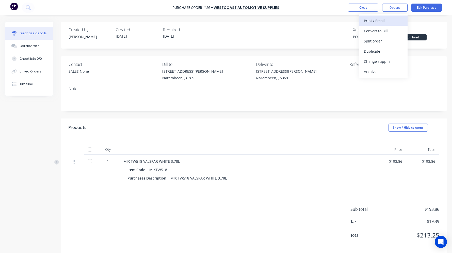
click at [379, 21] on div "Print / Email" at bounding box center [383, 20] width 39 height 7
click at [377, 34] on div "With pricing" at bounding box center [383, 30] width 39 height 7
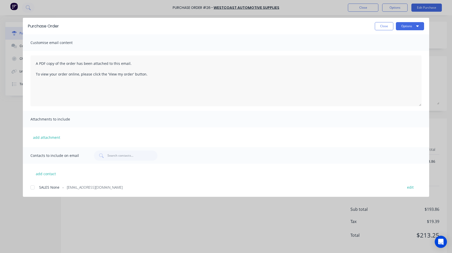
click at [89, 184] on div "SALES None - sales@wcoast.com.au edit" at bounding box center [229, 186] width 399 height 7
click at [404, 28] on button "Options" at bounding box center [410, 26] width 28 height 8
click at [387, 57] on div "Email" at bounding box center [399, 59] width 39 height 7
click at [43, 243] on button "×" at bounding box center [41, 243] width 13 height 12
click at [387, 24] on button "Close" at bounding box center [384, 26] width 19 height 8
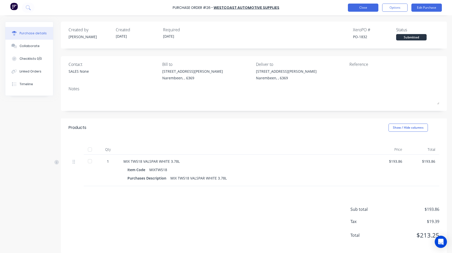
click at [365, 6] on button "Close" at bounding box center [363, 8] width 30 height 8
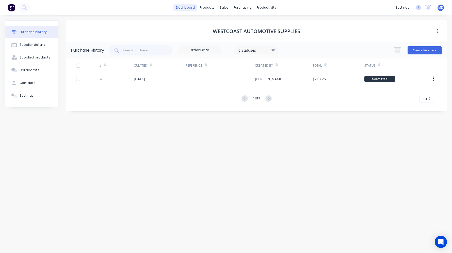
click at [189, 9] on link "dashboard" at bounding box center [185, 8] width 24 height 8
